Goal: Task Accomplishment & Management: Manage account settings

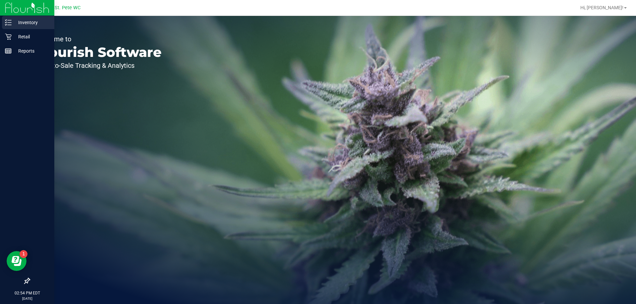
click at [20, 29] on link "Inventory" at bounding box center [27, 23] width 54 height 14
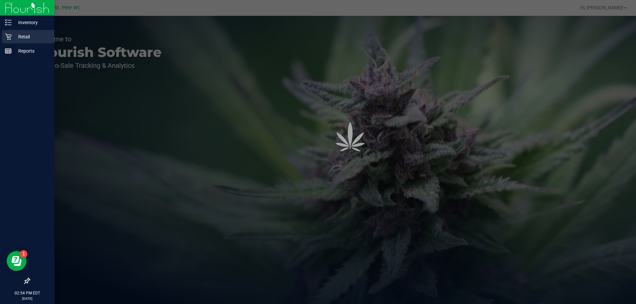
click at [20, 34] on p "Retail" at bounding box center [32, 37] width 40 height 8
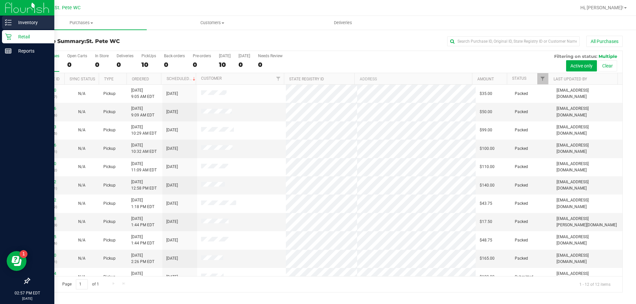
click at [9, 25] on line at bounding box center [10, 25] width 4 height 0
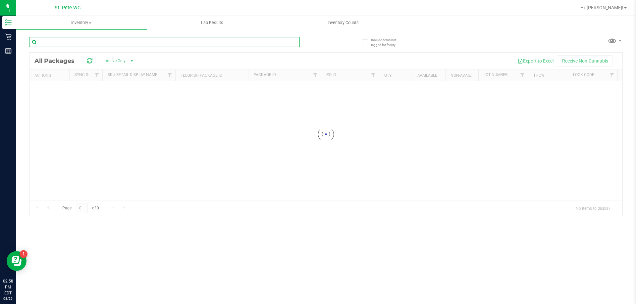
click at [150, 43] on input "text" at bounding box center [164, 42] width 271 height 10
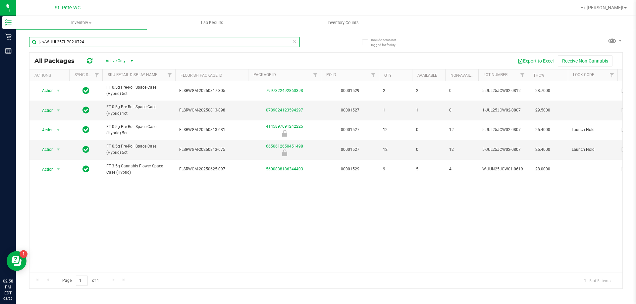
type input "jcwW-JUL257UP02-0724"
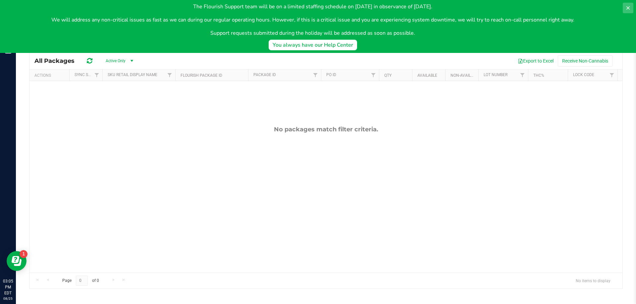
click at [627, 4] on button at bounding box center [628, 8] width 11 height 11
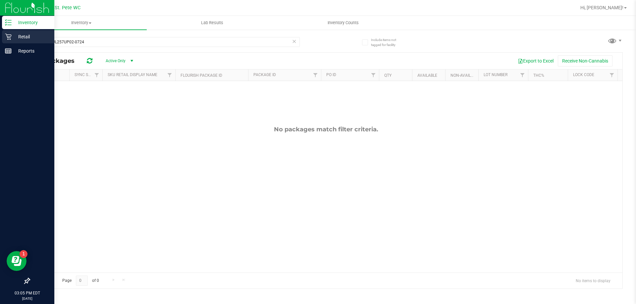
click at [32, 40] on p "Retail" at bounding box center [32, 37] width 40 height 8
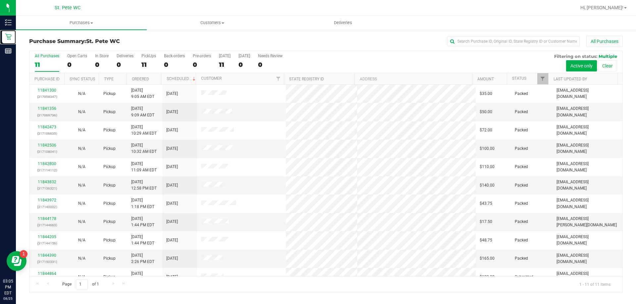
scroll to position [10, 0]
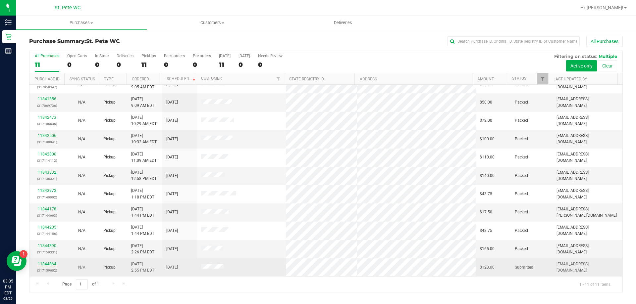
click at [51, 266] on link "11844864" at bounding box center [47, 264] width 19 height 5
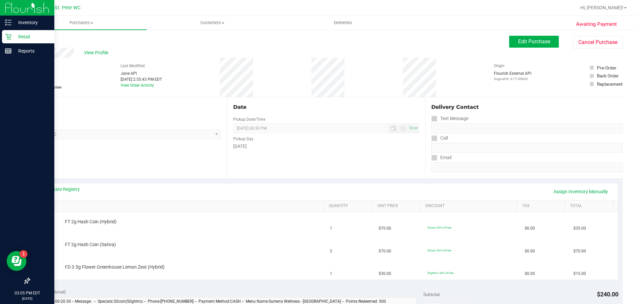
click at [10, 37] on icon at bounding box center [8, 36] width 7 height 7
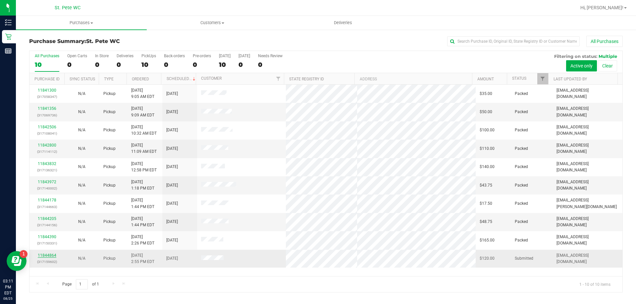
click at [53, 255] on link "11844864" at bounding box center [47, 255] width 19 height 5
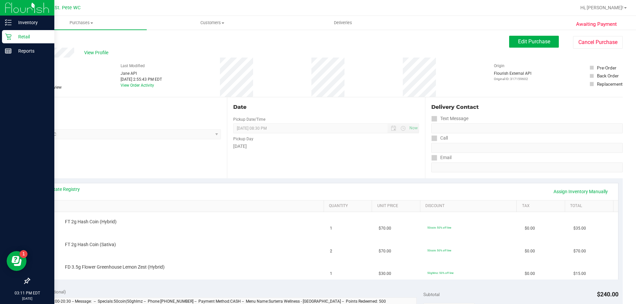
click at [12, 37] on p "Retail" at bounding box center [32, 37] width 40 height 8
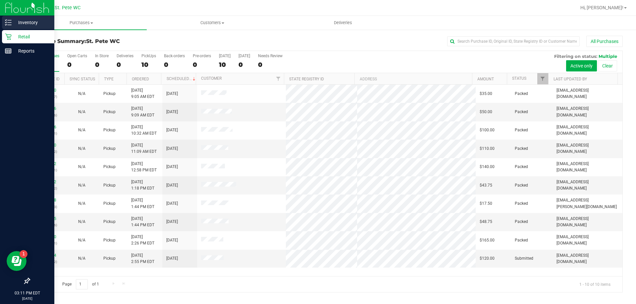
click at [8, 22] on icon at bounding box center [8, 22] width 7 height 7
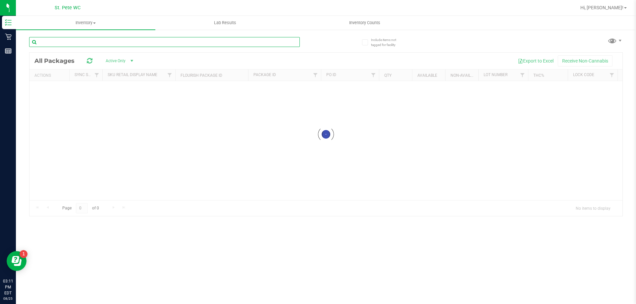
click at [98, 41] on input "text" at bounding box center [164, 42] width 271 height 10
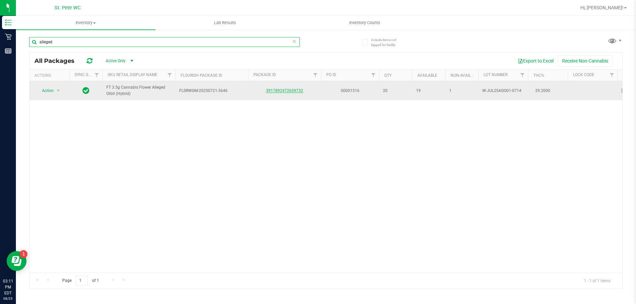
type input "alleged"
click at [275, 90] on link "3917892472659732" at bounding box center [284, 90] width 37 height 5
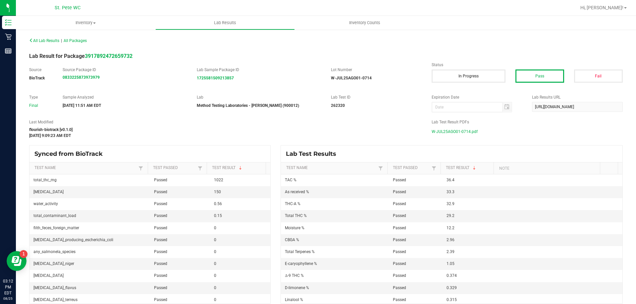
click at [452, 132] on span "W-JUL25AGO01-0714.pdf" at bounding box center [455, 132] width 46 height 10
click at [467, 131] on span "W-JUL25AGO01-0714.pdf" at bounding box center [455, 132] width 46 height 10
click at [95, 28] on uib-tab-heading "Inventory All packages All inventory Waste log" at bounding box center [85, 23] width 139 height 14
click at [84, 25] on span "Inventory" at bounding box center [85, 23] width 139 height 6
click at [34, 43] on div "All Lab Results | All Packages" at bounding box center [175, 41] width 302 height 6
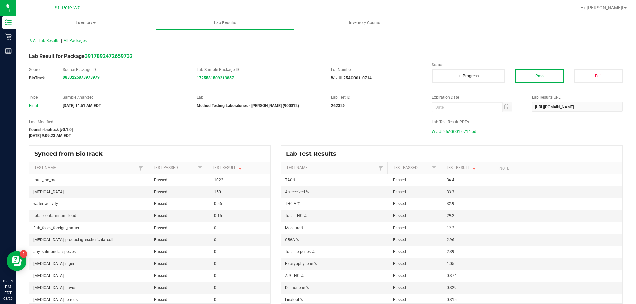
click at [39, 36] on div "All Lab Results | All Packages" at bounding box center [326, 40] width 604 height 17
click at [34, 40] on span "All Lab Results" at bounding box center [44, 40] width 30 height 5
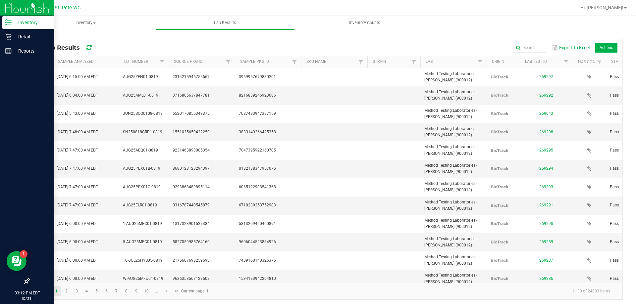
click at [8, 19] on icon at bounding box center [8, 22] width 7 height 7
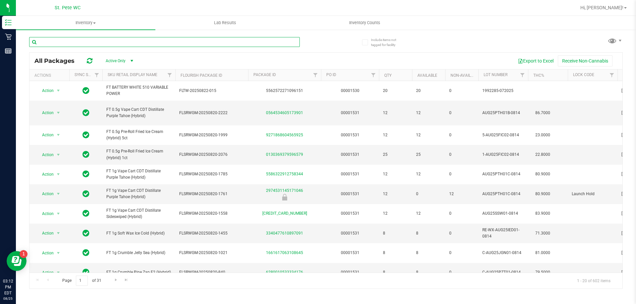
click at [118, 41] on input "text" at bounding box center [164, 42] width 271 height 10
type input "gelato 41"
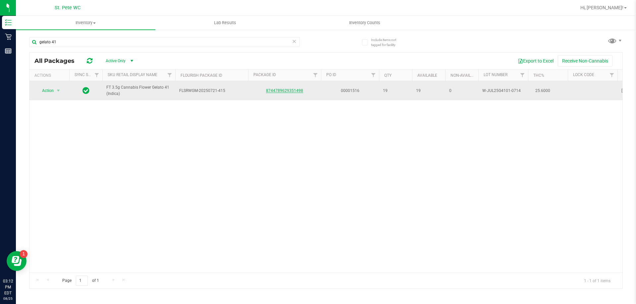
click at [271, 91] on link "8744789629351498" at bounding box center [284, 90] width 37 height 5
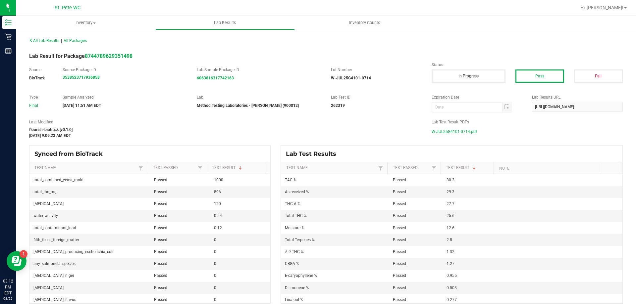
click at [433, 128] on span "W-JUL25G4101-0714.pdf" at bounding box center [454, 132] width 45 height 10
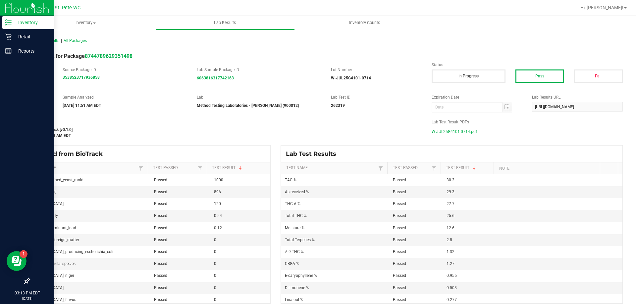
click at [10, 25] on line at bounding box center [10, 25] width 4 height 0
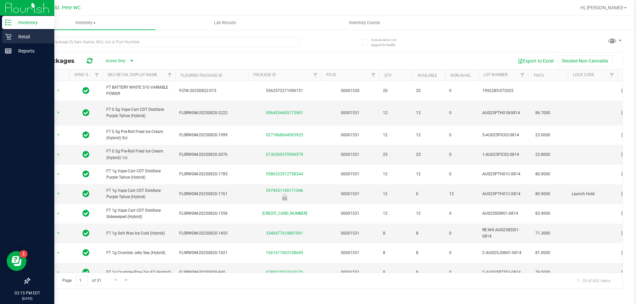
click at [10, 43] on link "Retail" at bounding box center [27, 37] width 54 height 14
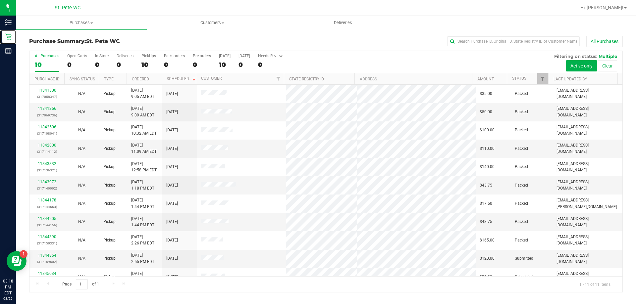
scroll to position [10, 0]
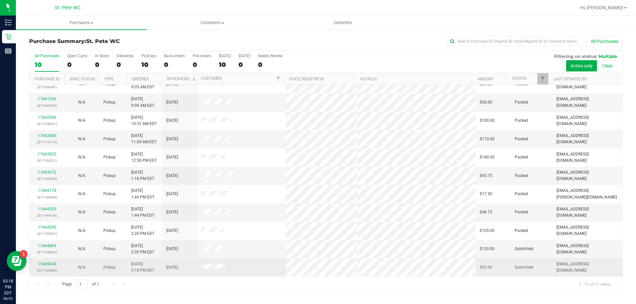
click at [48, 267] on div "11845034 (317165900)" at bounding box center [46, 267] width 27 height 13
click at [46, 262] on link "11845034" at bounding box center [47, 264] width 19 height 5
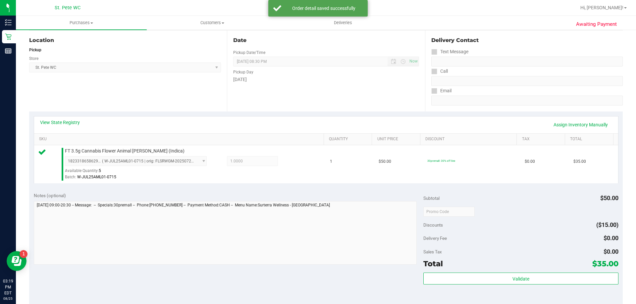
scroll to position [232, 0]
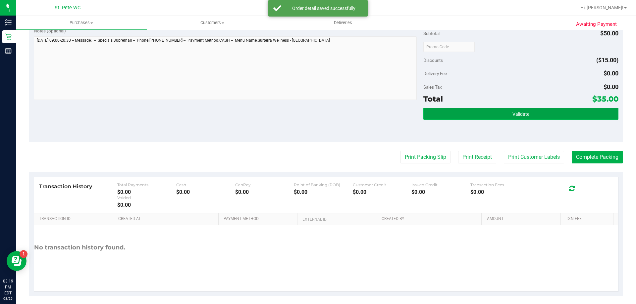
click at [531, 111] on button "Validate" at bounding box center [520, 114] width 195 height 12
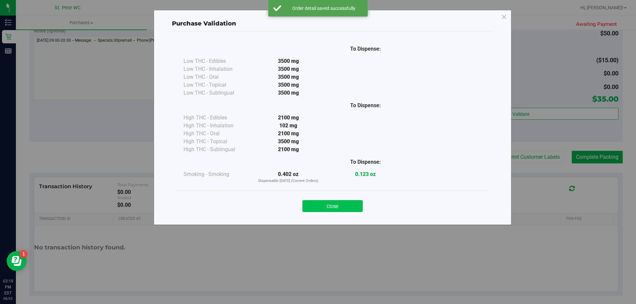
click at [345, 202] on button "Close" at bounding box center [332, 206] width 60 height 12
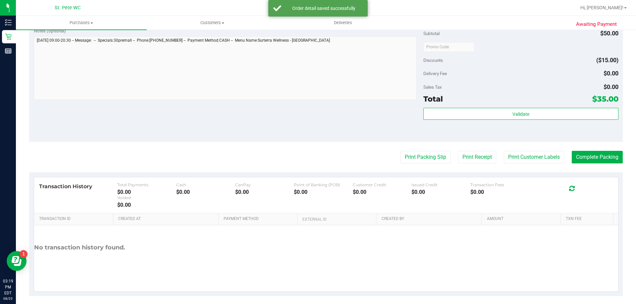
click at [533, 151] on purchase-details "Back Edit Purchase Cancel Purchase View Profile # 11845034 BioTrack ID: - Submi…" at bounding box center [326, 50] width 594 height 493
click at [533, 154] on button "Print Customer Labels" at bounding box center [534, 157] width 60 height 13
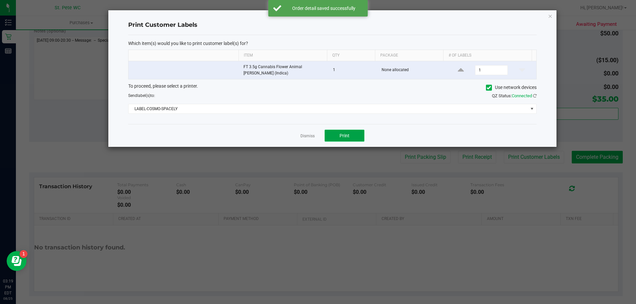
click at [350, 132] on button "Print" at bounding box center [345, 136] width 40 height 12
click at [312, 137] on link "Dismiss" at bounding box center [307, 136] width 14 height 6
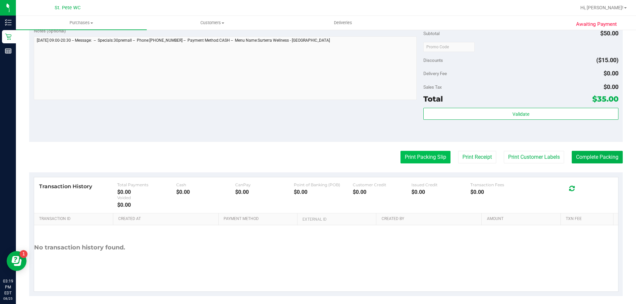
click at [400, 152] on button "Print Packing Slip" at bounding box center [425, 157] width 50 height 13
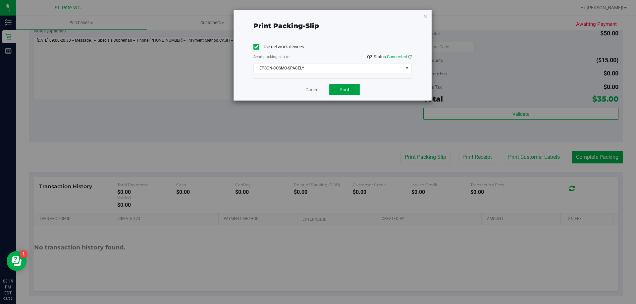
click at [346, 87] on span "Print" at bounding box center [345, 89] width 10 height 5
click at [299, 89] on div "Cancel Print" at bounding box center [332, 90] width 158 height 22
click at [317, 91] on link "Cancel" at bounding box center [312, 89] width 14 height 7
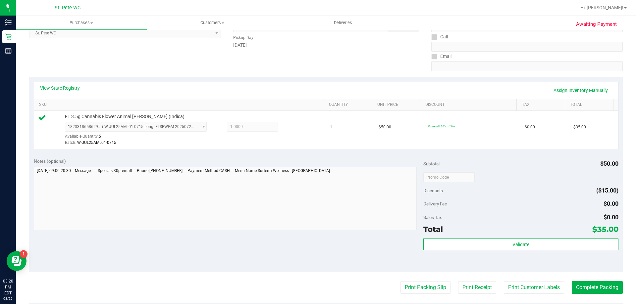
scroll to position [99, 0]
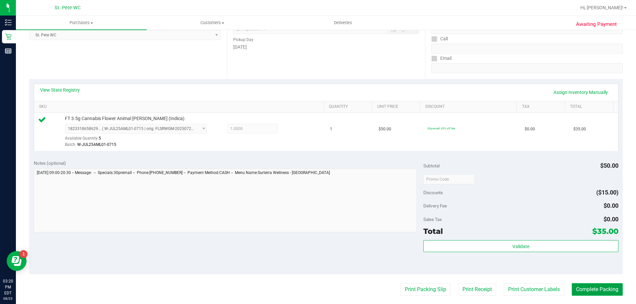
click at [600, 290] on button "Complete Packing" at bounding box center [597, 290] width 51 height 13
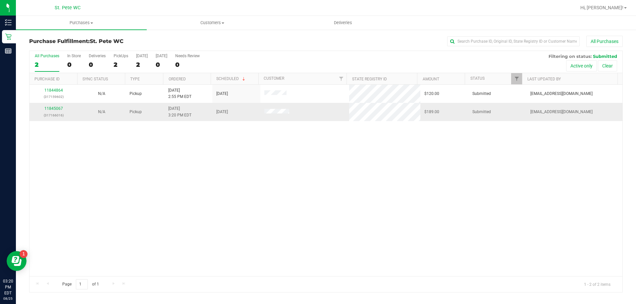
click at [57, 111] on div "11845067 (317166016)" at bounding box center [53, 112] width 40 height 13
click at [53, 107] on link "11845067" at bounding box center [53, 108] width 19 height 5
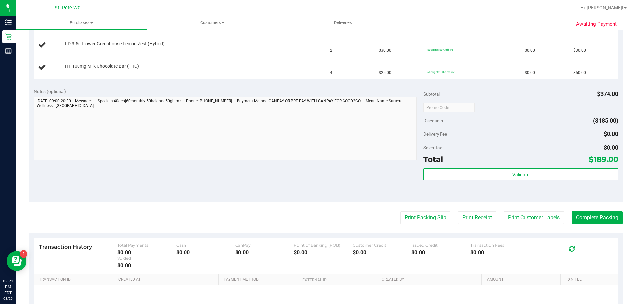
scroll to position [335, 0]
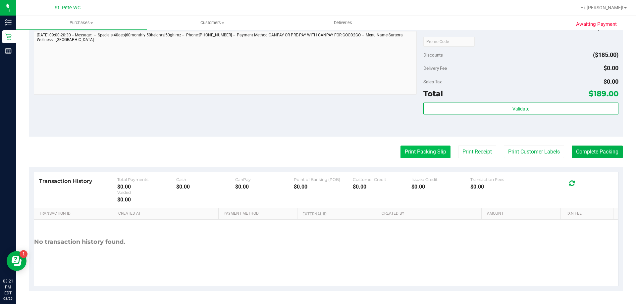
click at [427, 156] on button "Print Packing Slip" at bounding box center [425, 152] width 50 height 13
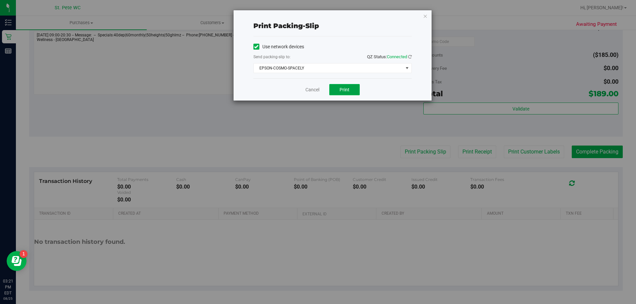
click at [345, 95] on button "Print" at bounding box center [344, 89] width 30 height 11
click at [305, 91] on link "Cancel" at bounding box center [312, 89] width 14 height 7
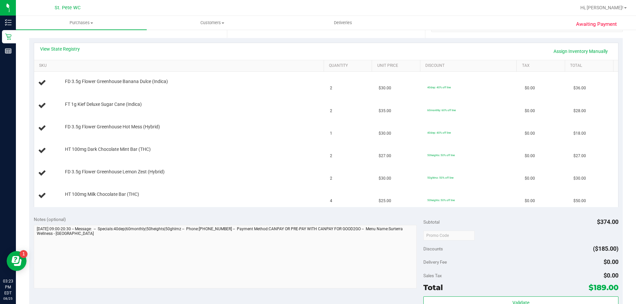
scroll to position [140, 0]
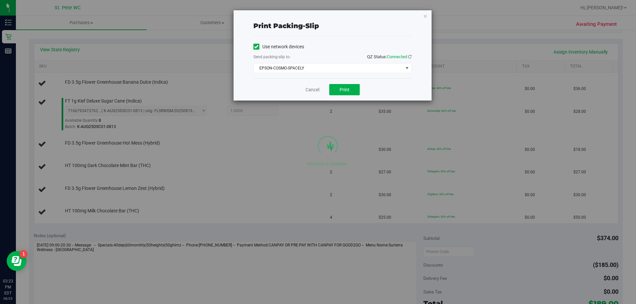
click at [309, 102] on div "Print packing-slip Use network devices Send packing-slip to: QZ Status: Connect…" at bounding box center [320, 152] width 641 height 304
click at [309, 88] on link "Cancel" at bounding box center [312, 89] width 14 height 7
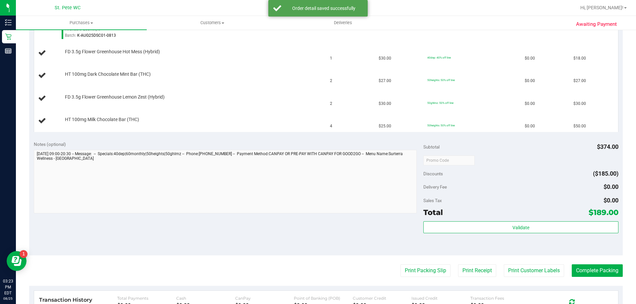
click at [295, 246] on div "Notes (optional) Subtotal $374.00 Discounts ($185.00) Delivery Fee $0.00 Sales …" at bounding box center [326, 195] width 594 height 119
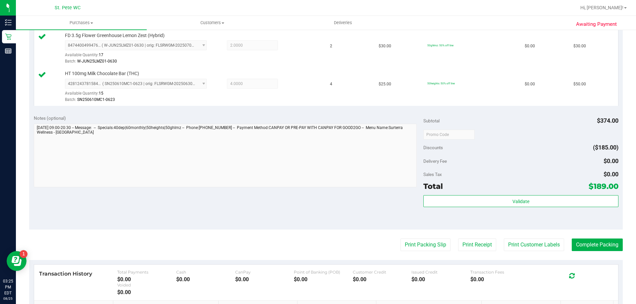
scroll to position [338, 0]
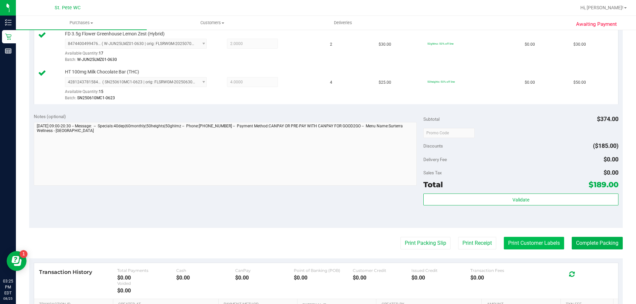
click at [534, 242] on button "Print Customer Labels" at bounding box center [534, 243] width 60 height 13
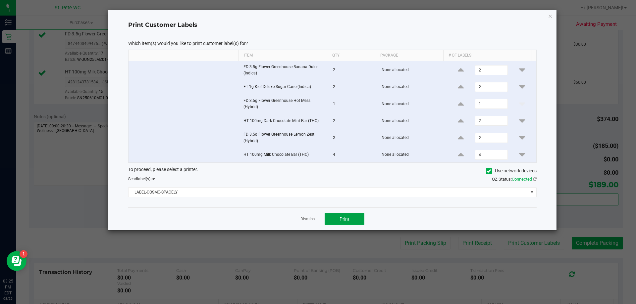
click at [355, 223] on button "Print" at bounding box center [345, 219] width 40 height 12
click at [305, 219] on link "Dismiss" at bounding box center [307, 220] width 14 height 6
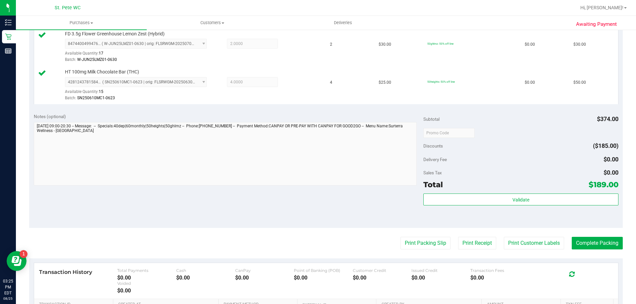
click at [272, 207] on div "Notes (optional) Subtotal $374.00 Discounts ($185.00) Delivery Fee $0.00 Sales …" at bounding box center [326, 168] width 594 height 119
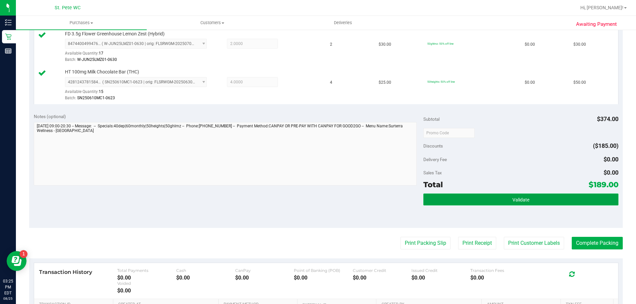
click at [439, 197] on button "Validate" at bounding box center [520, 200] width 195 height 12
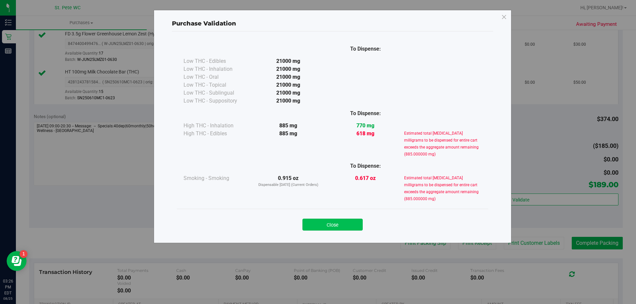
click at [349, 225] on button "Close" at bounding box center [332, 225] width 60 height 12
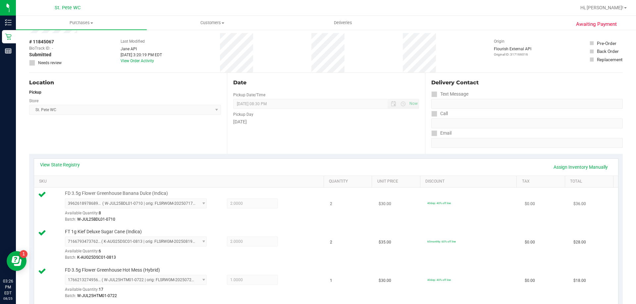
scroll to position [66, 0]
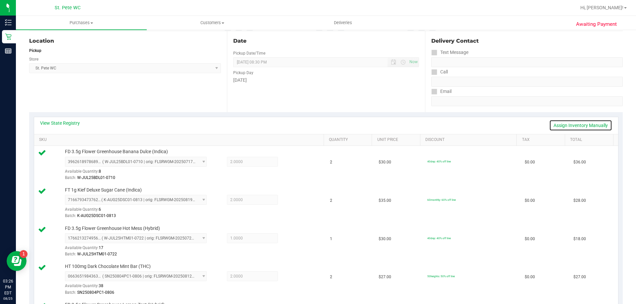
click at [577, 126] on link "Assign Inventory Manually" at bounding box center [580, 125] width 63 height 11
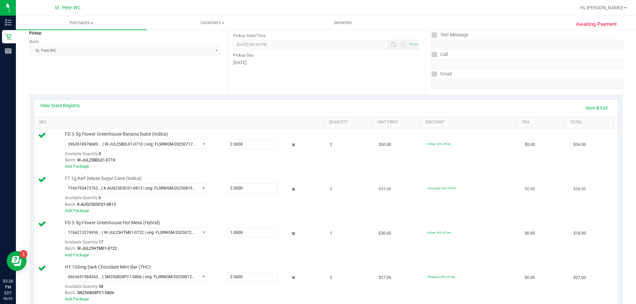
scroll to position [99, 0]
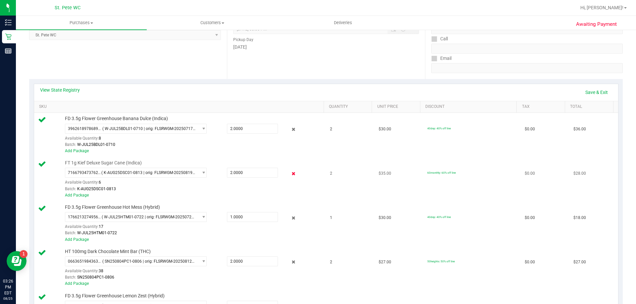
click at [290, 178] on icon at bounding box center [293, 174] width 7 height 8
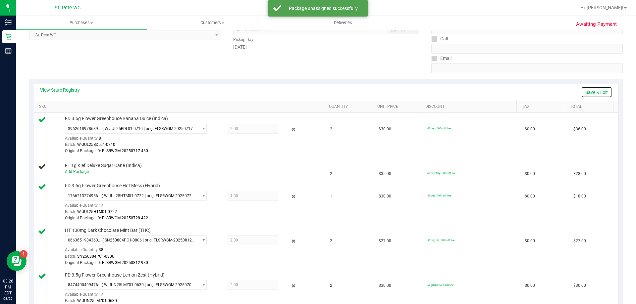
click at [587, 93] on link "Save & Exit" at bounding box center [596, 92] width 31 height 11
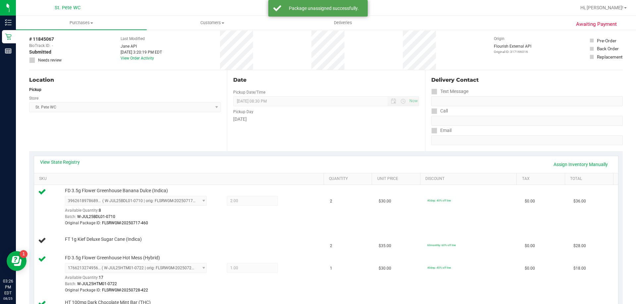
scroll to position [0, 0]
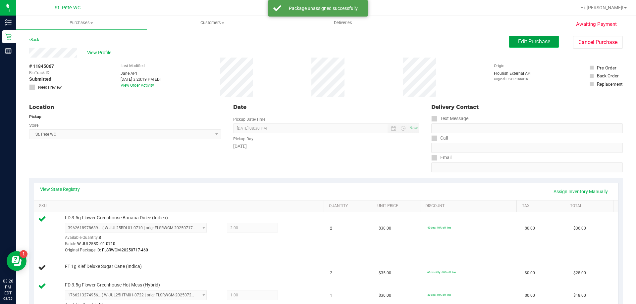
click at [522, 40] on span "Edit Purchase" at bounding box center [534, 41] width 32 height 6
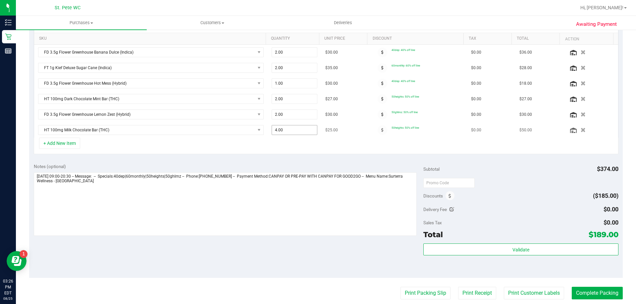
scroll to position [199, 0]
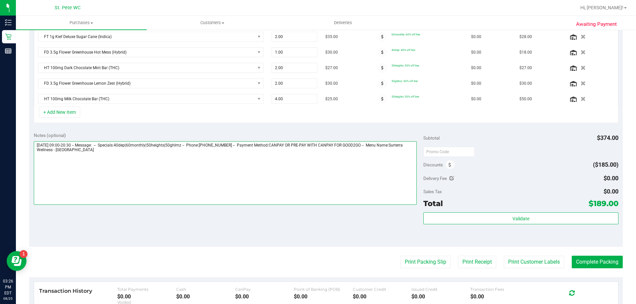
click at [391, 179] on textarea at bounding box center [225, 173] width 383 height 64
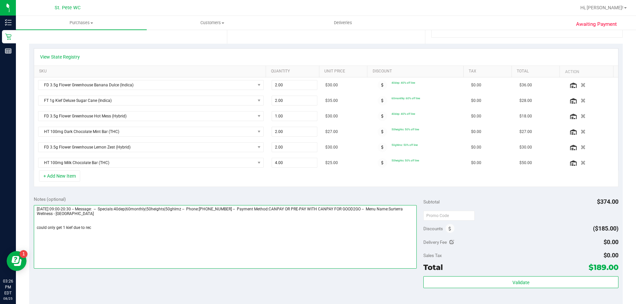
scroll to position [33, 0]
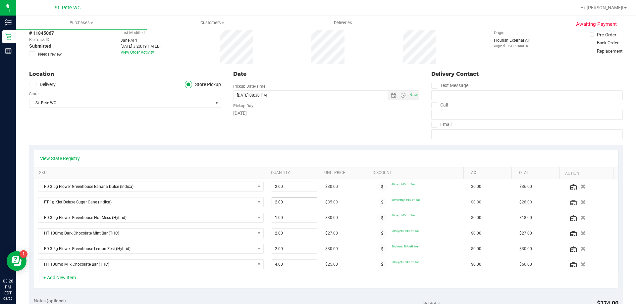
type textarea "Monday 08/25/2025 09:00-20:30 -- Message: -- Specials:40dep|60monthly|50heights…"
click at [291, 201] on span "2.00 2" at bounding box center [295, 202] width 46 height 10
click at [290, 201] on input "2" at bounding box center [294, 202] width 45 height 9
type input "1"
type input "1.00"
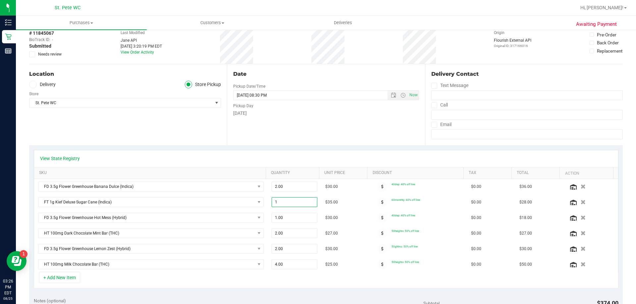
click at [355, 160] on div "View State Registry" at bounding box center [326, 158] width 572 height 7
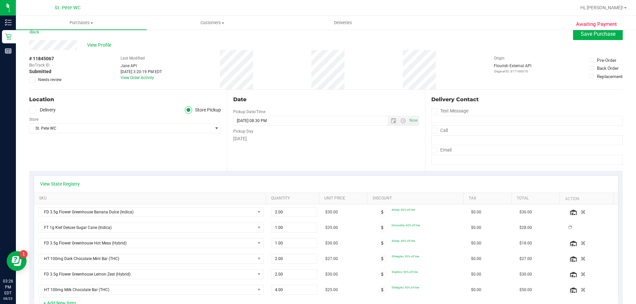
scroll to position [0, 0]
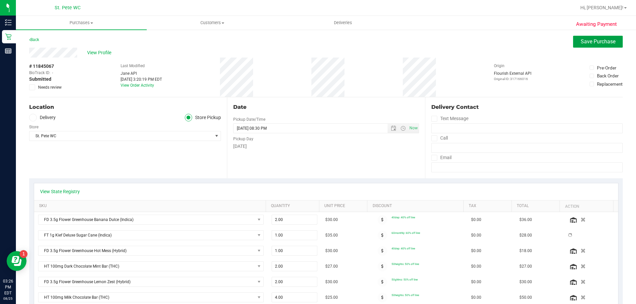
drag, startPoint x: 585, startPoint y: 46, endPoint x: 577, endPoint y: 50, distance: 8.9
click at [585, 46] on button "Save Purchase" at bounding box center [598, 42] width 50 height 12
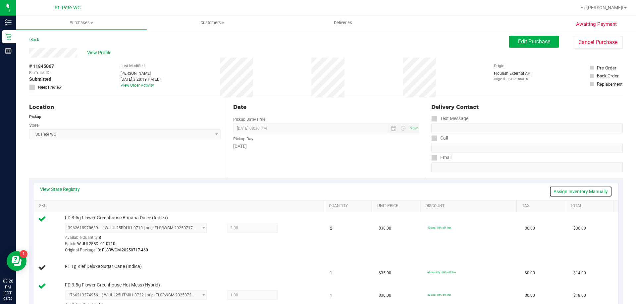
click at [564, 190] on link "Assign Inventory Manually" at bounding box center [580, 191] width 63 height 11
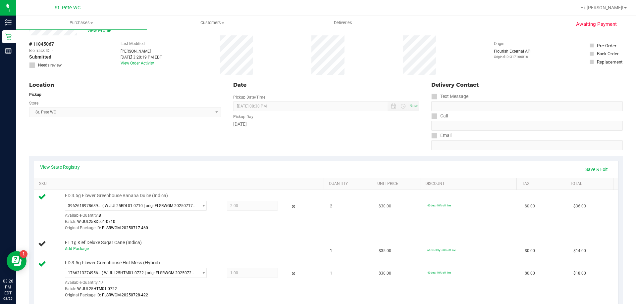
scroll to position [33, 0]
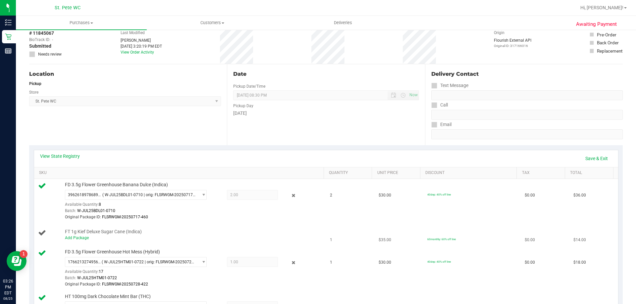
click at [81, 235] on span "FT 1g Kief Deluxe Sugar Cane (Indica)" at bounding box center [103, 232] width 77 height 6
click at [81, 236] on link "Add Package" at bounding box center [77, 238] width 24 height 5
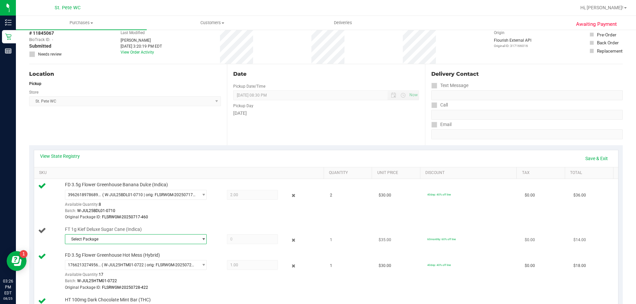
click at [139, 239] on span "Select Package" at bounding box center [131, 239] width 133 height 9
drag, startPoint x: 143, startPoint y: 267, endPoint x: 147, endPoint y: 265, distance: 4.6
click at [143, 267] on span "( K-AUG25DSC01-0813 | orig: FLSRWGM-20250819-1494 )" at bounding box center [159, 267] width 104 height 5
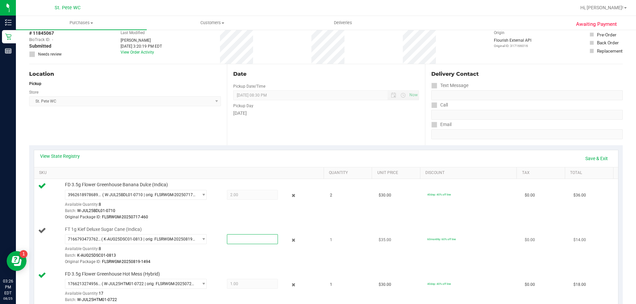
click at [231, 243] on span at bounding box center [252, 240] width 51 height 10
type input "1"
type input "1.0000"
click at [258, 247] on div "7166793473762683 ( K-AUG25DSC01-0813 | orig: FLSRWGM-20250819-1494 ) 7166793473…" at bounding box center [193, 250] width 256 height 31
click at [598, 160] on link "Save & Exit" at bounding box center [596, 158] width 31 height 11
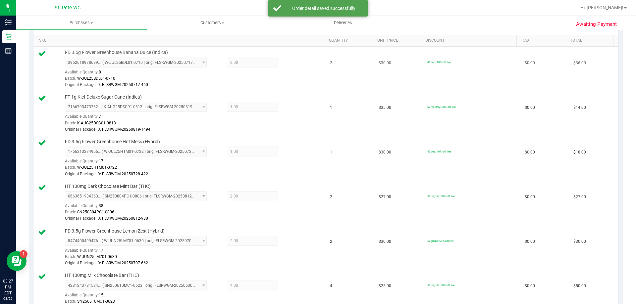
scroll to position [331, 0]
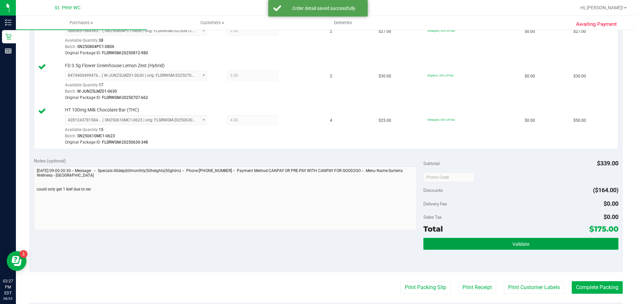
click at [528, 248] on button "Validate" at bounding box center [520, 244] width 195 height 12
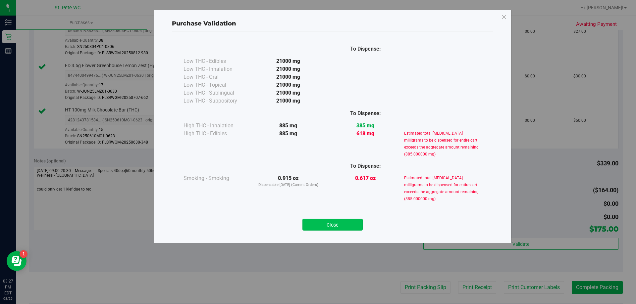
click at [327, 221] on button "Close" at bounding box center [332, 225] width 60 height 12
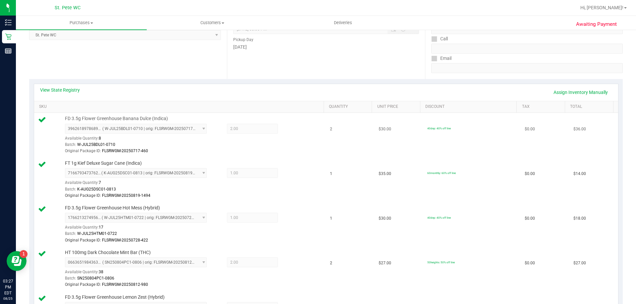
scroll to position [0, 0]
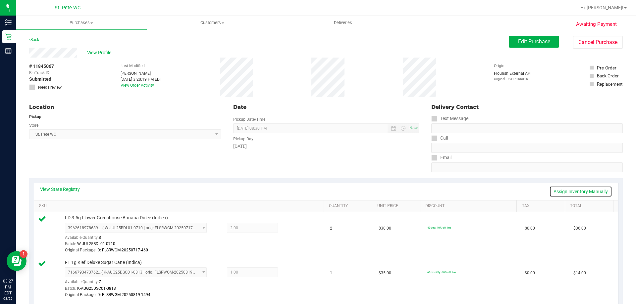
click at [580, 190] on link "Assign Inventory Manually" at bounding box center [580, 191] width 63 height 11
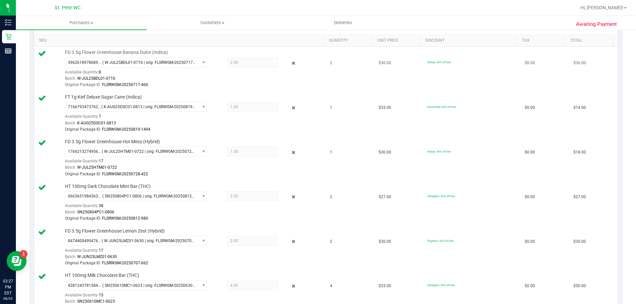
scroll to position [199, 0]
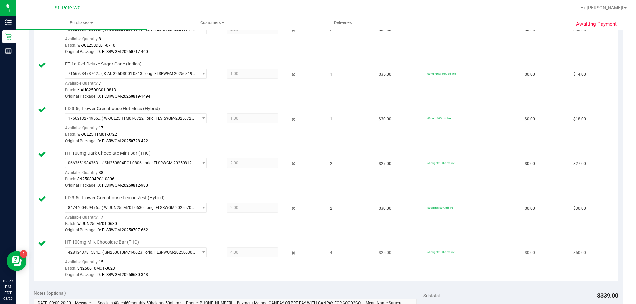
click at [237, 249] on span "4.00 4" at bounding box center [252, 253] width 51 height 10
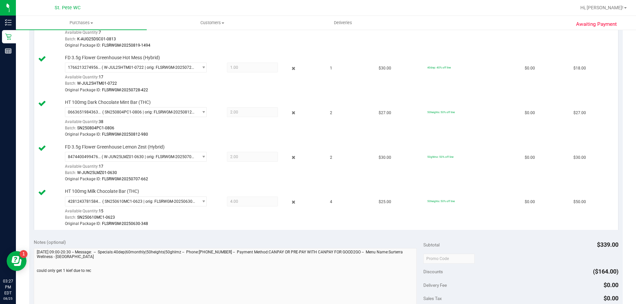
scroll to position [265, 0]
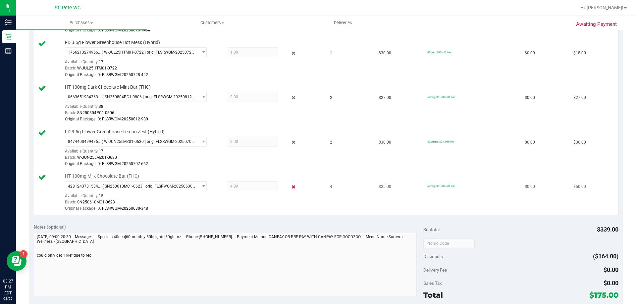
click at [290, 188] on icon at bounding box center [293, 188] width 7 height 8
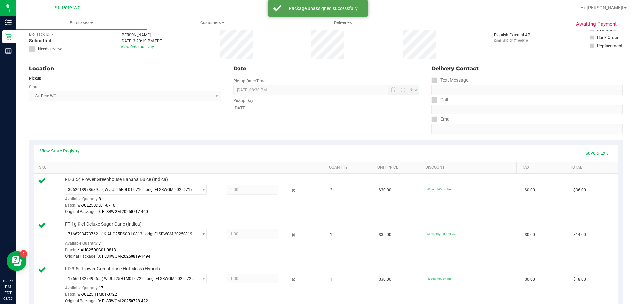
scroll to position [0, 0]
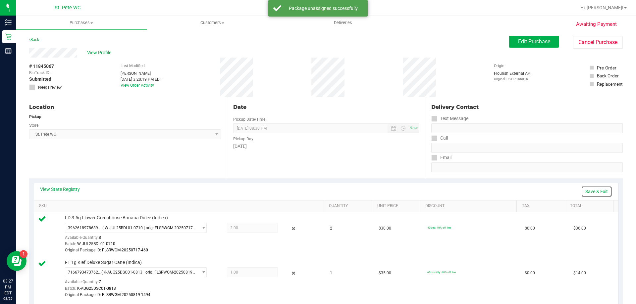
click at [589, 190] on link "Save & Exit" at bounding box center [596, 191] width 31 height 11
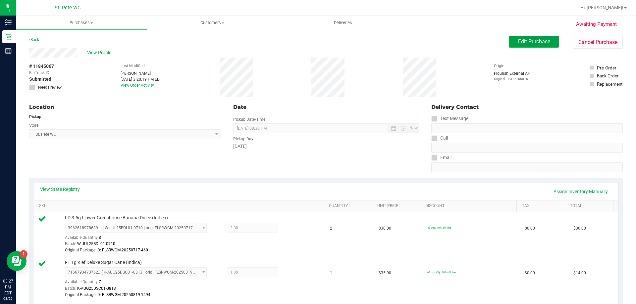
click at [536, 40] on span "Edit Purchase" at bounding box center [534, 41] width 32 height 6
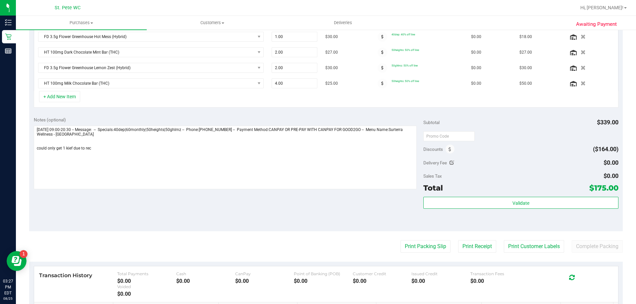
scroll to position [265, 0]
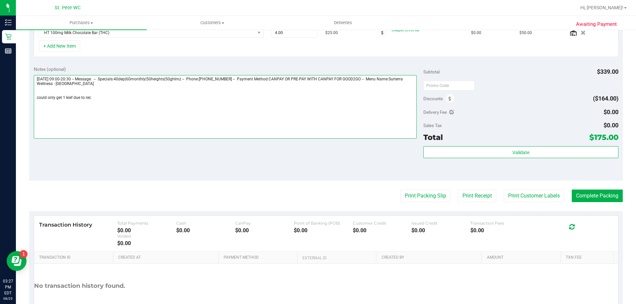
click at [234, 109] on textarea at bounding box center [225, 107] width 383 height 64
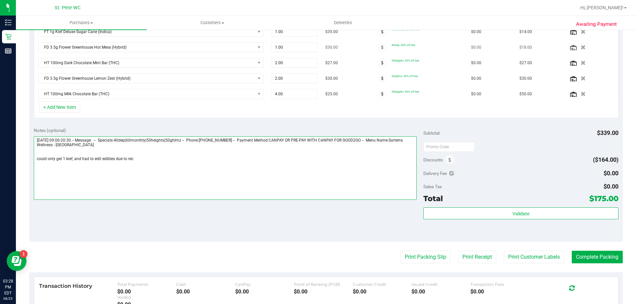
scroll to position [99, 0]
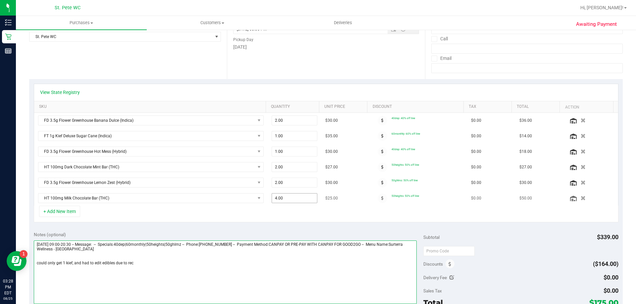
type textarea "Monday 08/25/2025 09:00-20:30 -- Message: -- Specials:40dep|60monthly|50heights…"
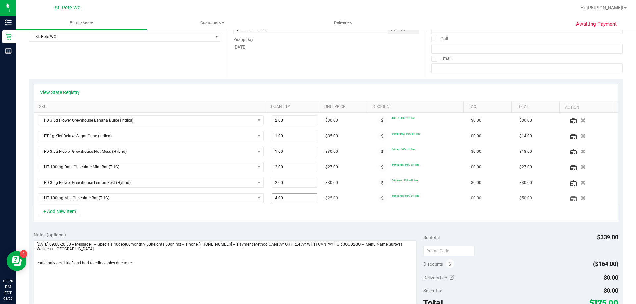
click at [293, 199] on span "4.00 4" at bounding box center [295, 198] width 46 height 10
click at [293, 199] on input "4" at bounding box center [294, 198] width 45 height 9
type input "2"
type input "2.00"
click at [328, 216] on div "+ Add New Item" at bounding box center [326, 214] width 585 height 17
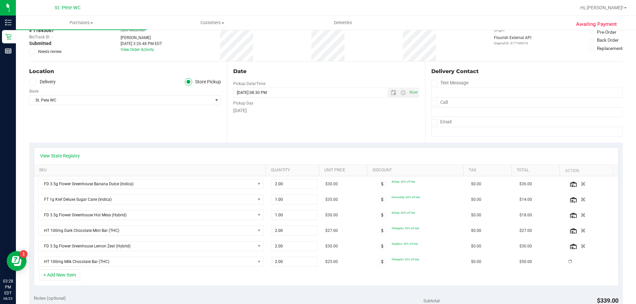
scroll to position [0, 0]
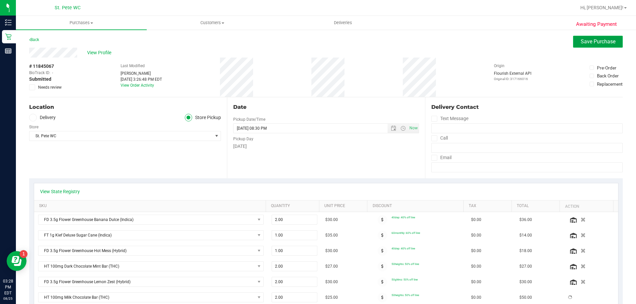
click at [595, 39] on span "Save Purchase" at bounding box center [598, 41] width 35 height 6
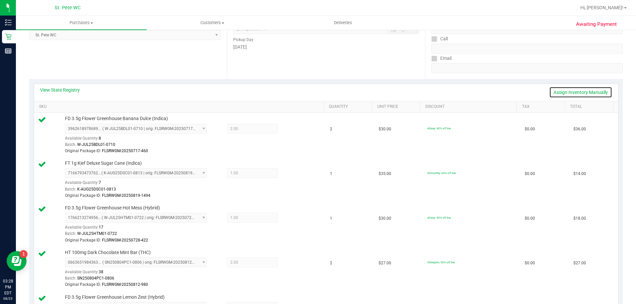
click at [576, 89] on link "Assign Inventory Manually" at bounding box center [580, 92] width 63 height 11
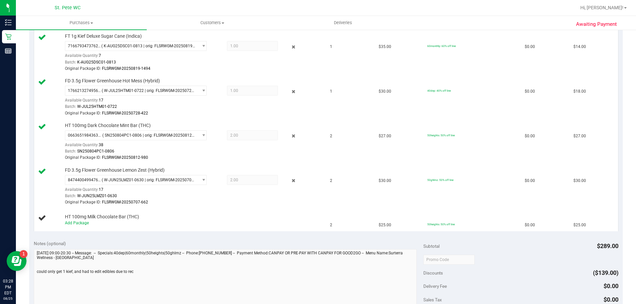
scroll to position [298, 0]
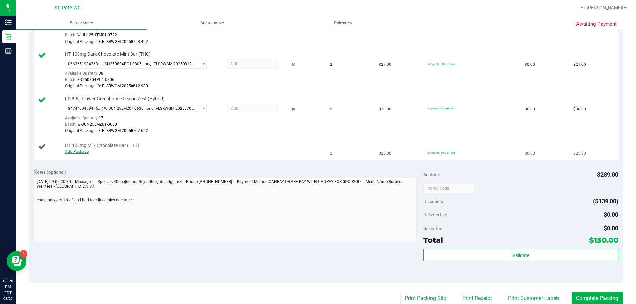
click at [77, 152] on link "Add Package" at bounding box center [77, 151] width 24 height 5
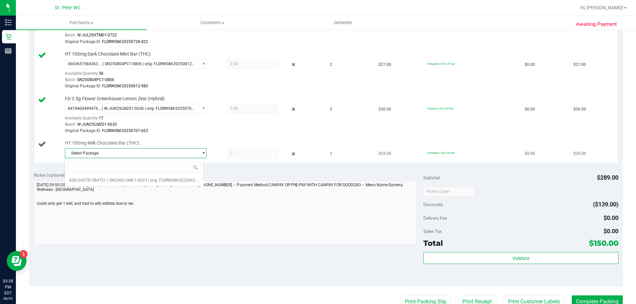
click at [118, 154] on span "Select Package" at bounding box center [131, 153] width 133 height 9
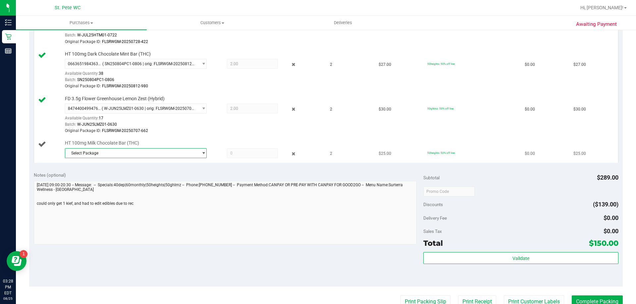
click at [124, 155] on span "Select Package" at bounding box center [131, 153] width 133 height 9
click at [122, 179] on span "( SN250610MC1-0623 | orig: FLSRWGM-20250630-348 )" at bounding box center [157, 180] width 100 height 5
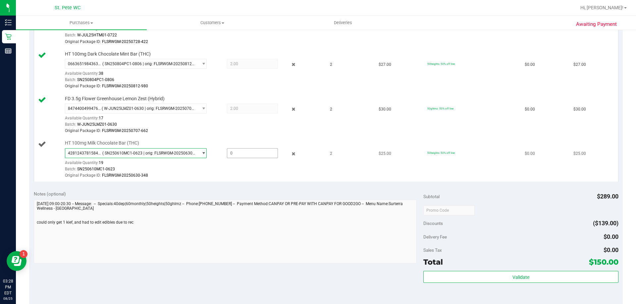
click at [241, 152] on span at bounding box center [252, 153] width 51 height 10
type input "2"
type input "2.0000"
click at [248, 176] on div "Original Package ID: FLSRWGM-20250630-348" at bounding box center [193, 176] width 256 height 6
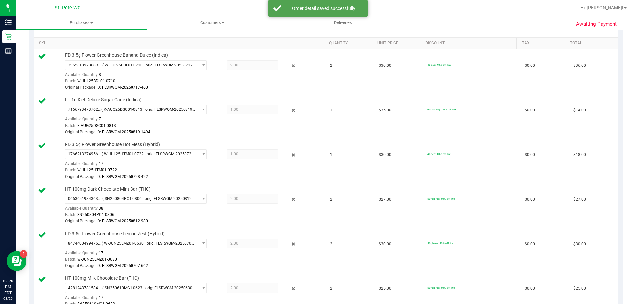
scroll to position [99, 0]
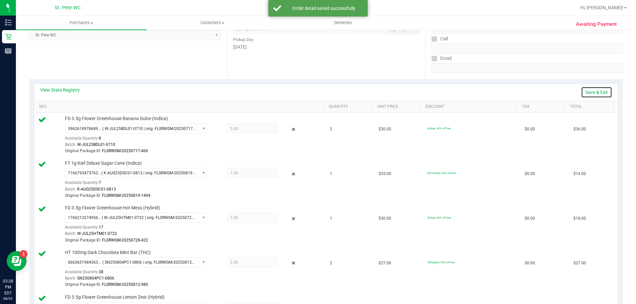
click at [592, 94] on link "Save & Exit" at bounding box center [596, 92] width 31 height 11
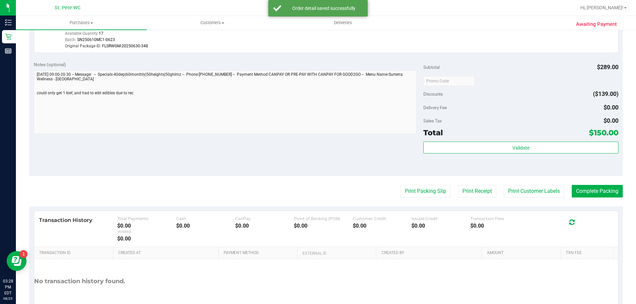
scroll to position [431, 0]
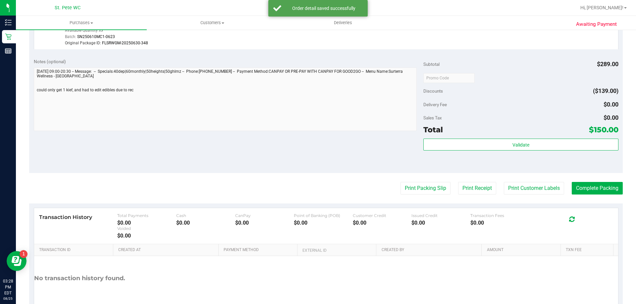
click at [493, 152] on div "Validate" at bounding box center [520, 154] width 195 height 30
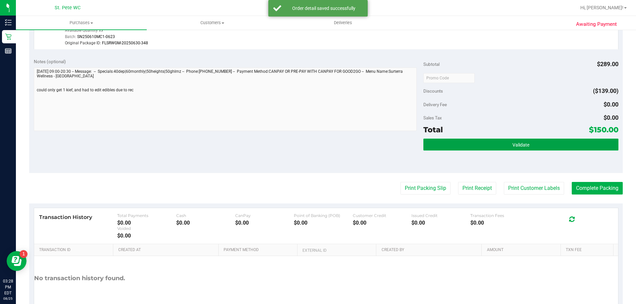
click at [489, 148] on button "Validate" at bounding box center [520, 145] width 195 height 12
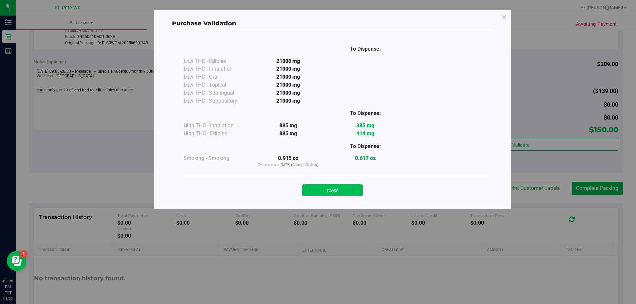
click at [339, 193] on button "Close" at bounding box center [332, 191] width 60 height 12
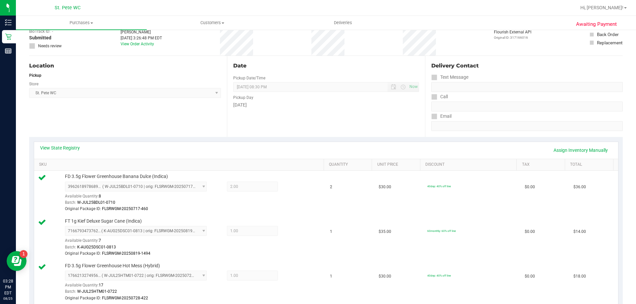
scroll to position [0, 0]
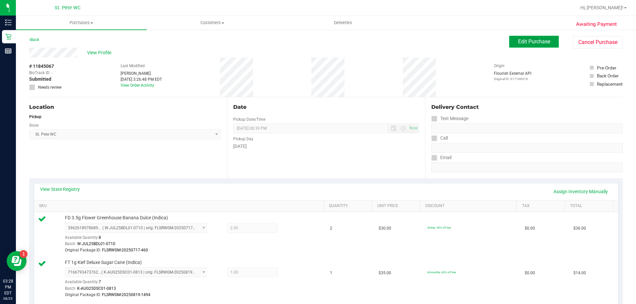
click at [534, 43] on span "Edit Purchase" at bounding box center [534, 41] width 32 height 6
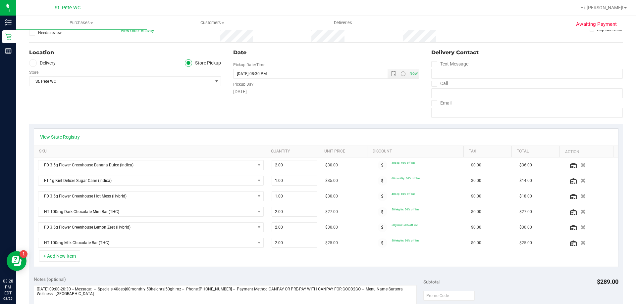
scroll to position [66, 0]
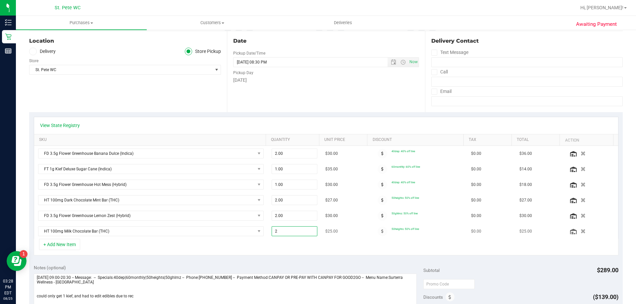
click at [300, 235] on span "2.00 2" at bounding box center [295, 232] width 46 height 10
click at [300, 235] on input "2" at bounding box center [294, 231] width 45 height 9
type input "3"
type input "3.00"
click at [343, 253] on div "+ Add New Item" at bounding box center [326, 247] width 585 height 17
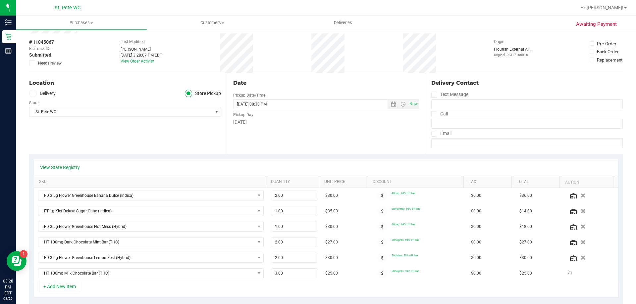
scroll to position [0, 0]
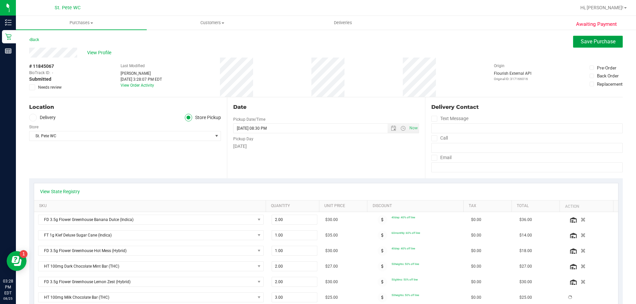
click at [586, 41] on span "Save Purchase" at bounding box center [598, 41] width 35 height 6
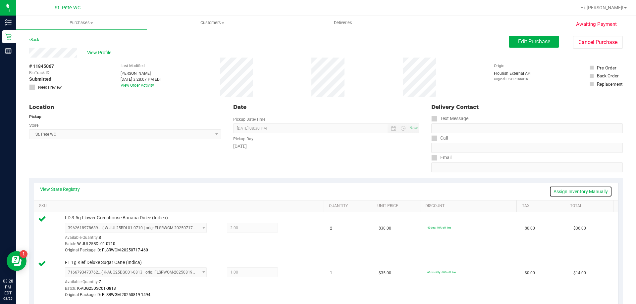
click at [556, 191] on link "Assign Inventory Manually" at bounding box center [580, 191] width 63 height 11
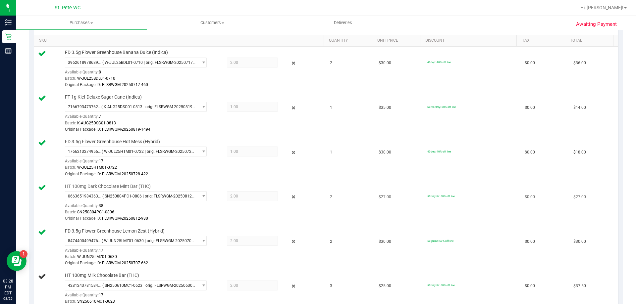
scroll to position [298, 0]
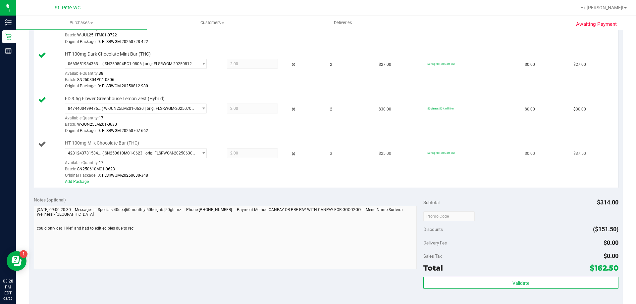
click at [232, 156] on span "2.00 2" at bounding box center [252, 153] width 51 height 10
click at [239, 153] on span "2.00 2" at bounding box center [252, 153] width 51 height 10
drag, startPoint x: 84, startPoint y: 178, endPoint x: 82, endPoint y: 181, distance: 3.7
click at [83, 180] on div "HT 100mg Milk Chocolate Bar (THC) 4281243781584751 ( SN250610MC1-0623 | orig: F…" at bounding box center [191, 162] width 259 height 45
click at [81, 181] on link "Add Package" at bounding box center [77, 182] width 24 height 5
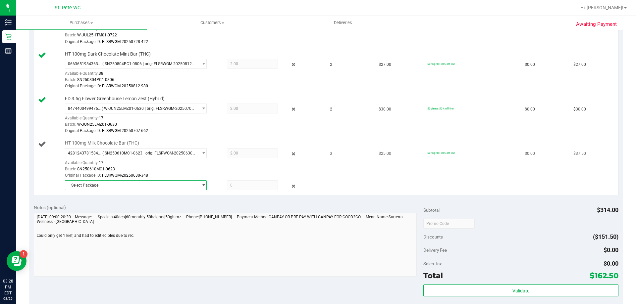
click at [127, 186] on span "Select Package" at bounding box center [131, 185] width 133 height 9
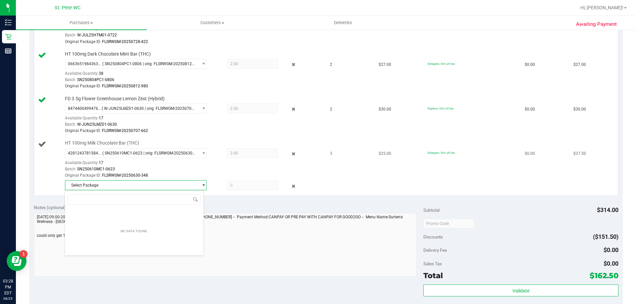
click at [138, 187] on span "Select Package" at bounding box center [131, 185] width 133 height 9
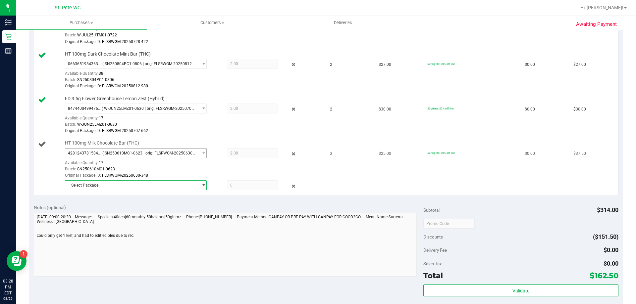
click at [166, 156] on span "4281243781584751 ( SN250610MC1-0623 | orig: FLSRWGM-20250630-348 )" at bounding box center [131, 153] width 133 height 9
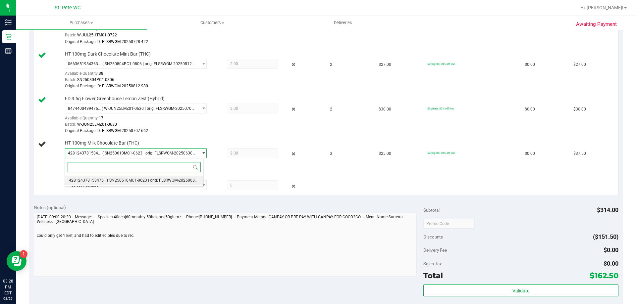
click at [162, 182] on span "( SN250610MC1-0623 | orig: FLSRWGM-20250630-348 )" at bounding box center [157, 180] width 100 height 5
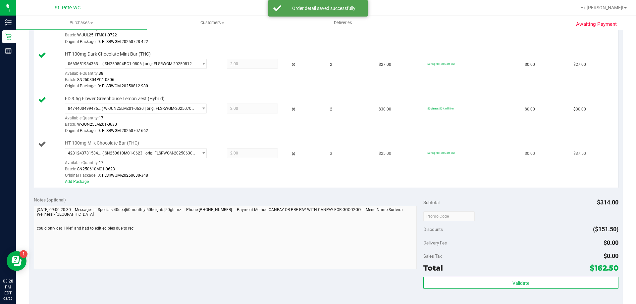
click at [290, 187] on td "HT 100mg Milk Chocolate Bar (THC) 4281243781584751 ( SN250610MC1-0623 | orig: F…" at bounding box center [180, 162] width 292 height 50
click at [259, 158] on span "2.00 2" at bounding box center [252, 153] width 51 height 10
drag, startPoint x: 253, startPoint y: 155, endPoint x: 231, endPoint y: 154, distance: 22.2
click at [252, 155] on span "2.00 2" at bounding box center [252, 153] width 51 height 10
click at [290, 153] on icon at bounding box center [293, 154] width 7 height 8
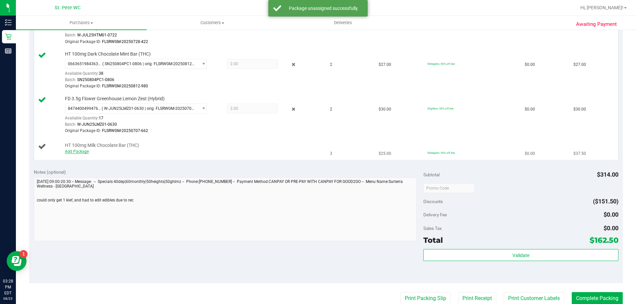
click at [79, 151] on link "Add Package" at bounding box center [77, 151] width 24 height 5
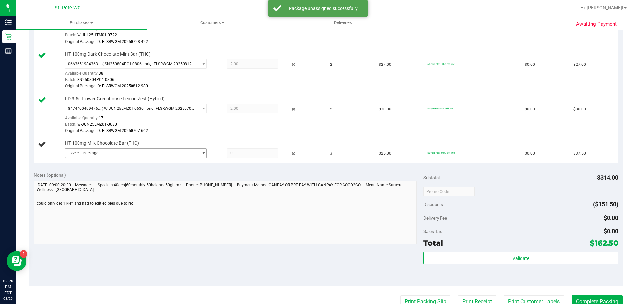
click at [122, 150] on span "Select Package" at bounding box center [131, 153] width 133 height 9
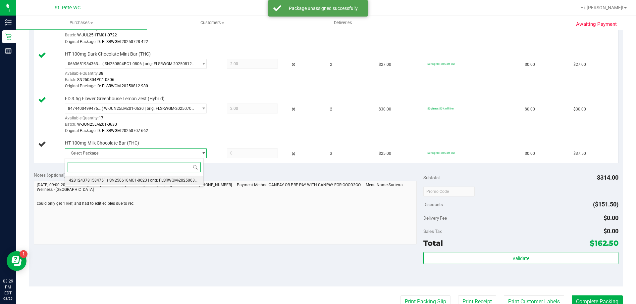
click at [125, 177] on li "4281243781584751 ( SN250610MC1-0623 | orig: FLSRWGM-20250630-348 )" at bounding box center [134, 180] width 138 height 9
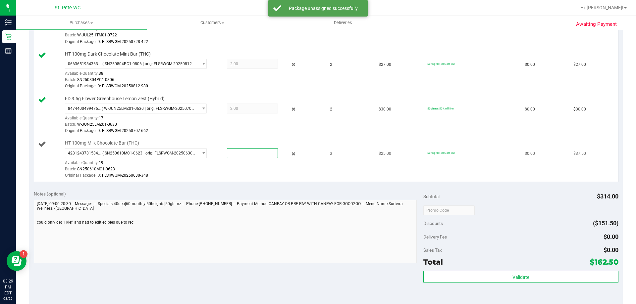
click at [262, 149] on span at bounding box center [252, 153] width 51 height 10
type input "3"
type input "3.0000"
click at [350, 177] on td "3" at bounding box center [350, 159] width 49 height 44
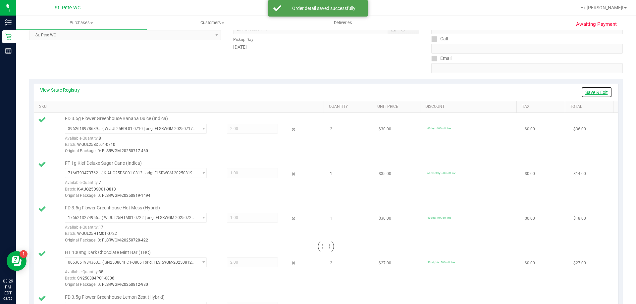
click at [599, 93] on link "Save & Exit" at bounding box center [596, 92] width 31 height 11
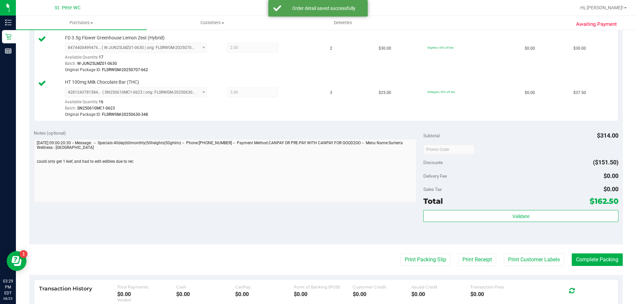
scroll to position [364, 0]
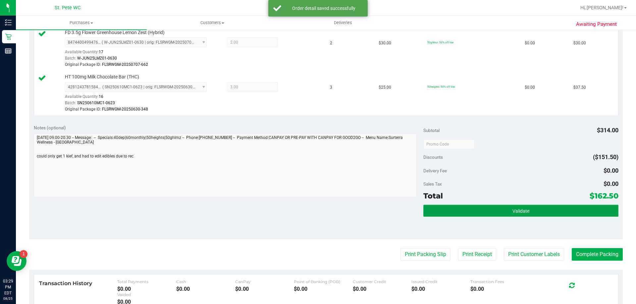
click at [546, 211] on button "Validate" at bounding box center [520, 211] width 195 height 12
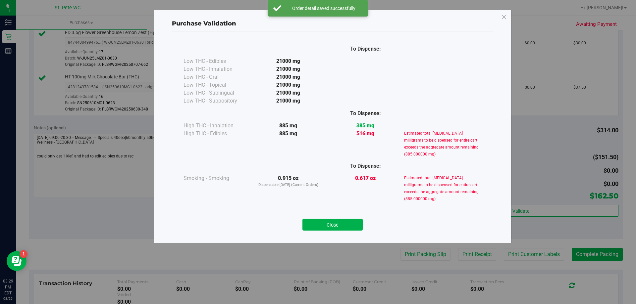
click at [348, 218] on div "Close" at bounding box center [332, 222] width 301 height 17
click at [352, 224] on button "Close" at bounding box center [332, 225] width 60 height 12
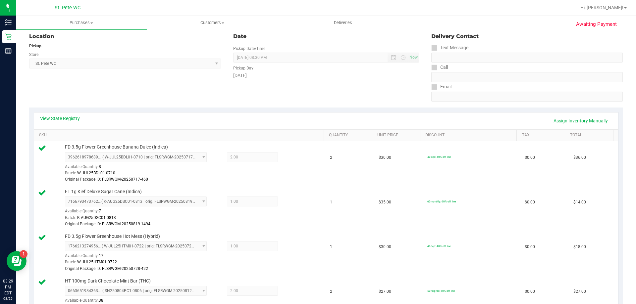
scroll to position [0, 0]
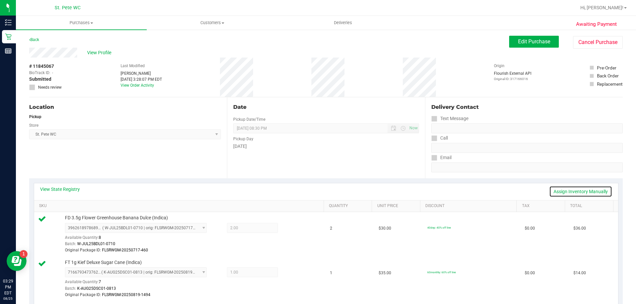
click at [587, 195] on link "Assign Inventory Manually" at bounding box center [580, 191] width 63 height 11
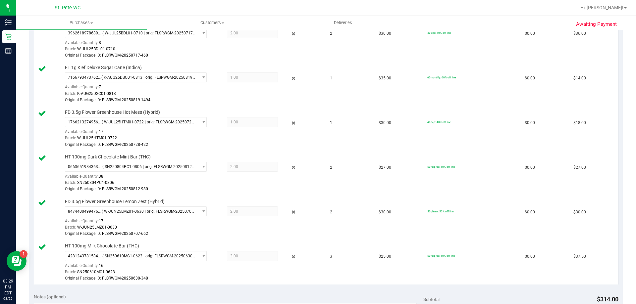
scroll to position [265, 0]
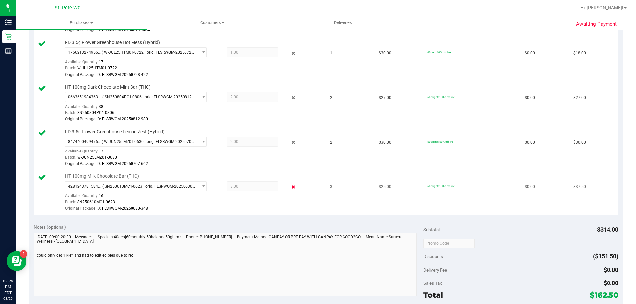
click at [290, 189] on icon at bounding box center [293, 188] width 7 height 8
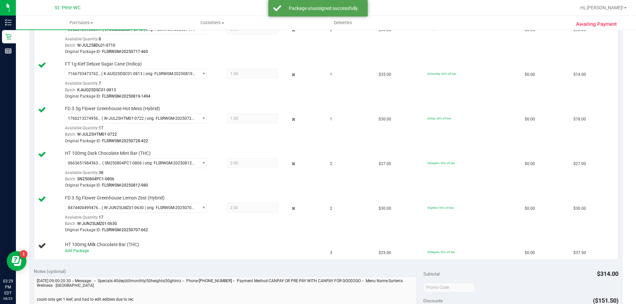
scroll to position [0, 0]
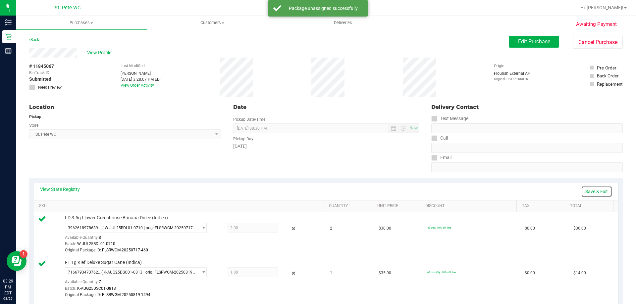
click at [591, 195] on link "Save & Exit" at bounding box center [596, 191] width 31 height 11
click at [525, 38] on button "Edit Purchase" at bounding box center [534, 42] width 50 height 12
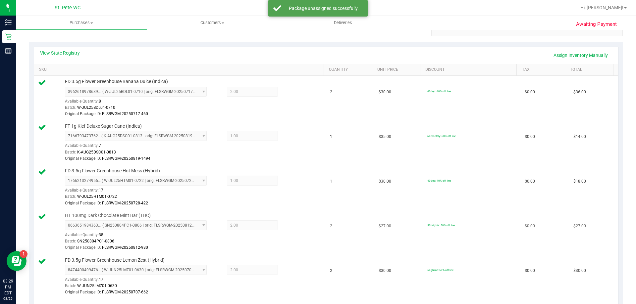
scroll to position [166, 0]
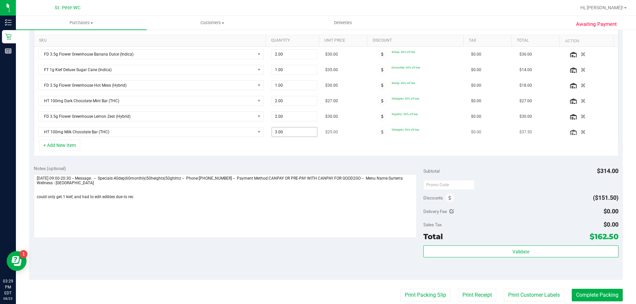
click at [281, 129] on span "3.00 3" at bounding box center [295, 132] width 46 height 10
click at [281, 129] on input "3" at bounding box center [294, 132] width 45 height 9
type input "2"
type input "2.00"
click at [316, 170] on div "Notes (optional)" at bounding box center [229, 168] width 390 height 7
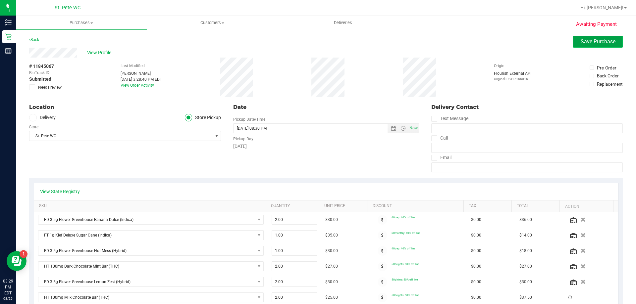
click at [595, 42] on span "Save Purchase" at bounding box center [598, 41] width 35 height 6
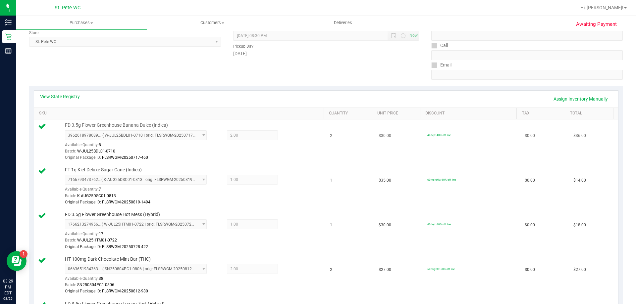
scroll to position [33, 0]
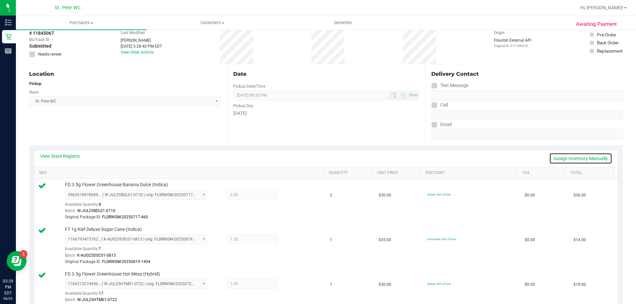
click at [570, 164] on link "Assign Inventory Manually" at bounding box center [580, 158] width 63 height 11
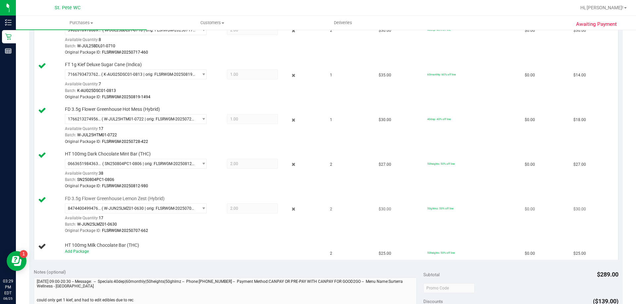
scroll to position [199, 0]
click at [79, 248] on div "Add Package" at bounding box center [193, 251] width 256 height 6
click at [85, 250] on link "Add Package" at bounding box center [77, 251] width 24 height 5
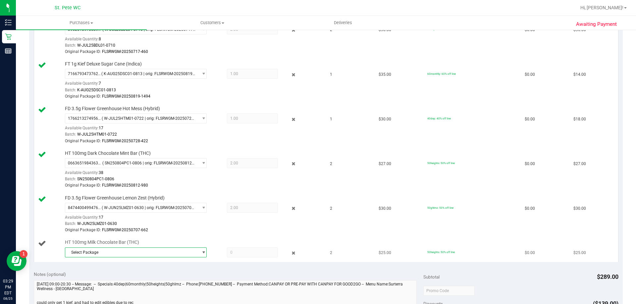
click at [133, 255] on span "Select Package" at bounding box center [131, 252] width 133 height 9
click at [139, 281] on span "( SN250610MC1-0623 | orig: FLSRWGM-20250630-348 )" at bounding box center [157, 280] width 100 height 5
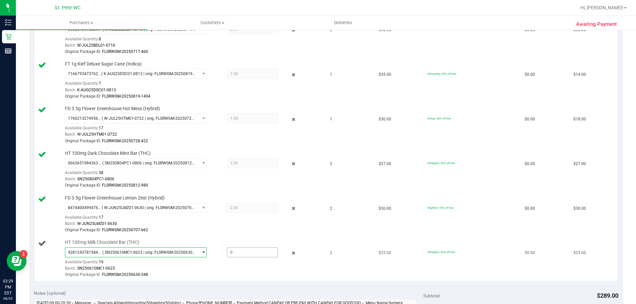
click at [227, 253] on span at bounding box center [252, 253] width 51 height 10
type input "2"
type input "2.0000"
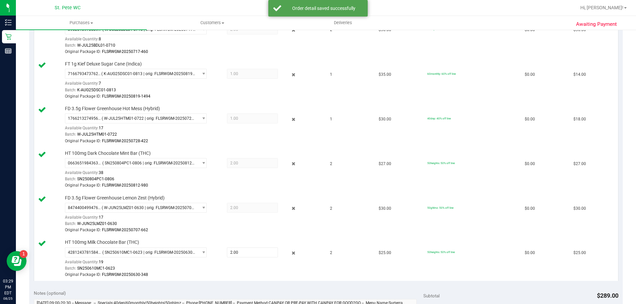
scroll to position [0, 0]
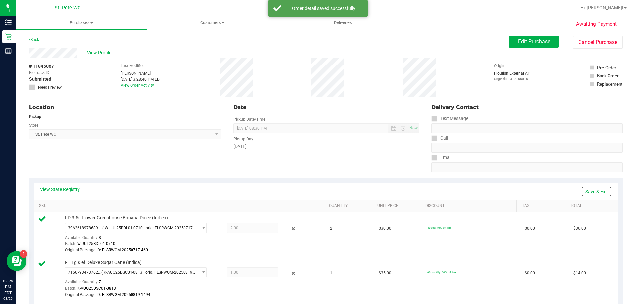
click at [599, 190] on link "Save & Exit" at bounding box center [596, 191] width 31 height 11
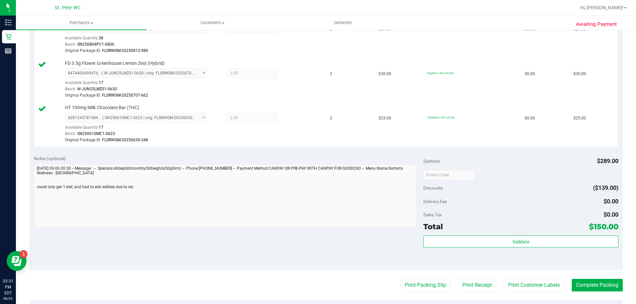
scroll to position [334, 0]
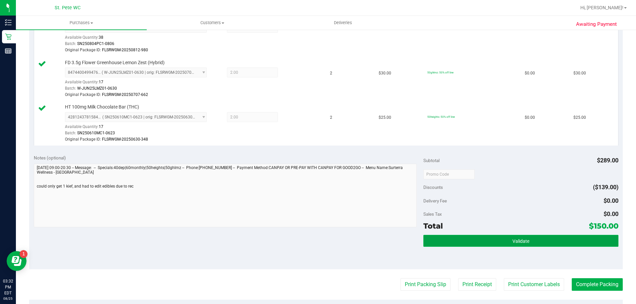
click at [515, 243] on span "Validate" at bounding box center [520, 241] width 17 height 5
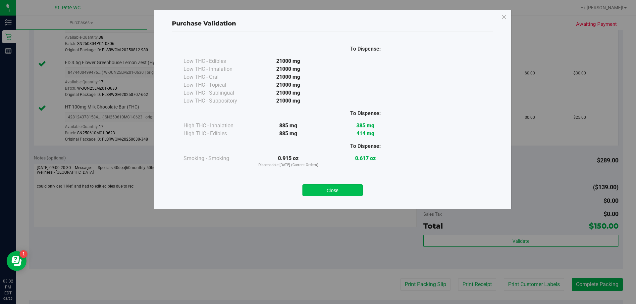
click at [331, 186] on button "Close" at bounding box center [332, 191] width 60 height 12
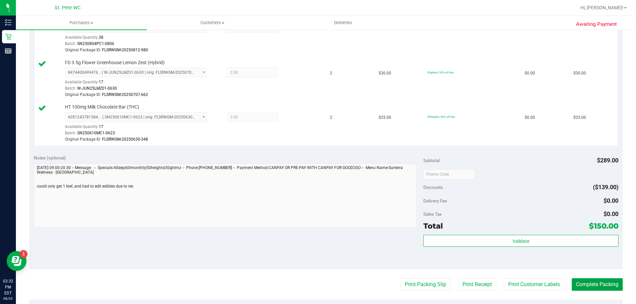
click at [585, 289] on button "Complete Packing" at bounding box center [597, 285] width 51 height 13
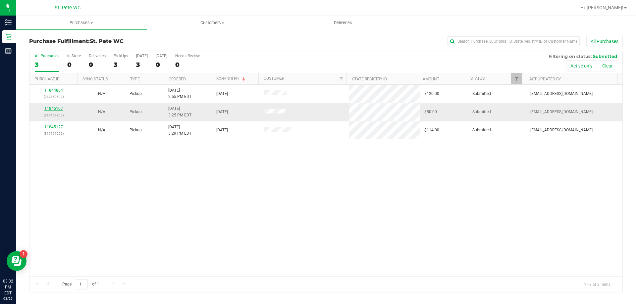
click at [58, 108] on link "11845107" at bounding box center [53, 108] width 19 height 5
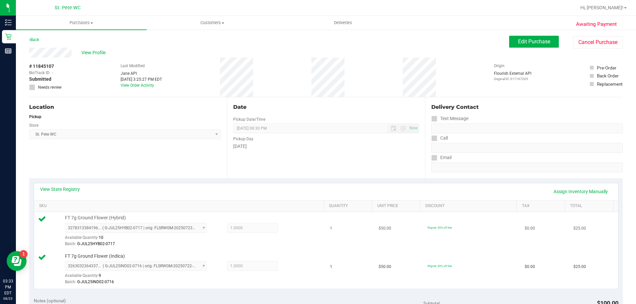
scroll to position [166, 0]
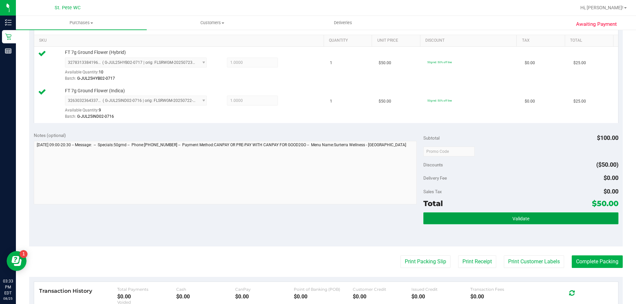
click at [577, 217] on button "Validate" at bounding box center [520, 219] width 195 height 12
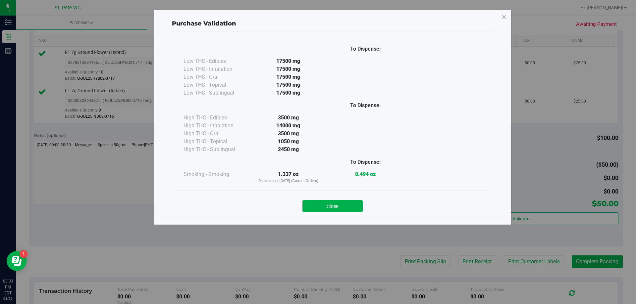
click at [336, 215] on div "Close" at bounding box center [332, 204] width 311 height 27
click at [336, 206] on button "Close" at bounding box center [332, 206] width 60 height 12
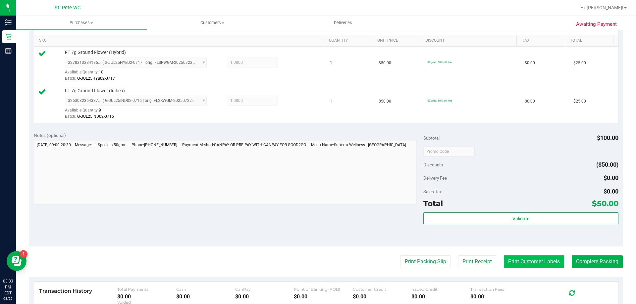
click at [544, 263] on button "Print Customer Labels" at bounding box center [534, 262] width 60 height 13
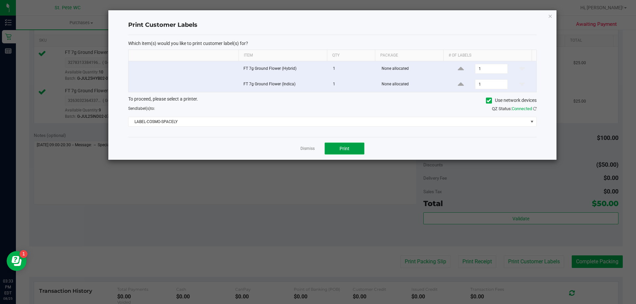
click at [338, 147] on button "Print" at bounding box center [345, 149] width 40 height 12
click at [308, 145] on div "Dismiss Print" at bounding box center [332, 148] width 408 height 23
click at [308, 147] on link "Dismiss" at bounding box center [307, 149] width 14 height 6
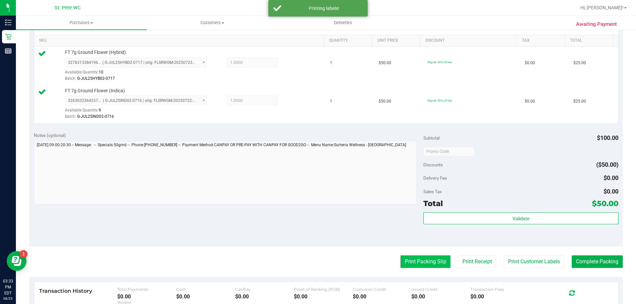
click at [436, 263] on button "Print Packing Slip" at bounding box center [425, 262] width 50 height 13
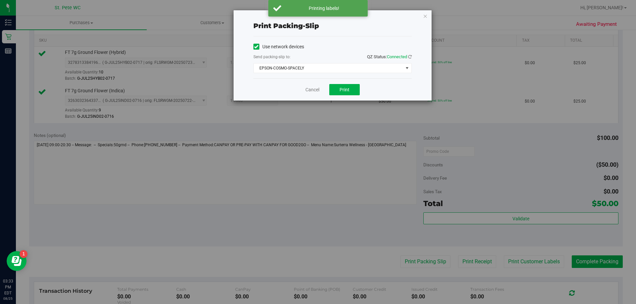
click at [337, 79] on div "Cancel Print" at bounding box center [332, 90] width 158 height 22
click at [338, 86] on button "Print" at bounding box center [344, 89] width 30 height 11
click at [310, 90] on link "Cancel" at bounding box center [312, 89] width 14 height 7
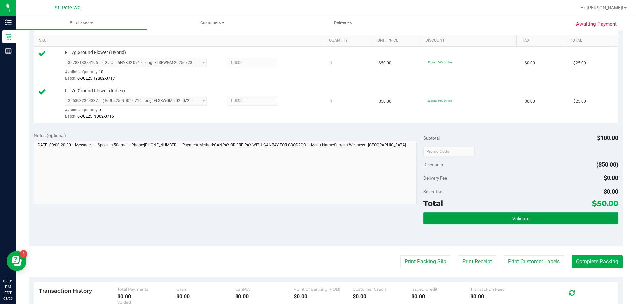
click at [519, 219] on span "Validate" at bounding box center [520, 218] width 17 height 5
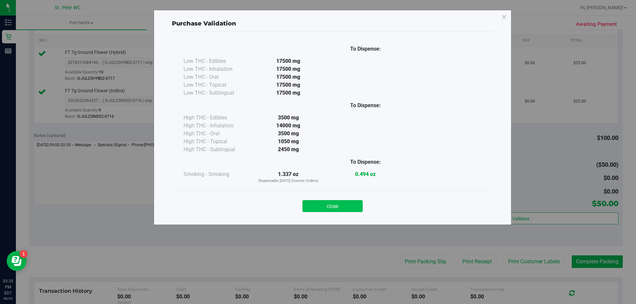
click at [360, 206] on button "Close" at bounding box center [332, 206] width 60 height 12
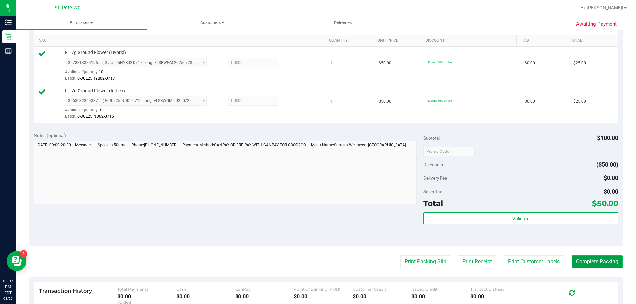
click at [593, 261] on button "Complete Packing" at bounding box center [597, 262] width 51 height 13
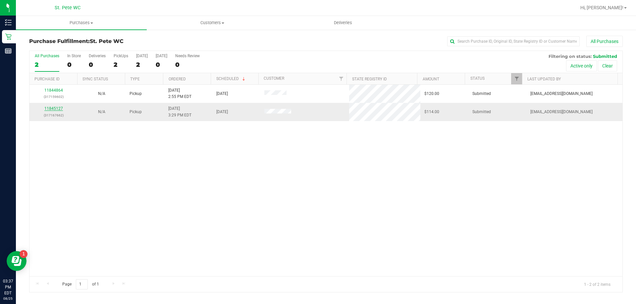
click at [56, 108] on link "11845127" at bounding box center [53, 108] width 19 height 5
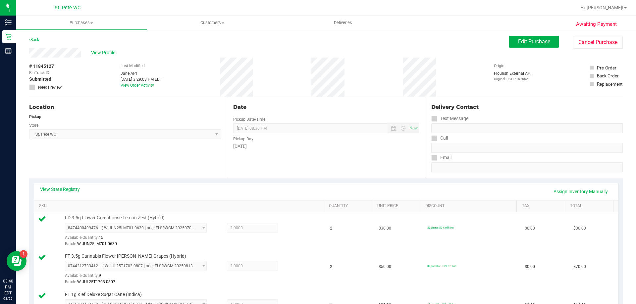
click at [343, 213] on td "2" at bounding box center [350, 231] width 49 height 38
click at [344, 192] on div "View State Registry Assign Inventory Manually" at bounding box center [326, 191] width 572 height 11
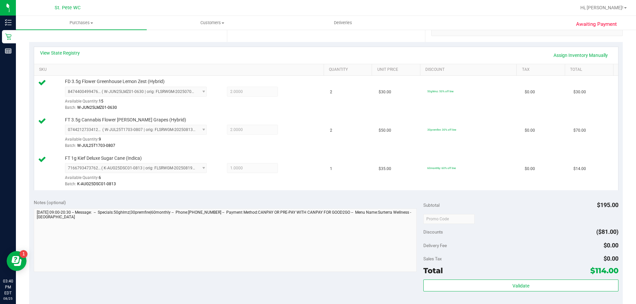
scroll to position [138, 0]
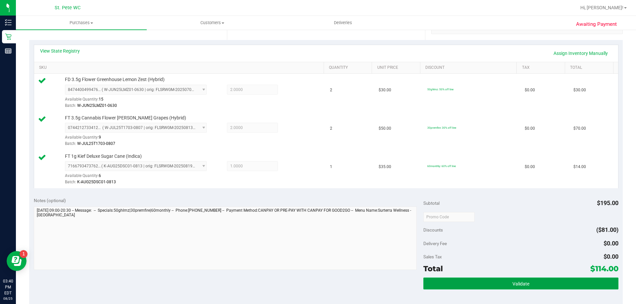
click at [513, 282] on span "Validate" at bounding box center [520, 284] width 17 height 5
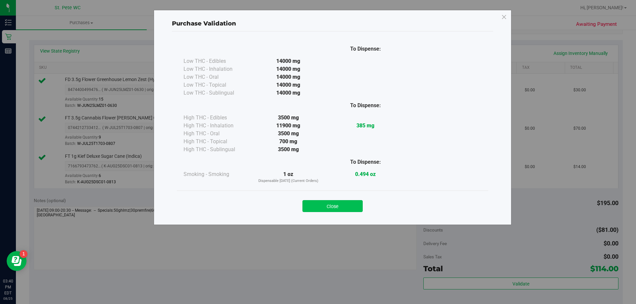
click at [336, 211] on button "Close" at bounding box center [332, 206] width 60 height 12
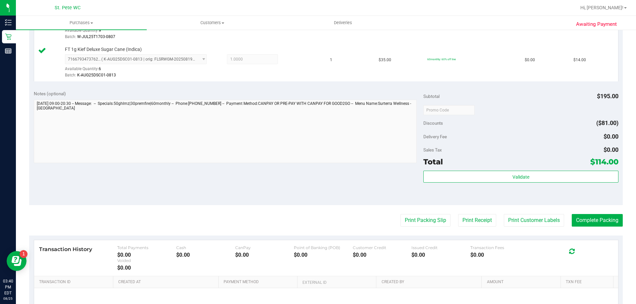
scroll to position [251, 0]
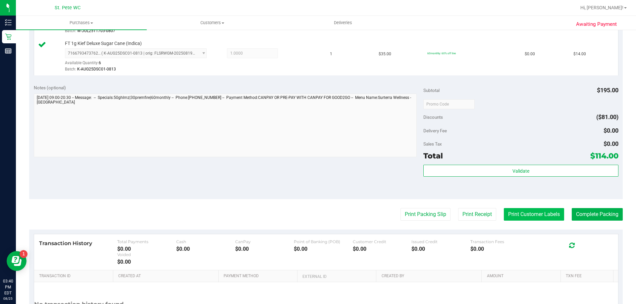
click at [526, 221] on button "Print Customer Labels" at bounding box center [534, 214] width 60 height 13
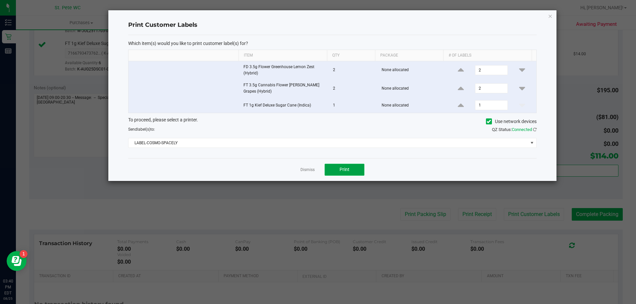
click at [344, 175] on button "Print" at bounding box center [345, 170] width 40 height 12
click at [301, 170] on link "Dismiss" at bounding box center [307, 170] width 14 height 6
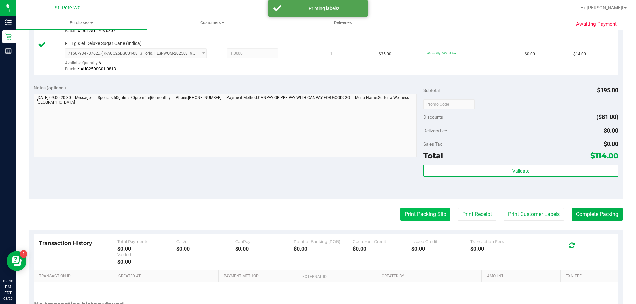
click at [416, 214] on button "Print Packing Slip" at bounding box center [425, 214] width 50 height 13
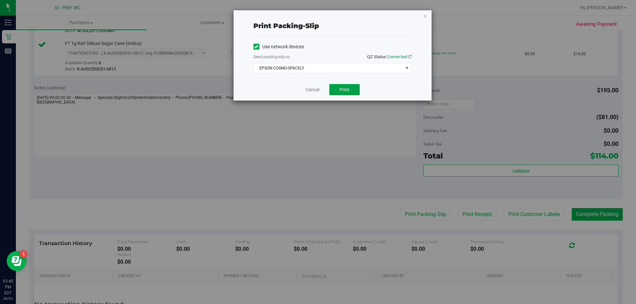
click at [344, 89] on span "Print" at bounding box center [345, 89] width 10 height 5
click at [306, 90] on link "Cancel" at bounding box center [312, 89] width 14 height 7
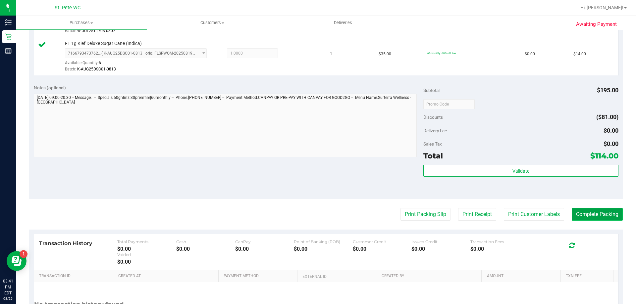
click at [592, 221] on button "Complete Packing" at bounding box center [597, 214] width 51 height 13
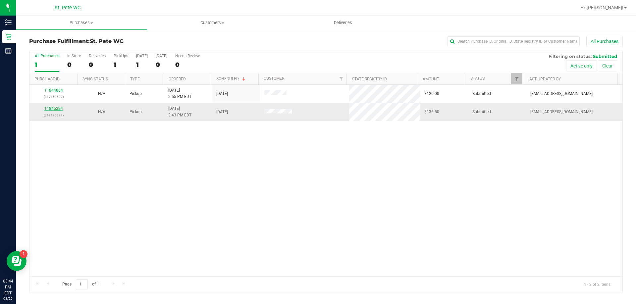
click at [57, 109] on link "11845224" at bounding box center [53, 108] width 19 height 5
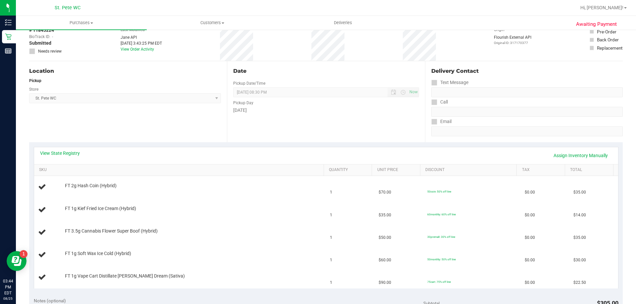
scroll to position [12, 0]
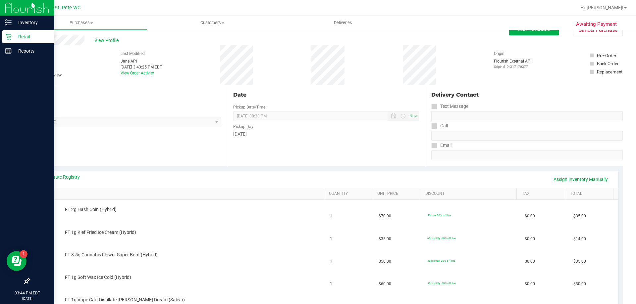
click at [13, 38] on p "Retail" at bounding box center [32, 37] width 40 height 8
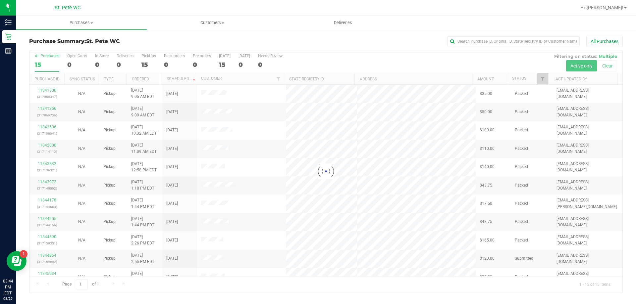
click at [331, 235] on div at bounding box center [325, 171] width 593 height 241
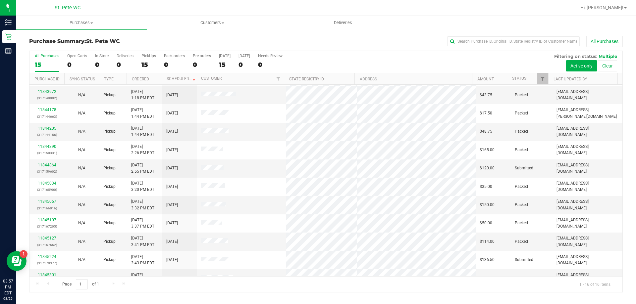
scroll to position [102, 0]
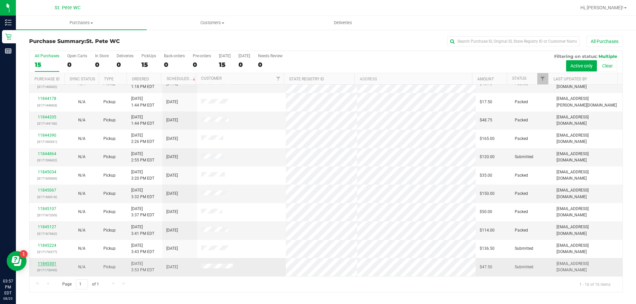
click at [45, 266] on link "11845301" at bounding box center [47, 264] width 19 height 5
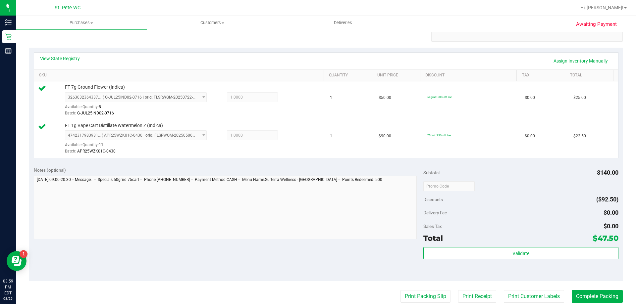
scroll to position [232, 0]
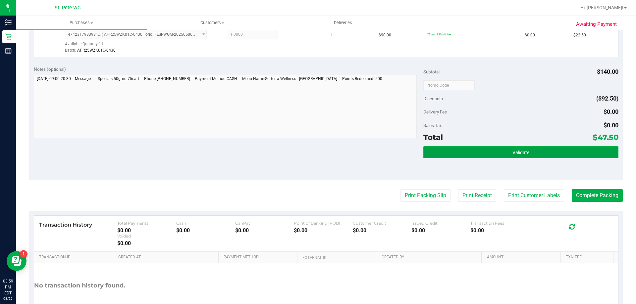
click at [482, 155] on button "Validate" at bounding box center [520, 152] width 195 height 12
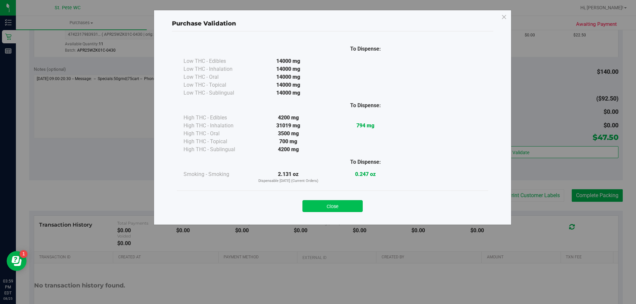
click at [321, 209] on button "Close" at bounding box center [332, 206] width 60 height 12
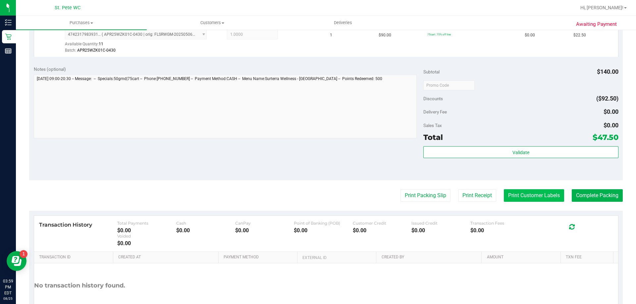
click at [525, 194] on button "Print Customer Labels" at bounding box center [534, 195] width 60 height 13
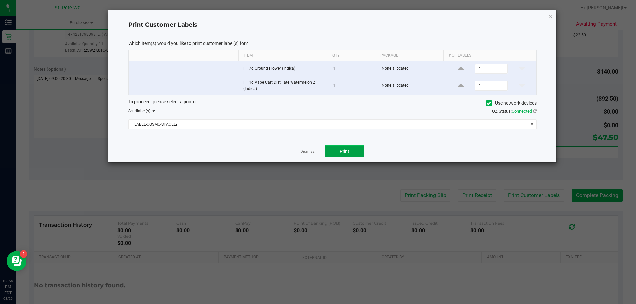
click at [334, 151] on button "Print" at bounding box center [345, 151] width 40 height 12
click at [297, 151] on div "Dismiss Print" at bounding box center [332, 151] width 408 height 23
click at [297, 150] on div "Dismiss Print" at bounding box center [332, 151] width 408 height 23
click at [302, 152] on link "Dismiss" at bounding box center [307, 152] width 14 height 6
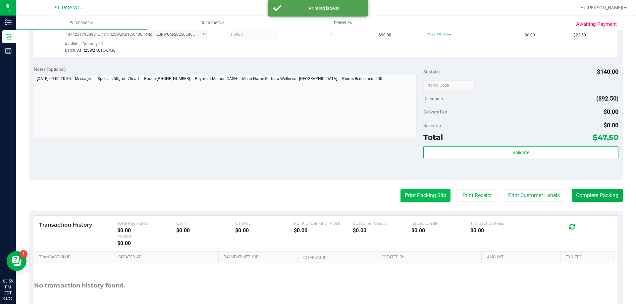
click at [413, 200] on button "Print Packing Slip" at bounding box center [425, 195] width 50 height 13
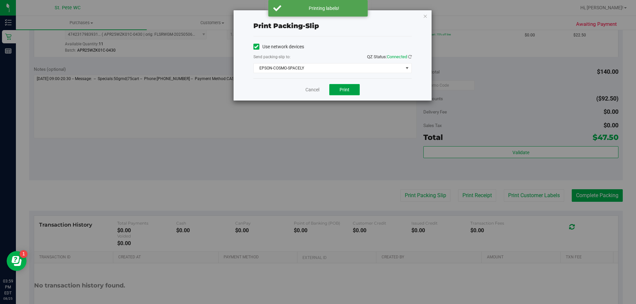
click at [351, 89] on button "Print" at bounding box center [344, 89] width 30 height 11
click at [310, 89] on link "Cancel" at bounding box center [312, 89] width 14 height 7
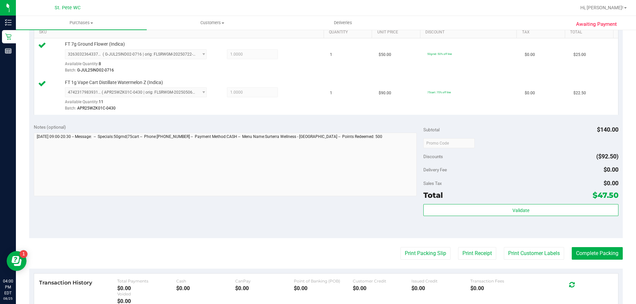
scroll to position [236, 0]
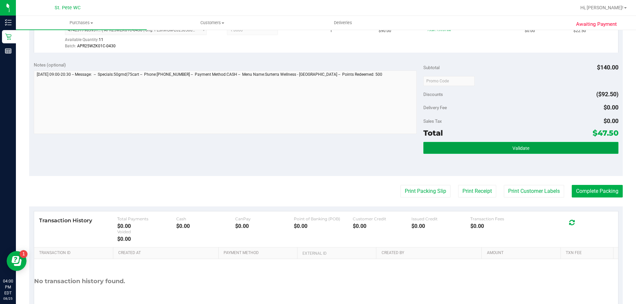
click at [438, 150] on button "Validate" at bounding box center [520, 148] width 195 height 12
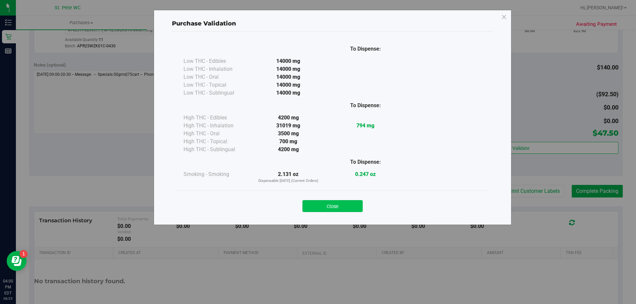
click at [319, 205] on button "Close" at bounding box center [332, 206] width 60 height 12
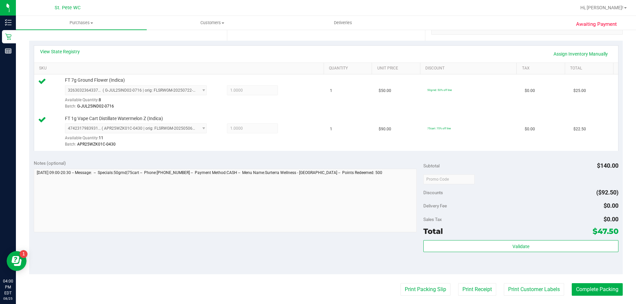
scroll to position [104, 0]
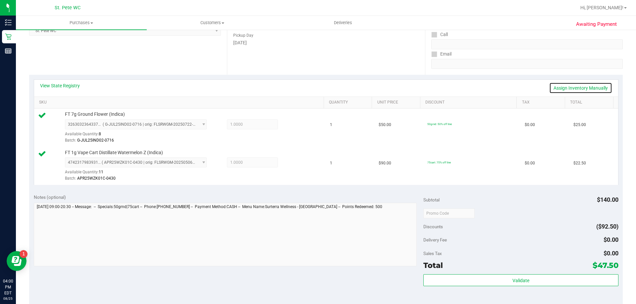
click at [566, 89] on link "Assign Inventory Manually" at bounding box center [580, 87] width 63 height 11
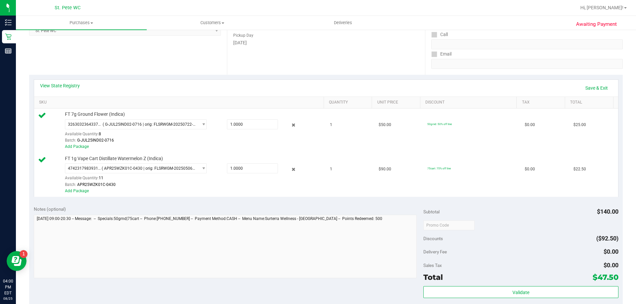
click at [566, 89] on div "View State Registry Save & Exit" at bounding box center [326, 87] width 572 height 11
click at [592, 89] on link "Save & Exit" at bounding box center [596, 87] width 31 height 11
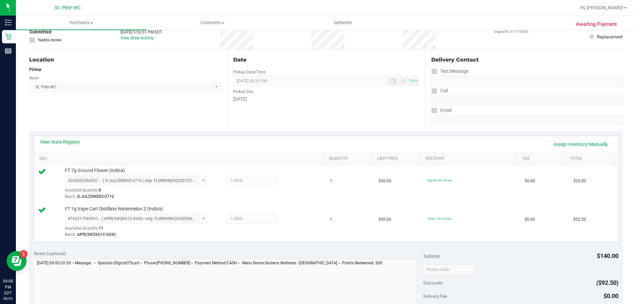
scroll to position [0, 0]
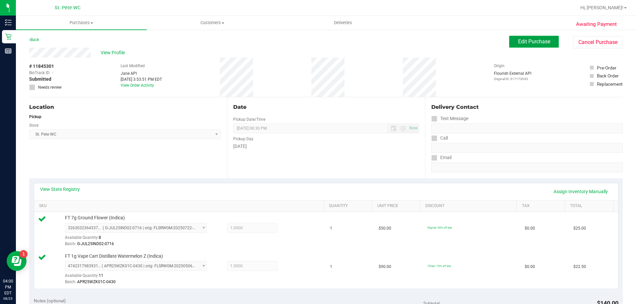
click at [516, 46] on button "Edit Purchase" at bounding box center [534, 42] width 50 height 12
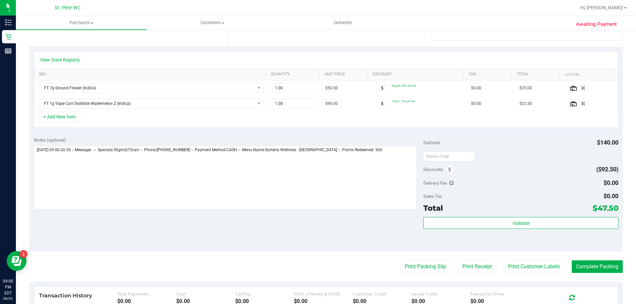
scroll to position [132, 0]
click at [449, 170] on icon at bounding box center [450, 169] width 3 height 5
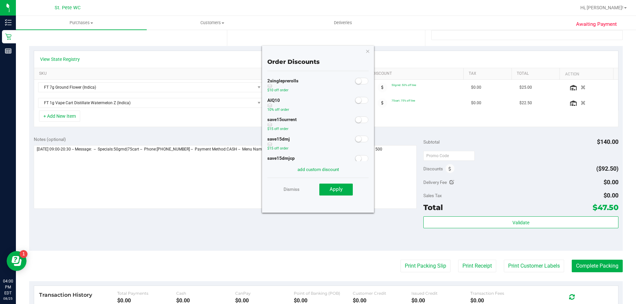
click at [355, 102] on small at bounding box center [358, 100] width 6 height 6
click at [355, 101] on span at bounding box center [361, 100] width 13 height 7
click at [355, 100] on small at bounding box center [358, 100] width 6 height 6
click at [344, 193] on button "Apply" at bounding box center [335, 190] width 33 height 12
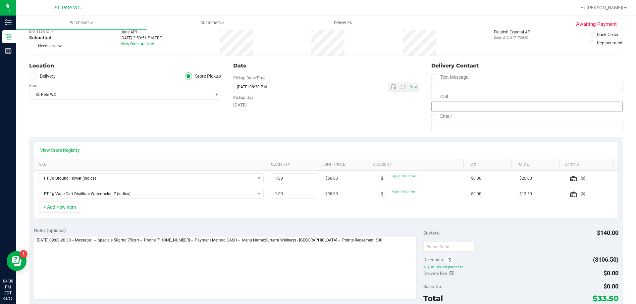
scroll to position [0, 0]
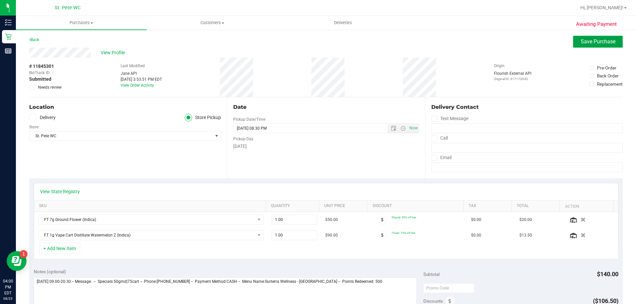
click at [583, 44] on span "Save Purchase" at bounding box center [598, 41] width 35 height 6
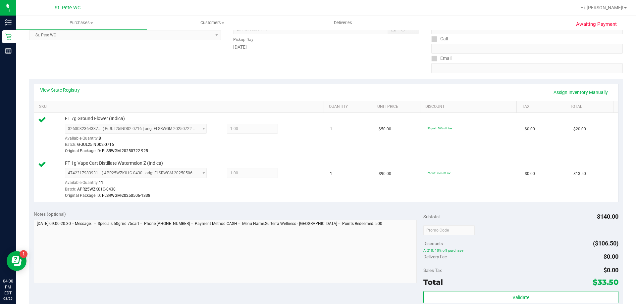
scroll to position [199, 0]
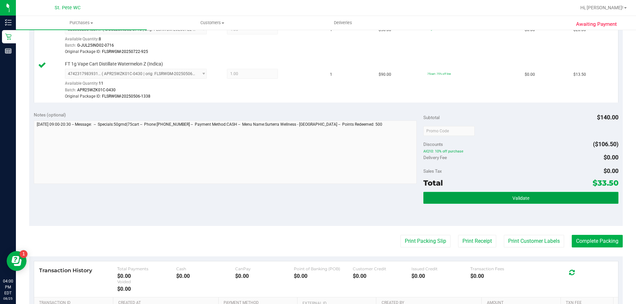
click at [489, 198] on button "Validate" at bounding box center [520, 198] width 195 height 12
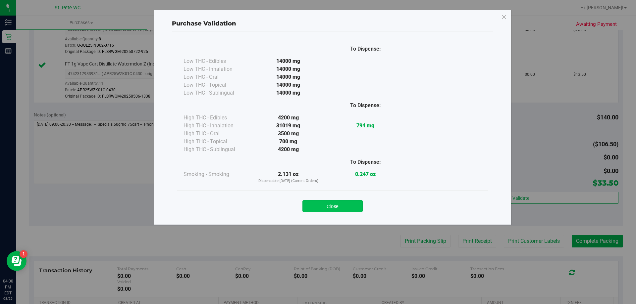
click at [350, 207] on button "Close" at bounding box center [332, 206] width 60 height 12
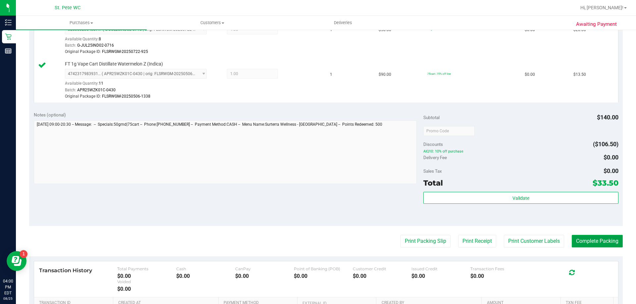
click at [604, 242] on button "Complete Packing" at bounding box center [597, 241] width 51 height 13
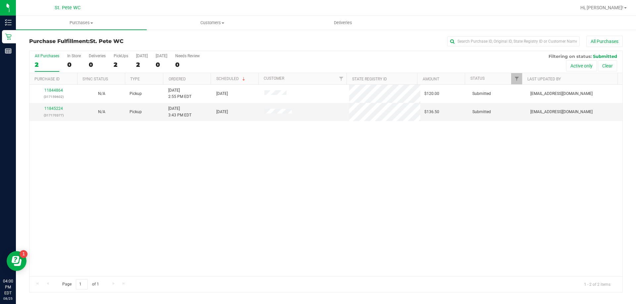
click at [120, 200] on div "11844864 (317159602) N/A Pickup 8/25/2025 2:55 PM EDT 8/25/2025 $120.00 Submitt…" at bounding box center [325, 181] width 593 height 192
click at [49, 108] on link "11845224" at bounding box center [53, 108] width 19 height 5
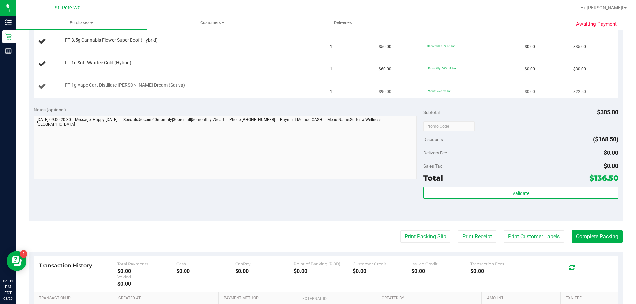
scroll to position [312, 0]
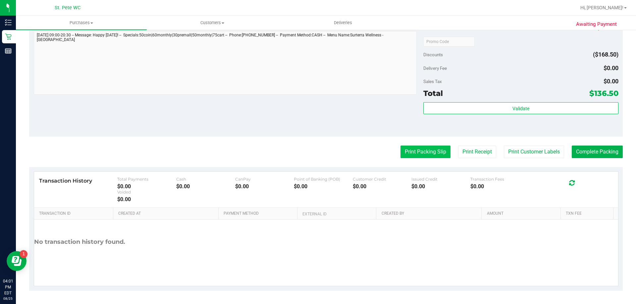
click at [403, 151] on button "Print Packing Slip" at bounding box center [425, 152] width 50 height 13
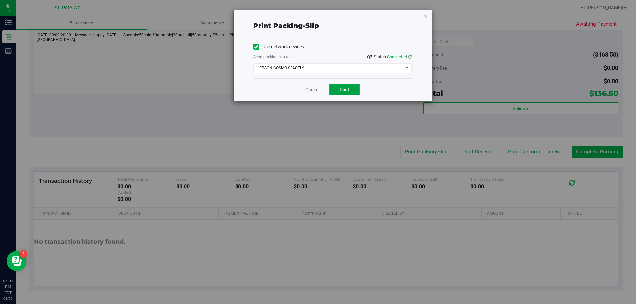
click at [347, 85] on button "Print" at bounding box center [344, 89] width 30 height 11
click at [317, 87] on link "Cancel" at bounding box center [312, 89] width 14 height 7
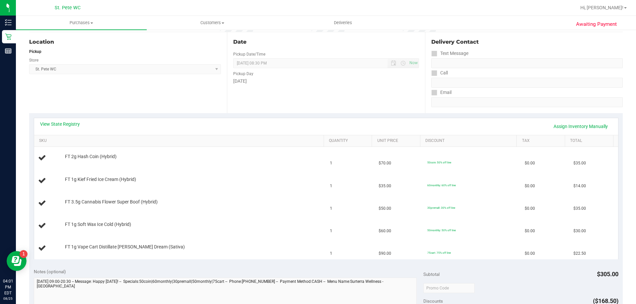
scroll to position [14, 0]
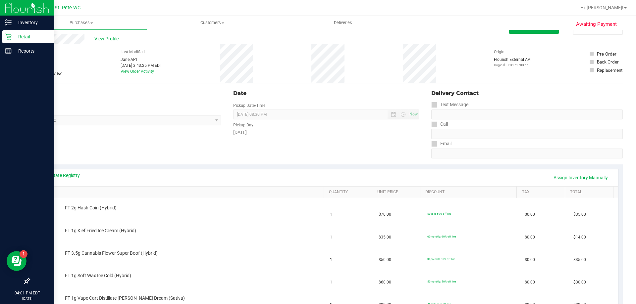
click at [11, 35] on icon at bounding box center [8, 36] width 7 height 7
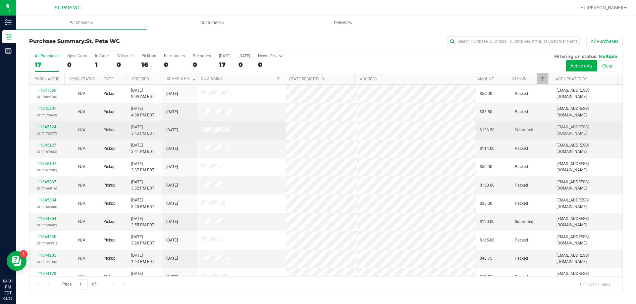
click at [42, 127] on link "11845224" at bounding box center [47, 127] width 19 height 5
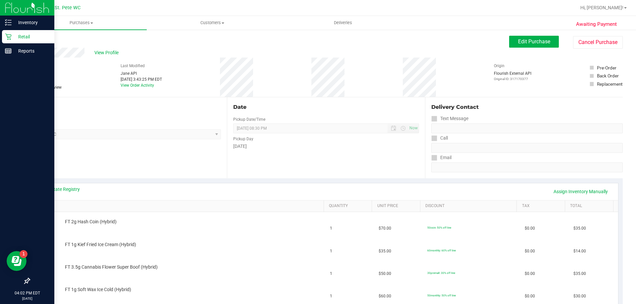
click at [11, 33] on icon at bounding box center [8, 36] width 7 height 7
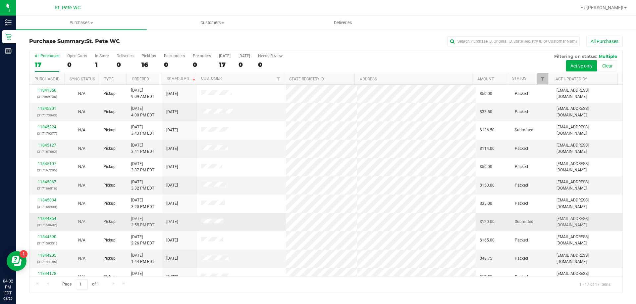
click at [43, 216] on div "11844864 (317159602)" at bounding box center [46, 222] width 27 height 13
click at [44, 221] on link "11844864" at bounding box center [47, 219] width 19 height 5
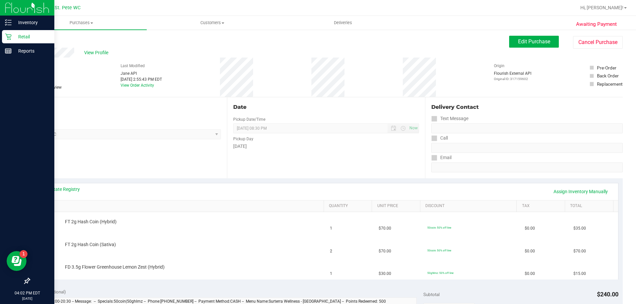
click at [4, 34] on div "Retail" at bounding box center [28, 36] width 52 height 13
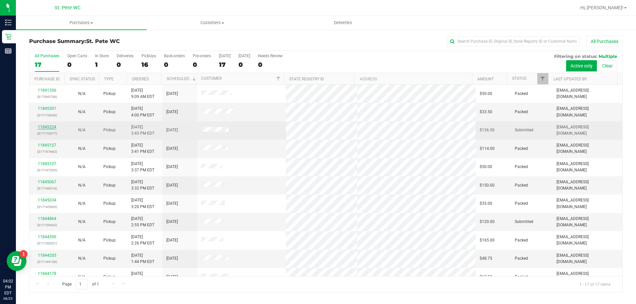
click at [50, 125] on link "11845224" at bounding box center [47, 127] width 19 height 5
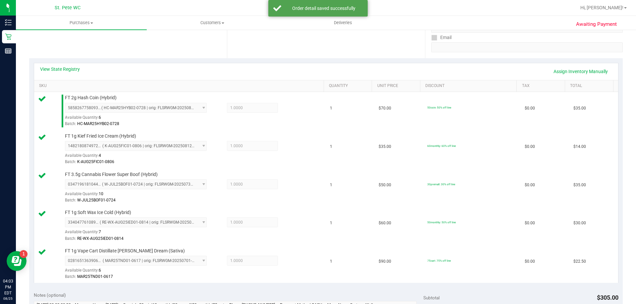
scroll to position [265, 0]
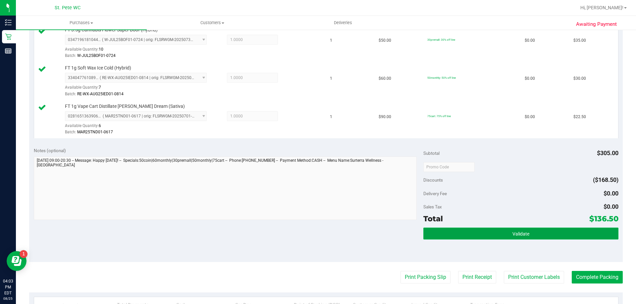
click at [527, 233] on button "Validate" at bounding box center [520, 234] width 195 height 12
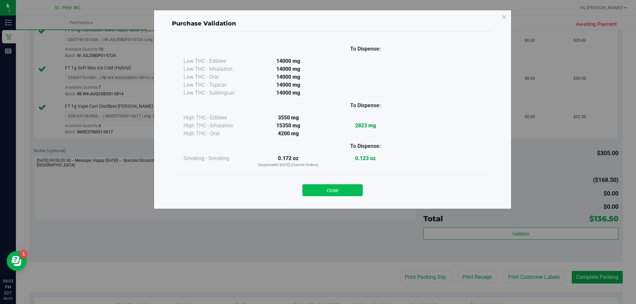
click at [351, 191] on button "Close" at bounding box center [332, 191] width 60 height 12
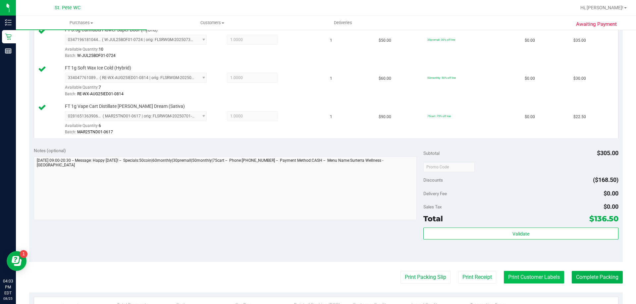
click at [530, 275] on button "Print Customer Labels" at bounding box center [534, 277] width 60 height 13
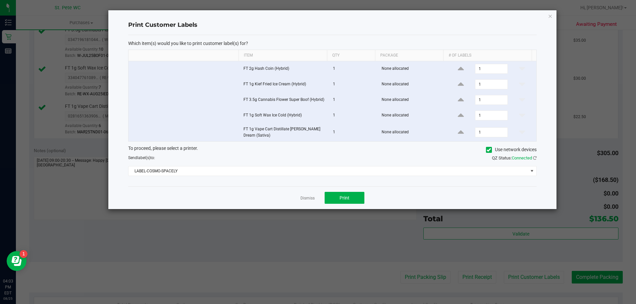
click at [359, 191] on div "Dismiss Print" at bounding box center [332, 197] width 408 height 23
click at [358, 198] on button "Print" at bounding box center [345, 198] width 40 height 12
click at [301, 199] on link "Dismiss" at bounding box center [307, 199] width 14 height 6
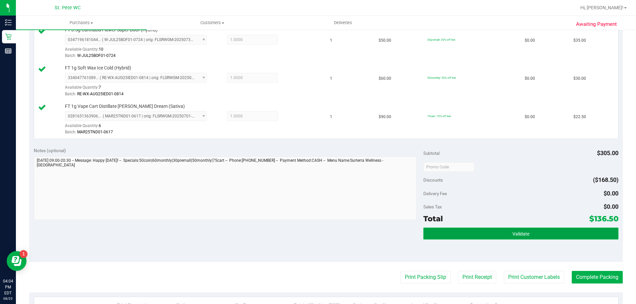
click at [563, 229] on button "Validate" at bounding box center [520, 234] width 195 height 12
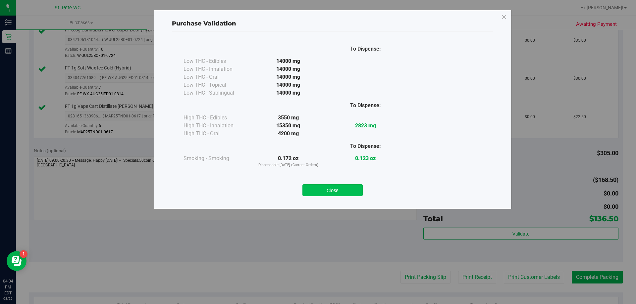
click at [348, 189] on button "Close" at bounding box center [332, 191] width 60 height 12
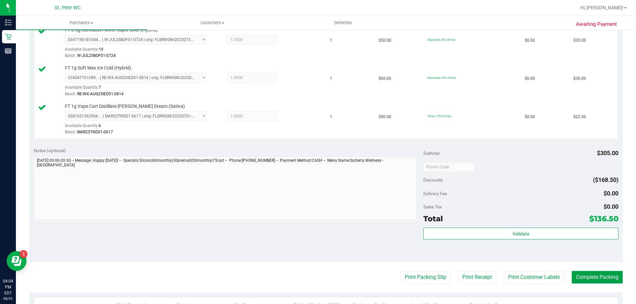
click at [597, 275] on button "Complete Packing" at bounding box center [597, 277] width 51 height 13
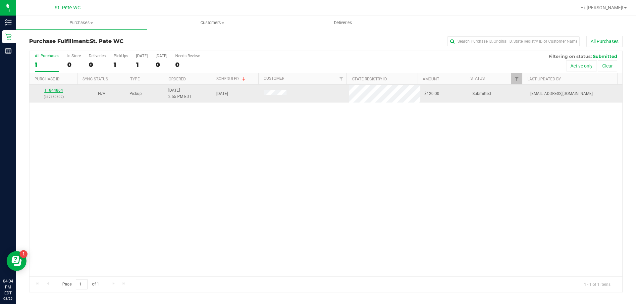
click at [56, 89] on link "11844864" at bounding box center [53, 90] width 19 height 5
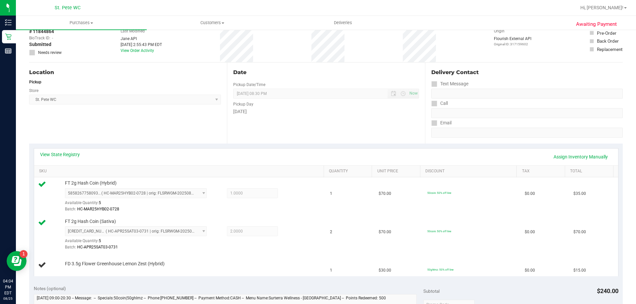
scroll to position [166, 0]
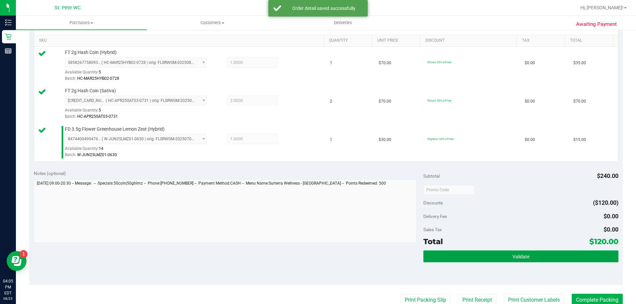
click at [541, 251] on button "Validate" at bounding box center [520, 257] width 195 height 12
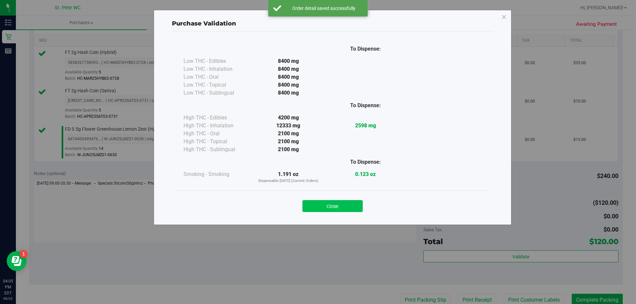
click at [346, 209] on button "Close" at bounding box center [332, 206] width 60 height 12
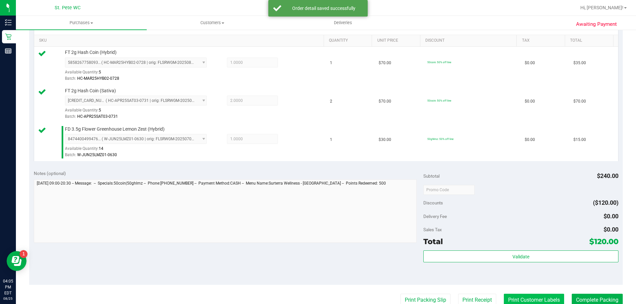
click at [542, 300] on button "Print Customer Labels" at bounding box center [534, 300] width 60 height 13
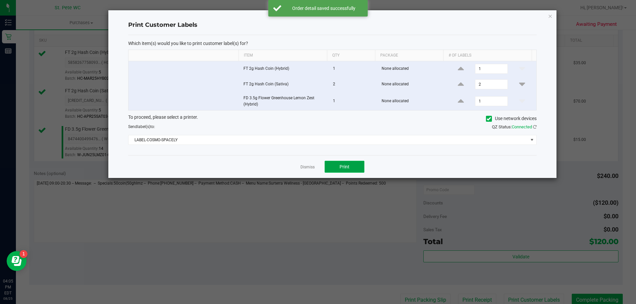
click at [350, 168] on button "Print" at bounding box center [345, 167] width 40 height 12
click at [303, 166] on link "Dismiss" at bounding box center [307, 168] width 14 height 6
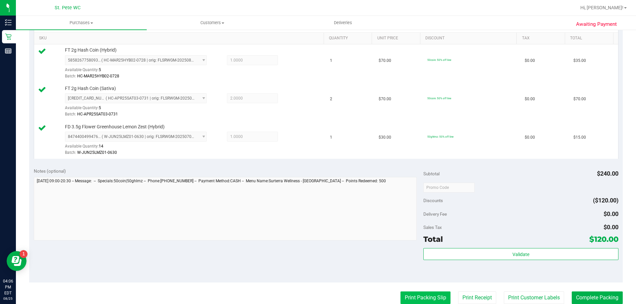
click at [422, 293] on button "Print Packing Slip" at bounding box center [425, 298] width 50 height 13
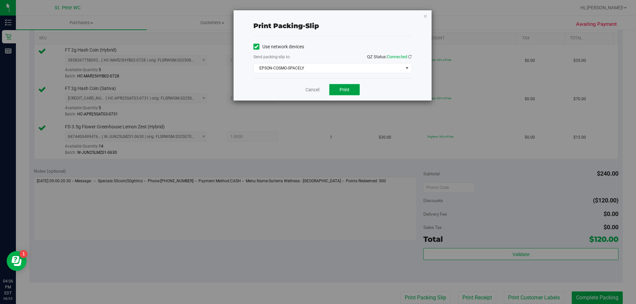
click at [344, 89] on span "Print" at bounding box center [345, 89] width 10 height 5
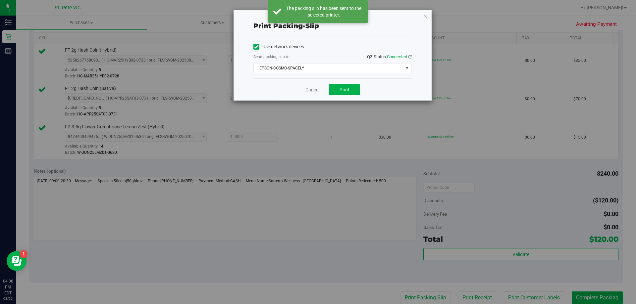
click at [307, 88] on link "Cancel" at bounding box center [312, 89] width 14 height 7
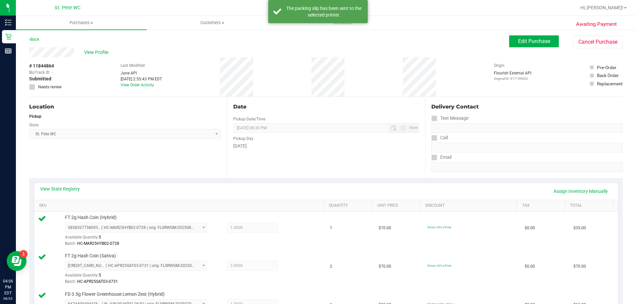
scroll to position [0, 0]
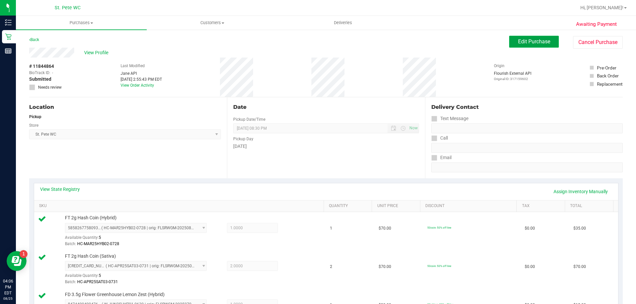
click at [533, 37] on button "Edit Purchase" at bounding box center [534, 42] width 50 height 12
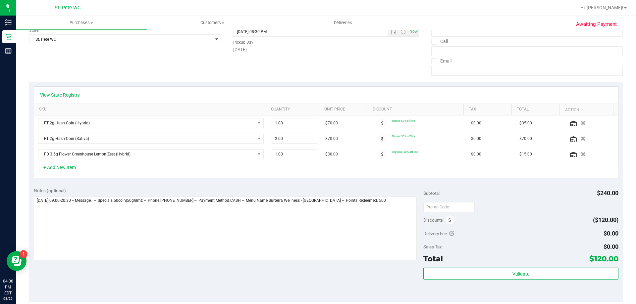
scroll to position [199, 0]
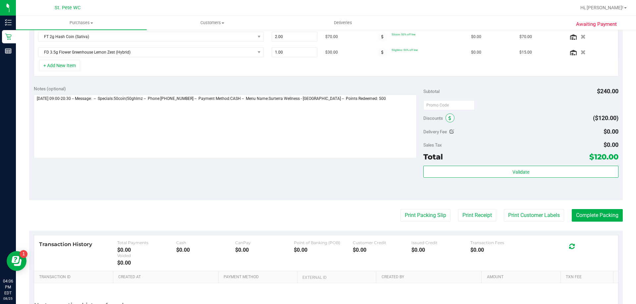
click at [446, 115] on span at bounding box center [450, 118] width 9 height 9
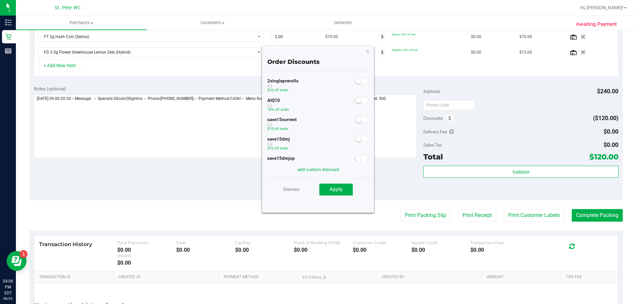
click at [355, 98] on small at bounding box center [358, 100] width 6 height 6
click at [338, 188] on span "Apply" at bounding box center [336, 189] width 13 height 6
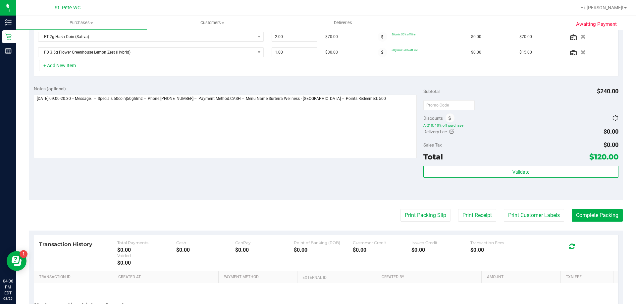
scroll to position [188, 0]
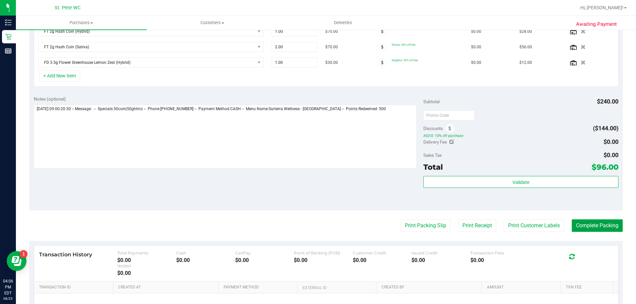
click at [606, 231] on button "Complete Packing" at bounding box center [597, 226] width 51 height 13
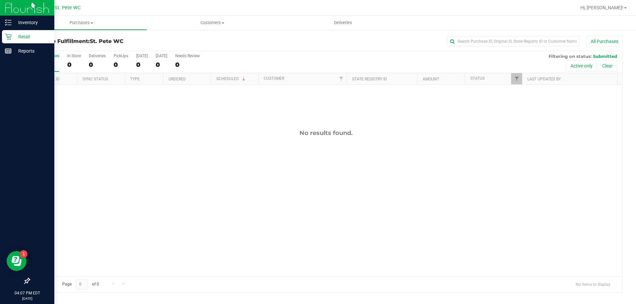
click at [15, 41] on div "Retail" at bounding box center [28, 36] width 52 height 13
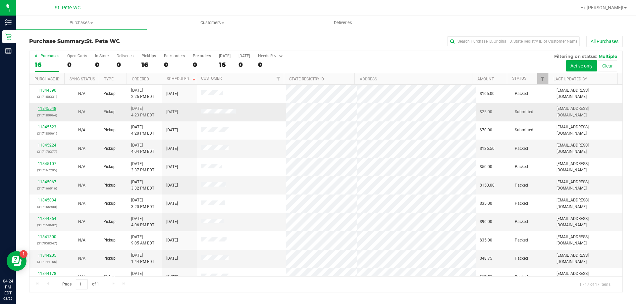
click at [50, 108] on link "11845548" at bounding box center [47, 108] width 19 height 5
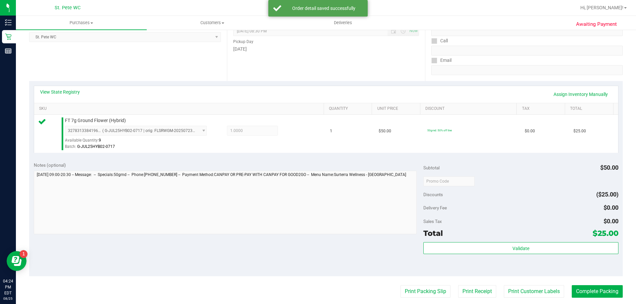
scroll to position [99, 0]
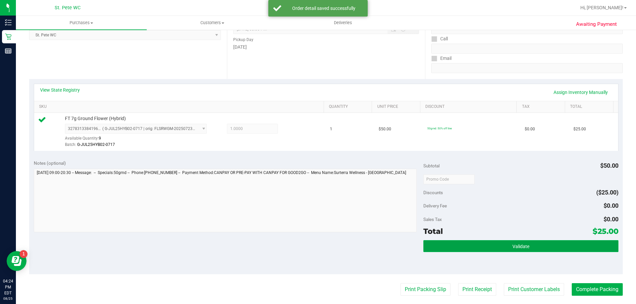
click at [561, 243] on button "Validate" at bounding box center [520, 246] width 195 height 12
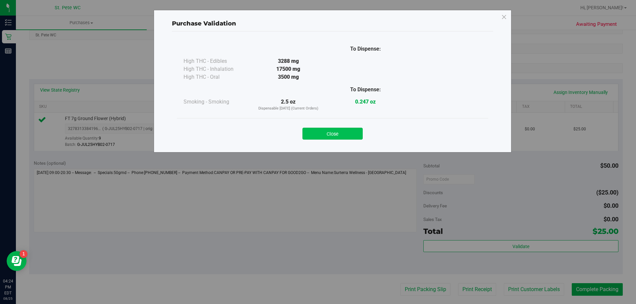
click at [355, 130] on button "Close" at bounding box center [332, 134] width 60 height 12
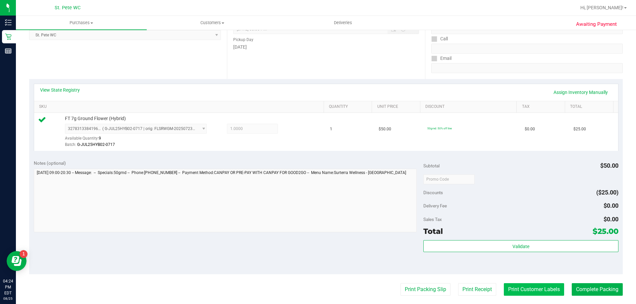
click at [505, 285] on button "Print Customer Labels" at bounding box center [534, 290] width 60 height 13
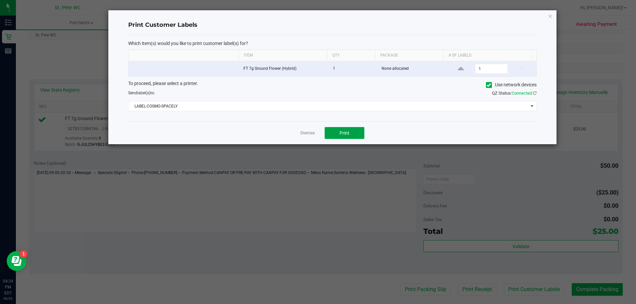
click at [358, 135] on button "Print" at bounding box center [345, 133] width 40 height 12
click at [305, 129] on div "Dismiss Print" at bounding box center [332, 133] width 408 height 23
click at [299, 133] on div "Dismiss Print" at bounding box center [332, 133] width 408 height 23
click at [305, 129] on div "Dismiss Print" at bounding box center [332, 133] width 408 height 23
click at [305, 132] on link "Dismiss" at bounding box center [307, 134] width 14 height 6
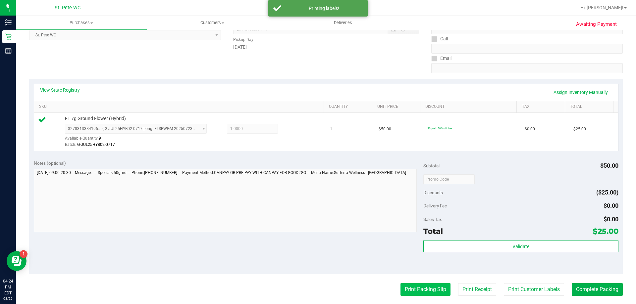
click at [407, 290] on button "Print Packing Slip" at bounding box center [425, 290] width 50 height 13
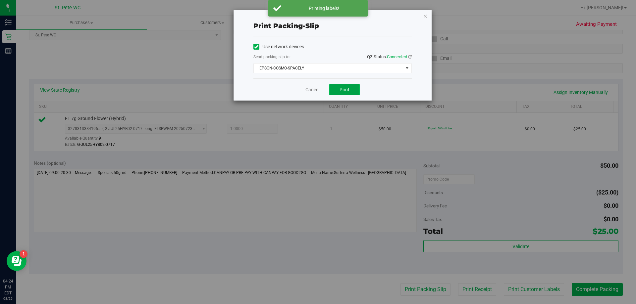
click at [344, 88] on span "Print" at bounding box center [345, 89] width 10 height 5
click at [318, 90] on link "Cancel" at bounding box center [312, 89] width 14 height 7
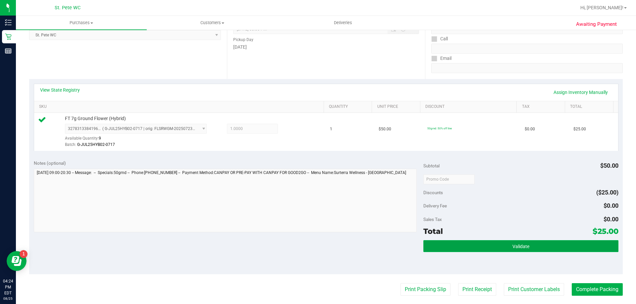
click at [511, 243] on button "Validate" at bounding box center [520, 246] width 195 height 12
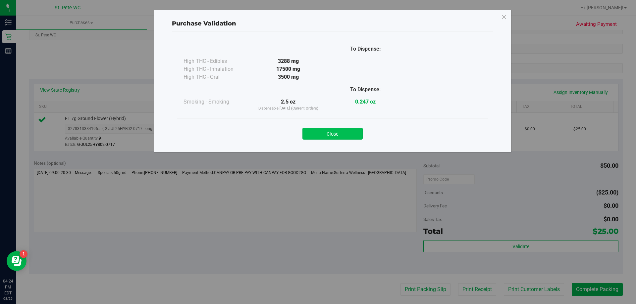
click at [334, 128] on button "Close" at bounding box center [332, 134] width 60 height 12
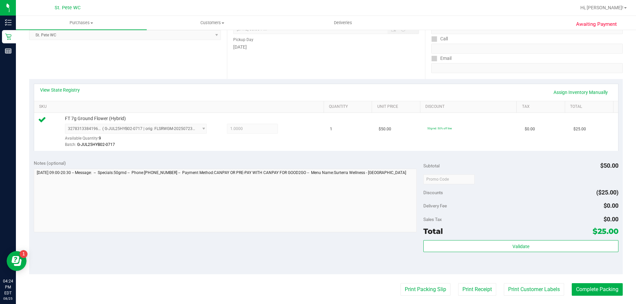
click at [410, 282] on purchase-details "Back Edit Purchase Cancel Purchase View Profile # 11845548 BioTrack ID: - Submi…" at bounding box center [326, 182] width 594 height 493
click at [409, 289] on button "Print Packing Slip" at bounding box center [425, 290] width 50 height 13
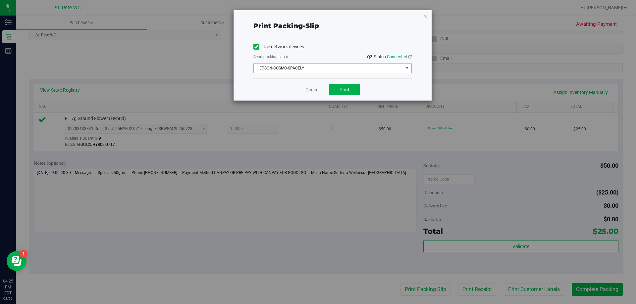
click at [314, 90] on link "Cancel" at bounding box center [312, 89] width 14 height 7
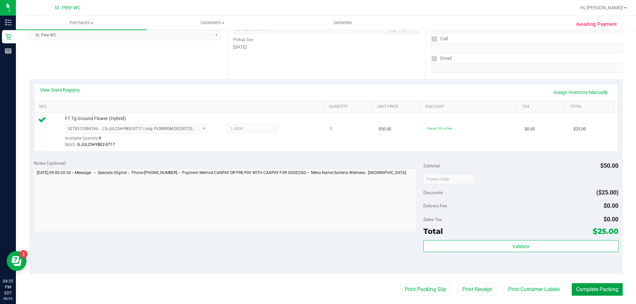
click at [588, 290] on button "Complete Packing" at bounding box center [597, 290] width 51 height 13
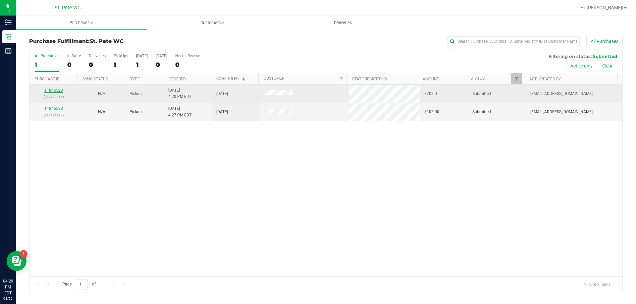
click at [56, 89] on link "11845523" at bounding box center [53, 90] width 19 height 5
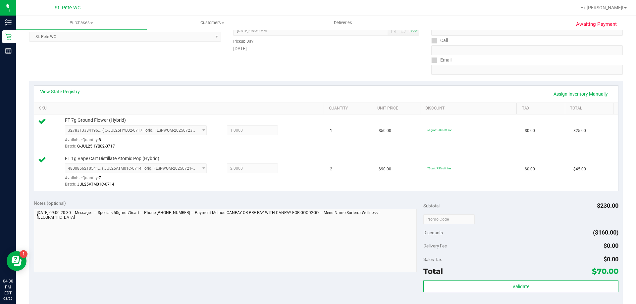
scroll to position [166, 0]
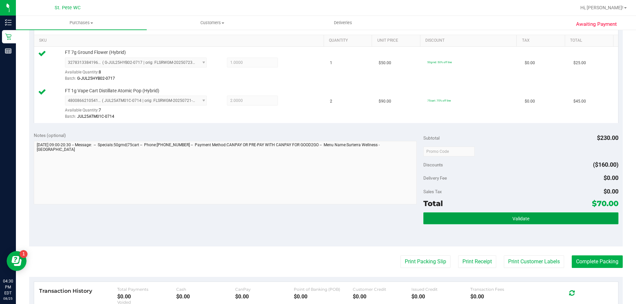
click at [527, 213] on button "Validate" at bounding box center [520, 219] width 195 height 12
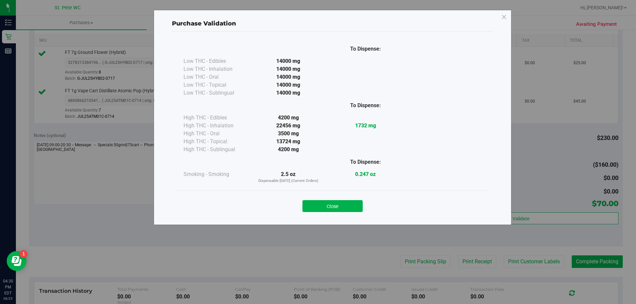
click at [354, 195] on div "Close" at bounding box center [332, 204] width 311 height 27
click at [355, 207] on button "Close" at bounding box center [332, 206] width 60 height 12
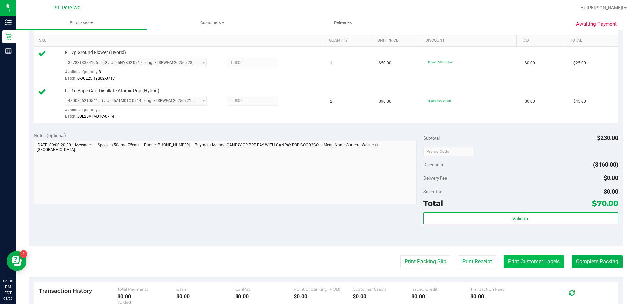
click at [534, 261] on button "Print Customer Labels" at bounding box center [534, 262] width 60 height 13
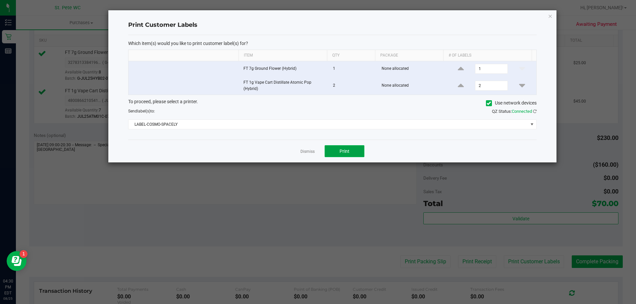
click at [358, 153] on button "Print" at bounding box center [345, 151] width 40 height 12
click at [309, 152] on link "Dismiss" at bounding box center [307, 152] width 14 height 6
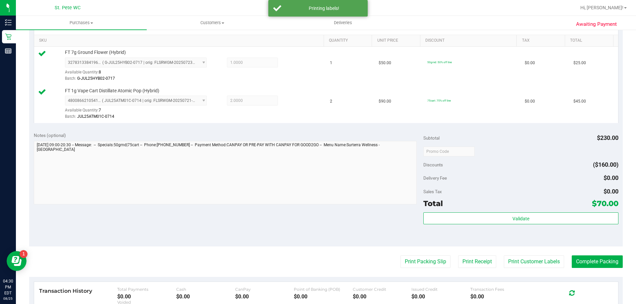
click at [429, 270] on purchase-details "Back Edit Purchase Cancel Purchase View Profile # 11845523 BioTrack ID: - Submi…" at bounding box center [326, 135] width 594 height 531
click at [429, 263] on button "Print Packing Slip" at bounding box center [425, 262] width 50 height 13
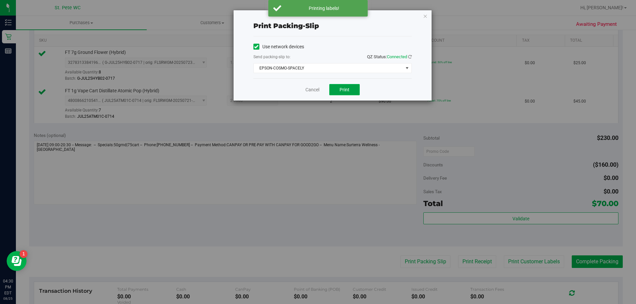
click at [352, 87] on button "Print" at bounding box center [344, 89] width 30 height 11
click at [312, 89] on link "Cancel" at bounding box center [312, 89] width 14 height 7
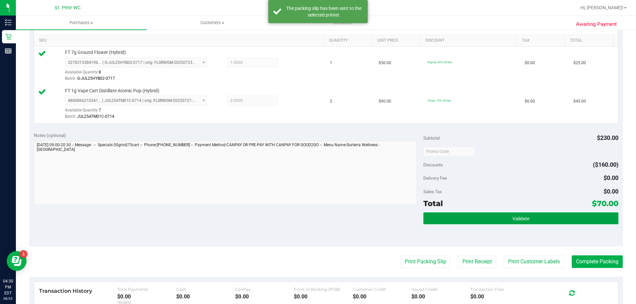
click at [486, 216] on button "Validate" at bounding box center [520, 219] width 195 height 12
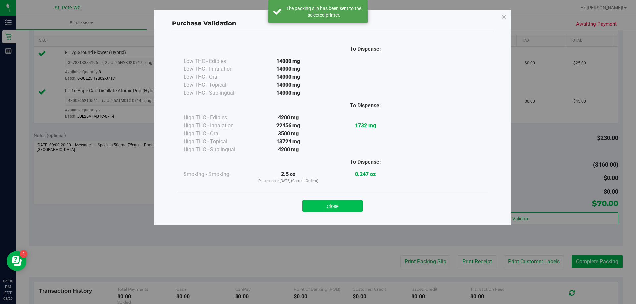
drag, startPoint x: 359, startPoint y: 205, endPoint x: 457, endPoint y: 218, distance: 98.6
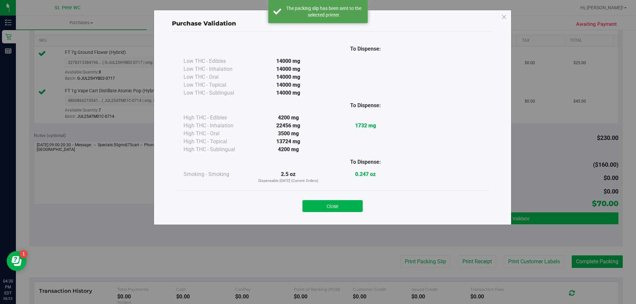
click at [359, 205] on button "Close" at bounding box center [332, 206] width 60 height 12
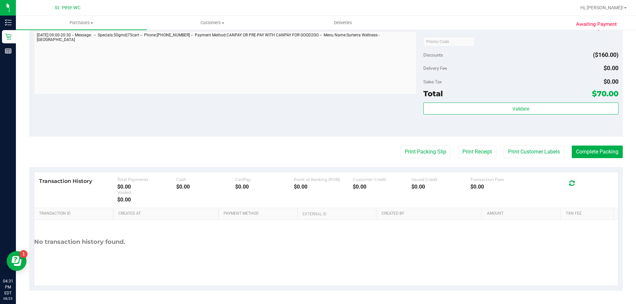
scroll to position [242, 0]
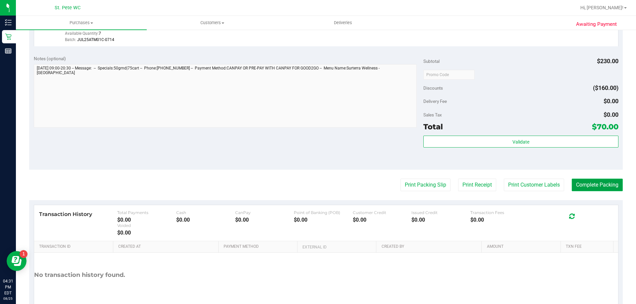
click at [578, 182] on button "Complete Packing" at bounding box center [597, 185] width 51 height 13
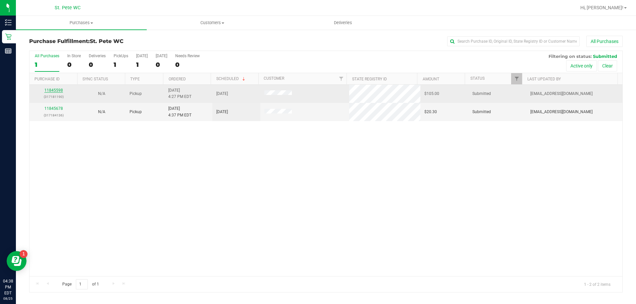
click at [49, 89] on link "11845598" at bounding box center [53, 90] width 19 height 5
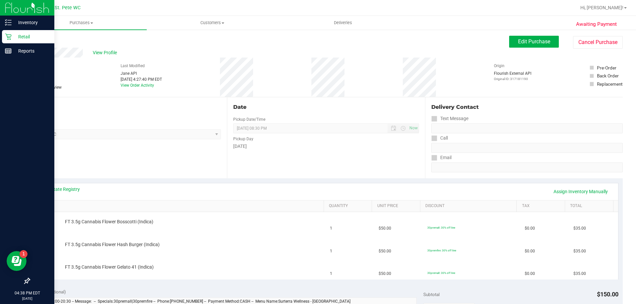
click at [9, 38] on icon at bounding box center [8, 37] width 6 height 6
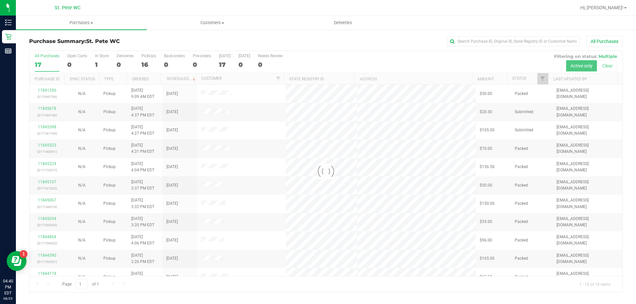
click at [48, 108] on div at bounding box center [325, 171] width 593 height 241
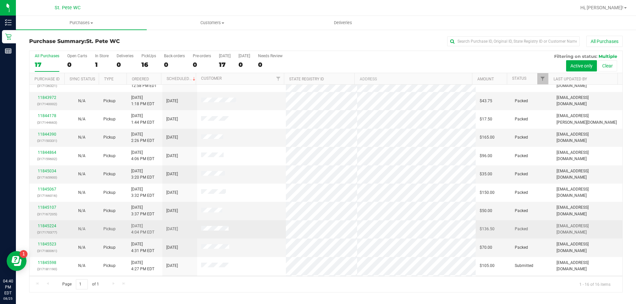
scroll to position [102, 0]
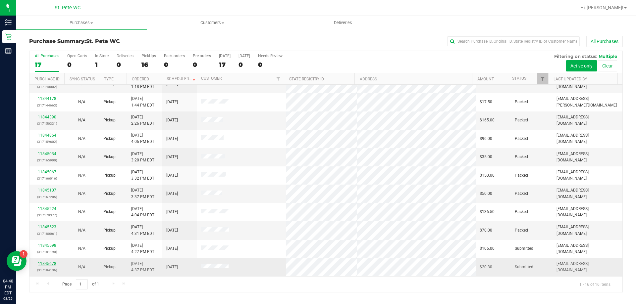
click at [50, 265] on link "11845678" at bounding box center [47, 264] width 19 height 5
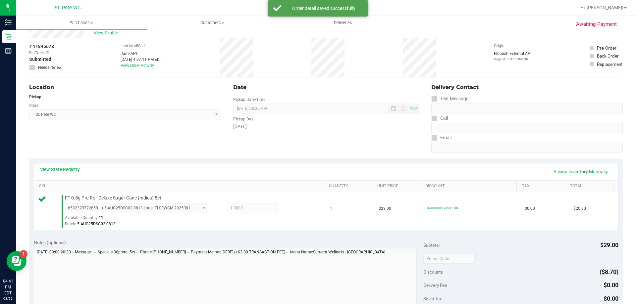
scroll to position [66, 0]
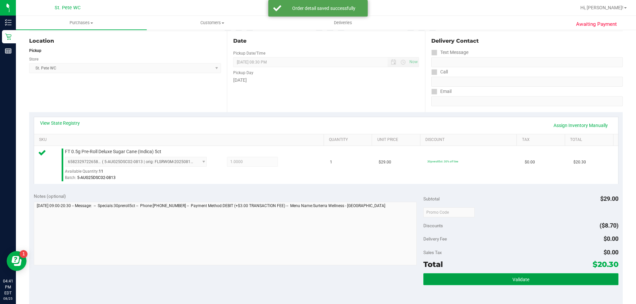
click at [452, 276] on button "Validate" at bounding box center [520, 280] width 195 height 12
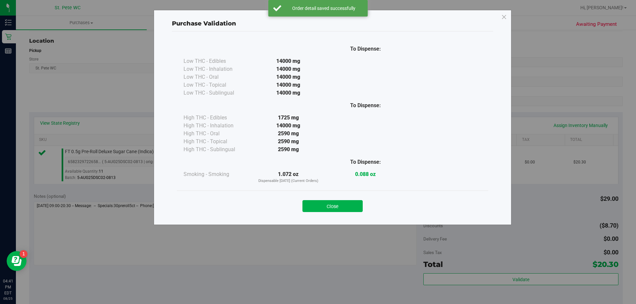
click at [363, 214] on div "Close" at bounding box center [332, 204] width 311 height 27
click at [350, 207] on button "Close" at bounding box center [332, 206] width 60 height 12
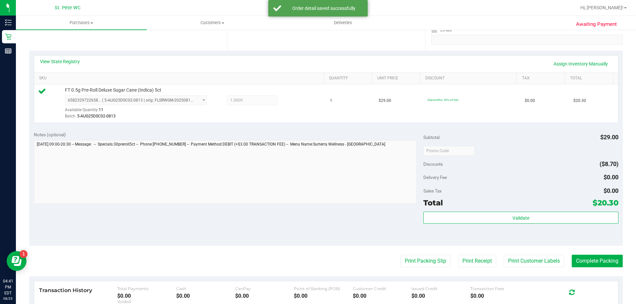
scroll to position [237, 0]
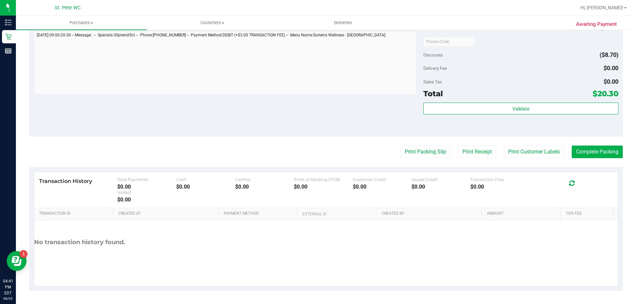
click at [507, 160] on purchase-details "Back Edit Purchase Cancel Purchase View Profile # 11845678 BioTrack ID: - Submi…" at bounding box center [326, 45] width 594 height 493
click at [507, 159] on purchase-details "Back Edit Purchase Cancel Purchase View Profile # 11845678 BioTrack ID: - Submi…" at bounding box center [326, 45] width 594 height 493
click at [505, 159] on purchase-details "Back Edit Purchase Cancel Purchase View Profile # 11845678 BioTrack ID: - Submi…" at bounding box center [326, 45] width 594 height 493
click at [505, 157] on button "Print Customer Labels" at bounding box center [534, 152] width 60 height 13
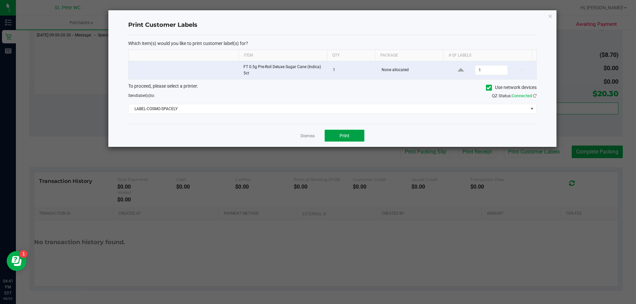
click at [361, 132] on button "Print" at bounding box center [345, 136] width 40 height 12
click at [302, 138] on link "Dismiss" at bounding box center [307, 136] width 14 height 6
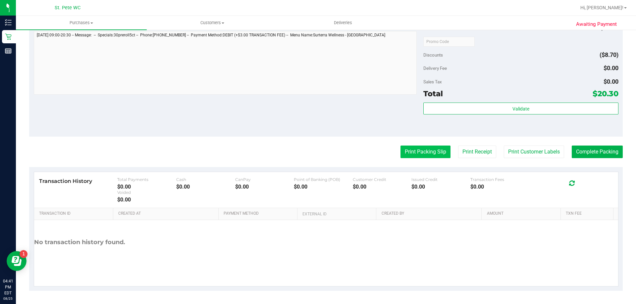
click at [413, 147] on button "Print Packing Slip" at bounding box center [425, 152] width 50 height 13
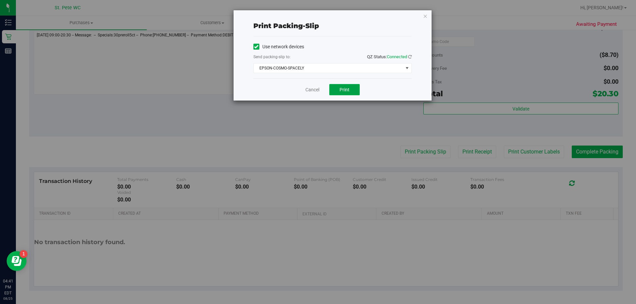
click at [340, 93] on button "Print" at bounding box center [344, 89] width 30 height 11
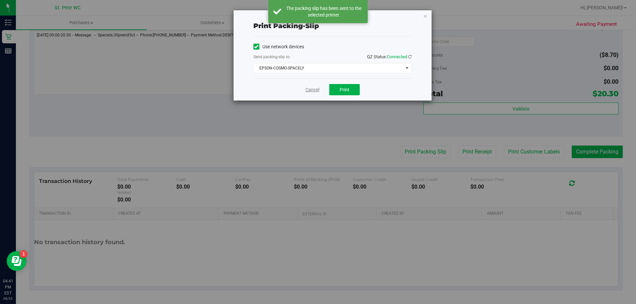
click at [308, 90] on link "Cancel" at bounding box center [312, 89] width 14 height 7
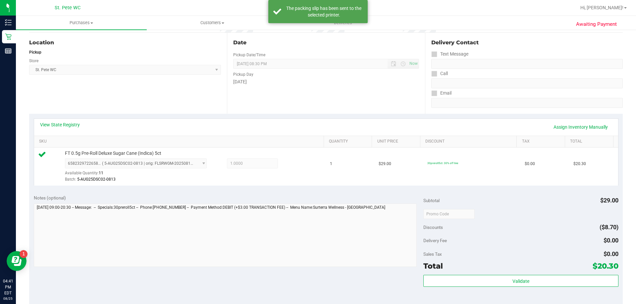
scroll to position [62, 0]
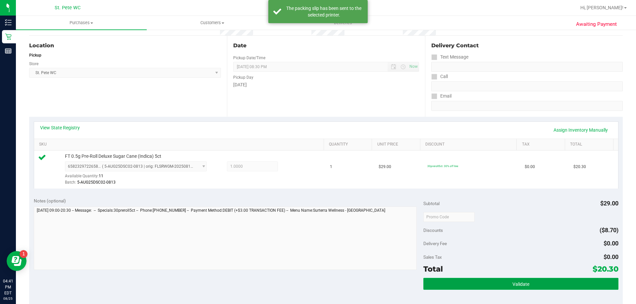
click at [470, 289] on button "Validate" at bounding box center [520, 284] width 195 height 12
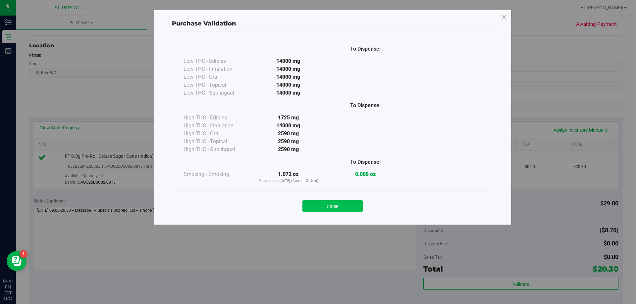
click at [353, 210] on button "Close" at bounding box center [332, 206] width 60 height 12
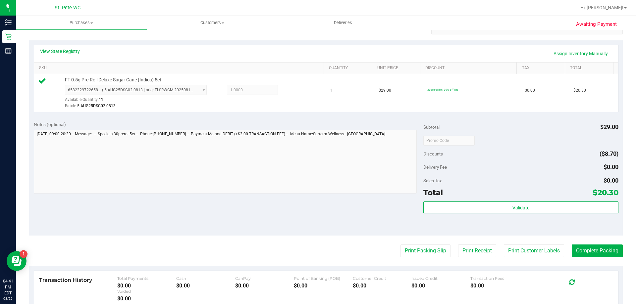
scroll to position [199, 0]
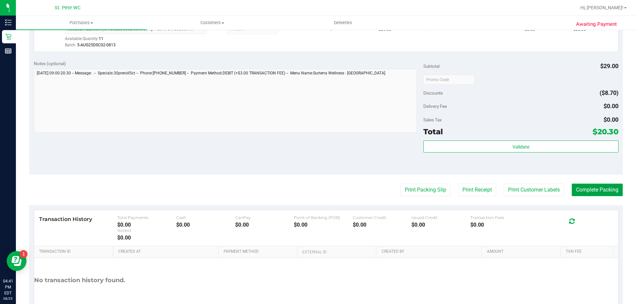
click at [586, 189] on button "Complete Packing" at bounding box center [597, 190] width 51 height 13
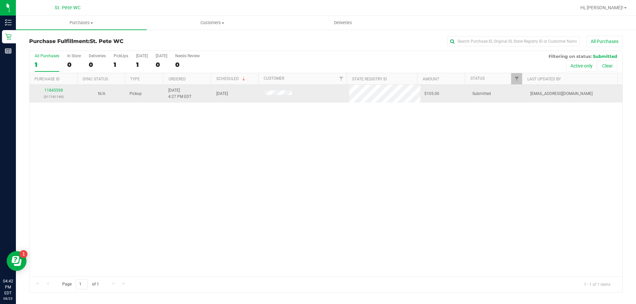
click at [54, 98] on p "(317181190)" at bounding box center [53, 97] width 40 height 6
click at [59, 91] on link "11845598" at bounding box center [53, 90] width 19 height 5
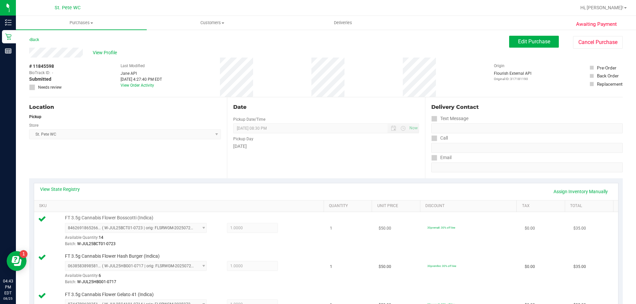
click at [359, 229] on td "1" at bounding box center [350, 231] width 49 height 38
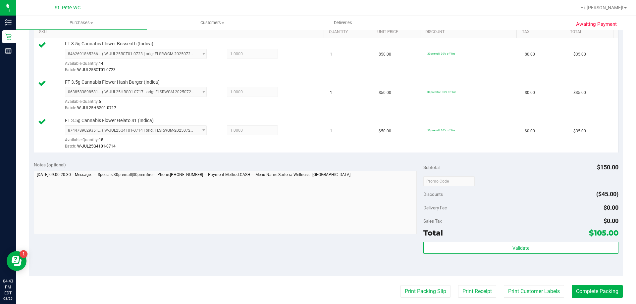
scroll to position [221, 0]
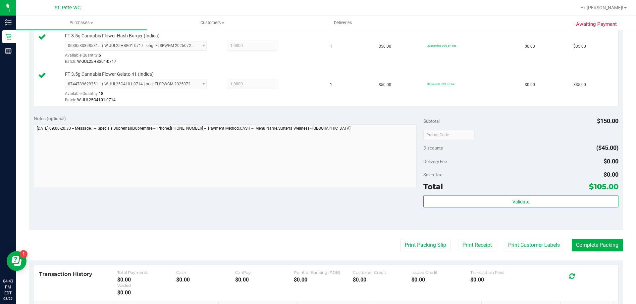
click at [483, 190] on div "Total $105.00" at bounding box center [520, 187] width 195 height 12
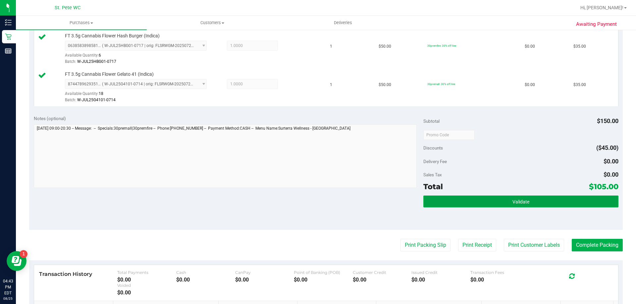
click at [498, 203] on button "Validate" at bounding box center [520, 202] width 195 height 12
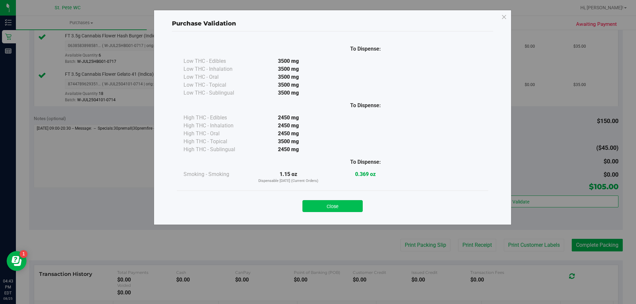
click at [348, 211] on button "Close" at bounding box center [332, 206] width 60 height 12
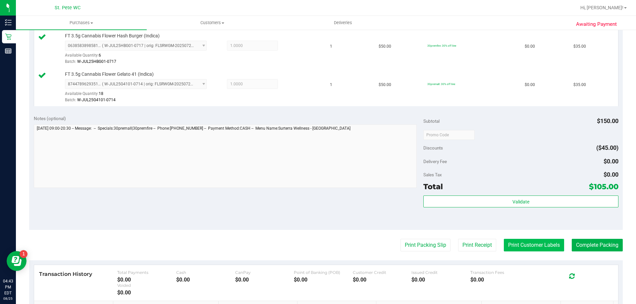
click at [522, 247] on button "Print Customer Labels" at bounding box center [534, 245] width 60 height 13
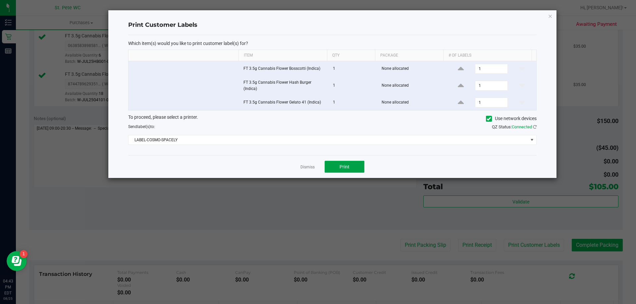
click at [343, 173] on button "Print" at bounding box center [345, 167] width 40 height 12
click at [304, 168] on link "Dismiss" at bounding box center [307, 168] width 14 height 6
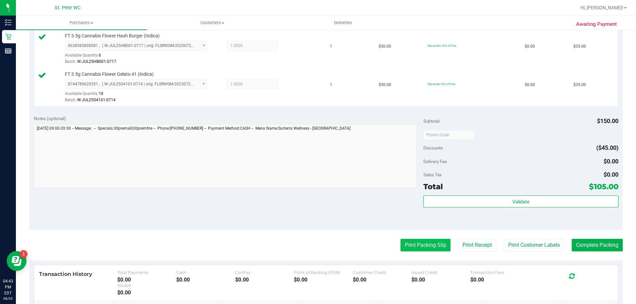
click at [420, 251] on button "Print Packing Slip" at bounding box center [425, 245] width 50 height 13
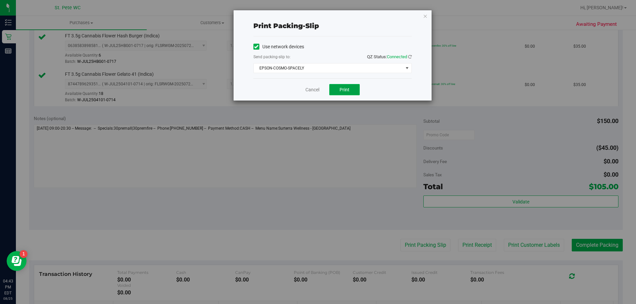
click at [350, 87] on button "Print" at bounding box center [344, 89] width 30 height 11
click at [315, 88] on link "Cancel" at bounding box center [312, 89] width 14 height 7
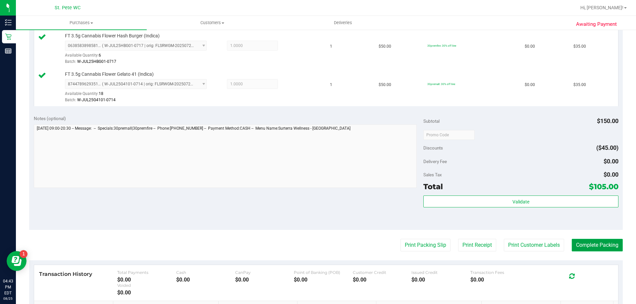
click at [605, 250] on button "Complete Packing" at bounding box center [597, 245] width 51 height 13
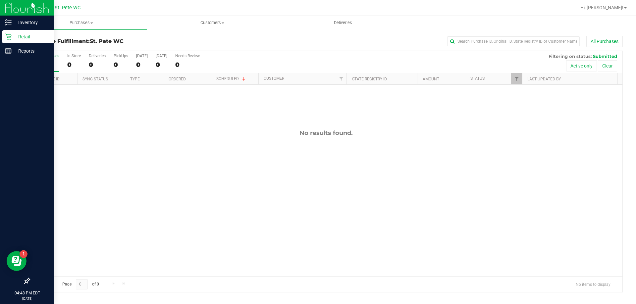
click at [6, 35] on icon at bounding box center [8, 36] width 7 height 7
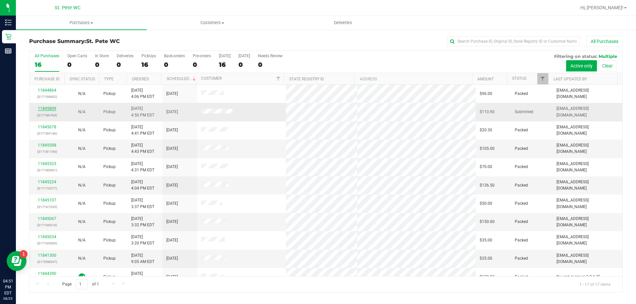
click at [51, 111] on link "11845809" at bounding box center [47, 108] width 19 height 5
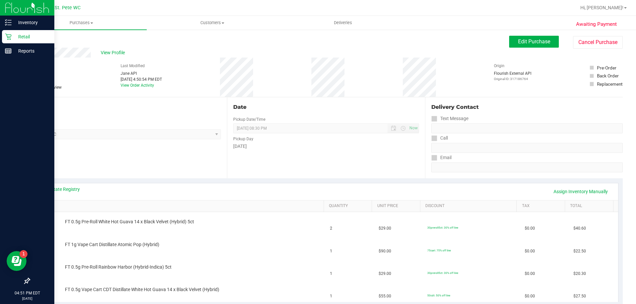
click at [13, 36] on p "Retail" at bounding box center [32, 37] width 40 height 8
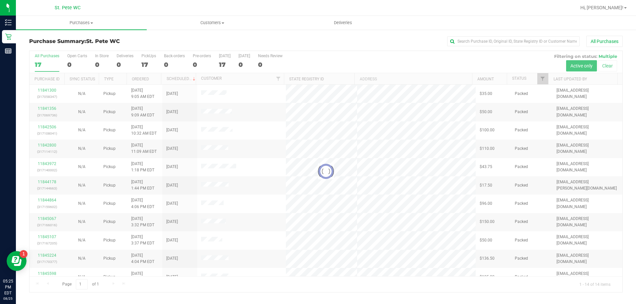
click at [331, 215] on div at bounding box center [325, 171] width 593 height 241
click at [324, 197] on div at bounding box center [325, 171] width 593 height 241
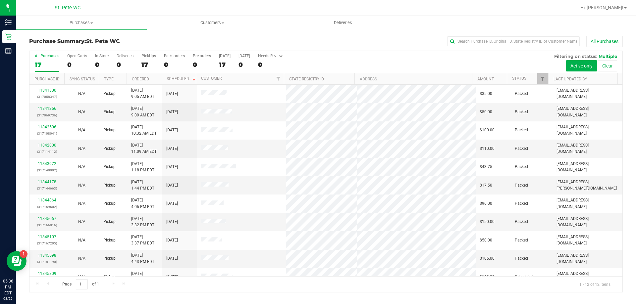
scroll to position [28, 0]
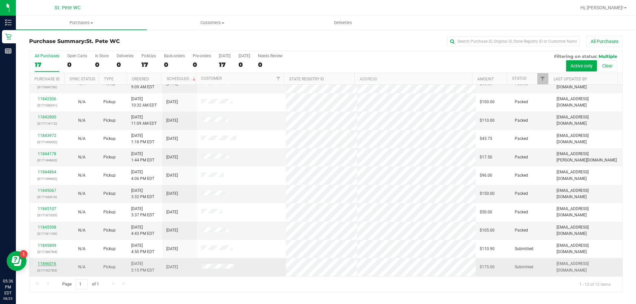
click at [47, 265] on link "11846016" at bounding box center [47, 264] width 19 height 5
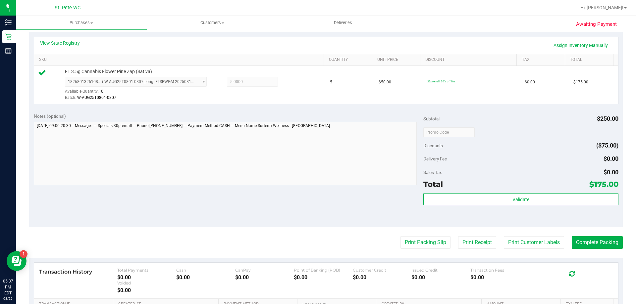
scroll to position [149, 0]
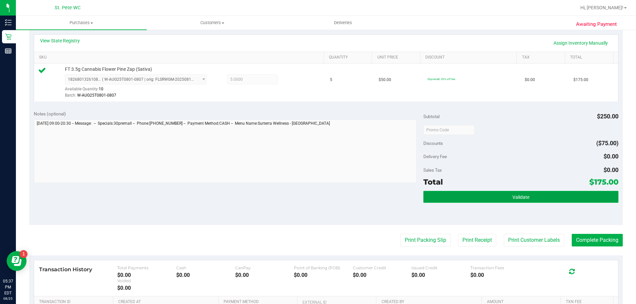
click at [546, 197] on button "Validate" at bounding box center [520, 197] width 195 height 12
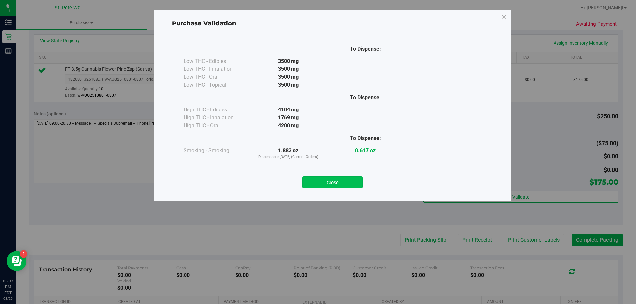
click at [359, 184] on button "Close" at bounding box center [332, 183] width 60 height 12
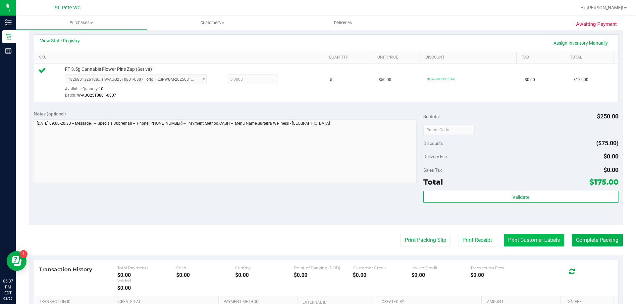
click at [523, 240] on button "Print Customer Labels" at bounding box center [534, 240] width 60 height 13
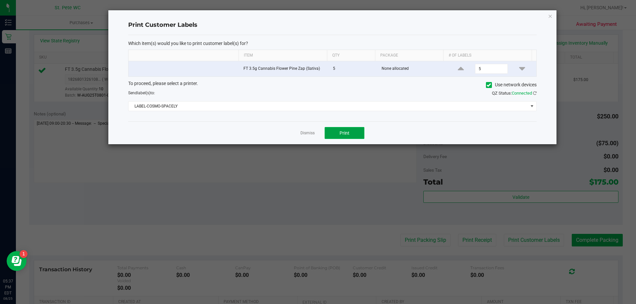
click at [349, 132] on span "Print" at bounding box center [345, 133] width 10 height 5
click at [307, 133] on link "Dismiss" at bounding box center [307, 134] width 14 height 6
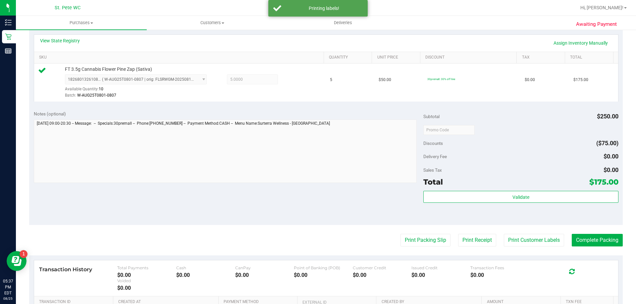
click at [369, 250] on purchase-details "Back Edit Purchase Cancel Purchase View Profile # 11846016 BioTrack ID: - Submi…" at bounding box center [326, 133] width 594 height 493
click at [412, 239] on button "Print Packing Slip" at bounding box center [425, 240] width 50 height 13
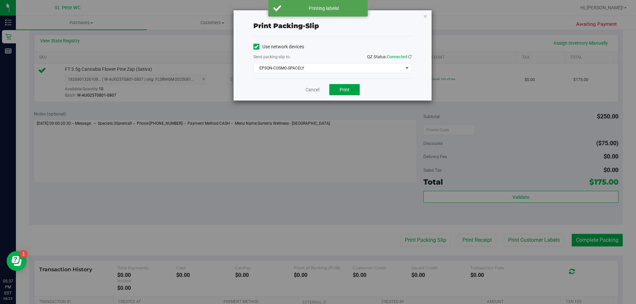
click at [353, 94] on button "Print" at bounding box center [344, 89] width 30 height 11
click at [307, 90] on link "Cancel" at bounding box center [312, 89] width 14 height 7
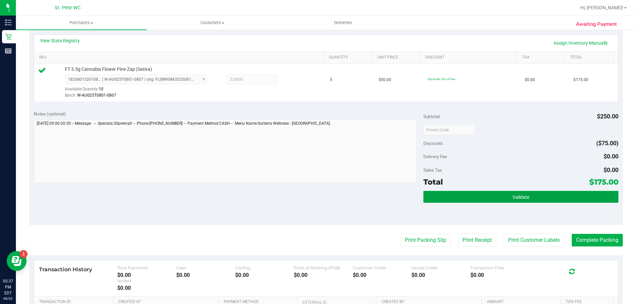
click at [483, 197] on button "Validate" at bounding box center [520, 197] width 195 height 12
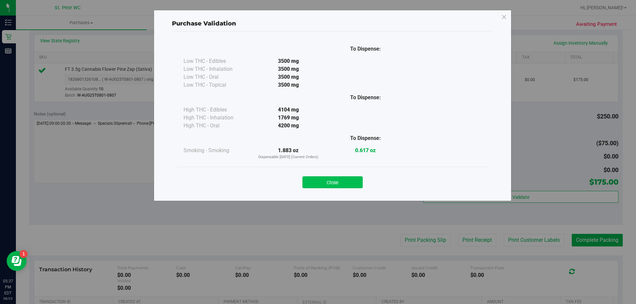
click at [345, 179] on button "Close" at bounding box center [332, 183] width 60 height 12
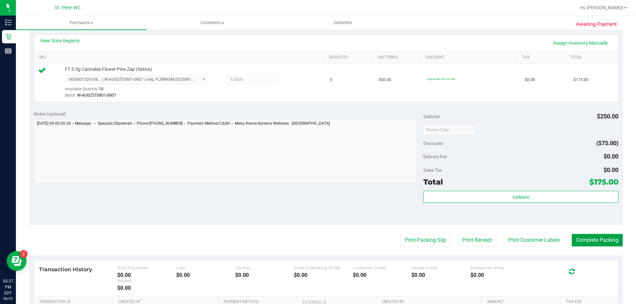
click at [595, 243] on button "Complete Packing" at bounding box center [597, 240] width 51 height 13
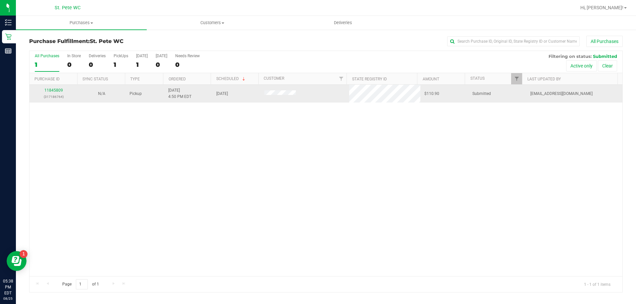
click at [52, 87] on div "11845809 (317186764)" at bounding box center [53, 93] width 40 height 13
click at [52, 90] on link "11845809" at bounding box center [53, 90] width 19 height 5
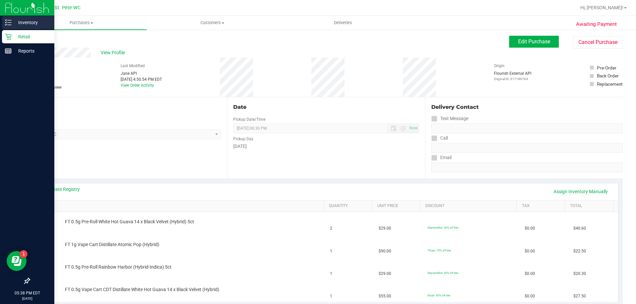
click at [20, 29] on div "Inventory" at bounding box center [28, 22] width 52 height 13
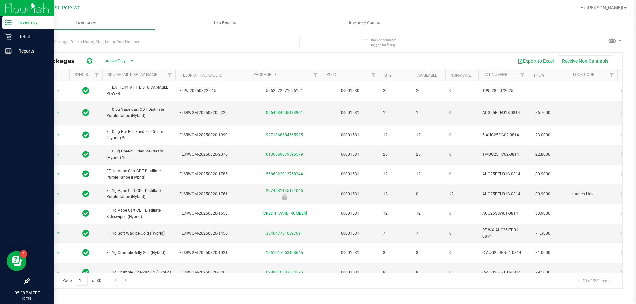
click at [11, 28] on div "Inventory" at bounding box center [28, 22] width 52 height 13
click at [11, 36] on icon at bounding box center [8, 36] width 7 height 7
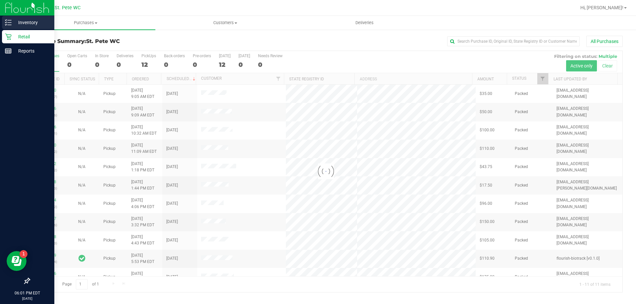
click at [7, 18] on div "Inventory" at bounding box center [28, 22] width 52 height 13
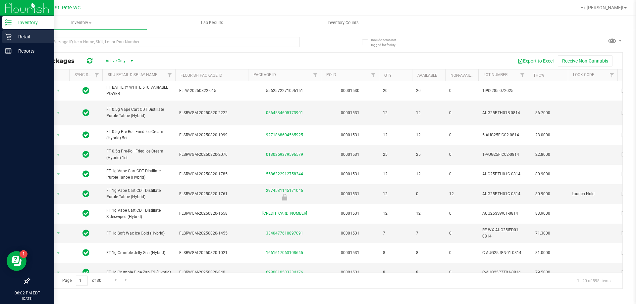
click at [4, 36] on div "Retail" at bounding box center [28, 36] width 52 height 13
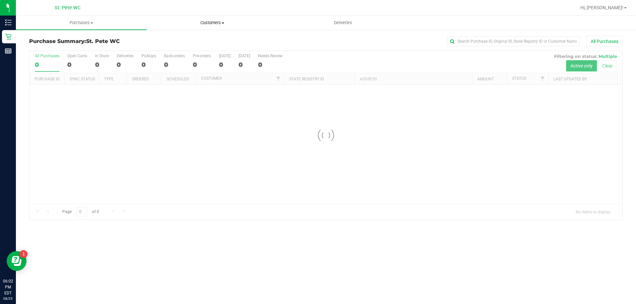
click at [210, 25] on span "Customers" at bounding box center [212, 23] width 130 height 6
click at [185, 41] on span "All customers" at bounding box center [171, 40] width 48 height 6
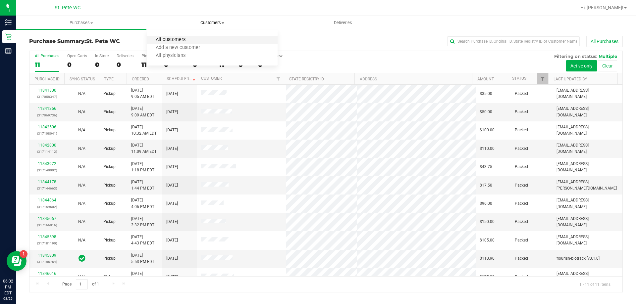
click at [181, 40] on span "All customers" at bounding box center [171, 40] width 48 height 6
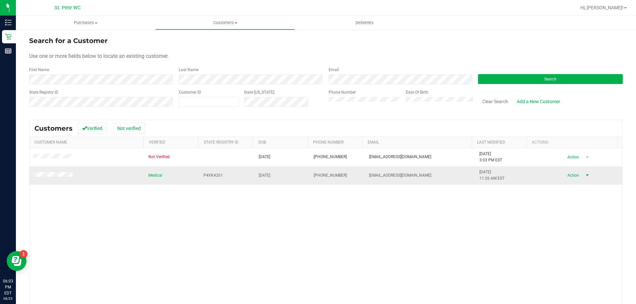
click at [561, 175] on span "Action" at bounding box center [572, 175] width 22 height 9
click at [555, 186] on li "Add to queue" at bounding box center [575, 187] width 45 height 10
click at [571, 174] on span "Action" at bounding box center [572, 175] width 22 height 9
click at [577, 204] on li "Create new purchase" at bounding box center [575, 200] width 45 height 18
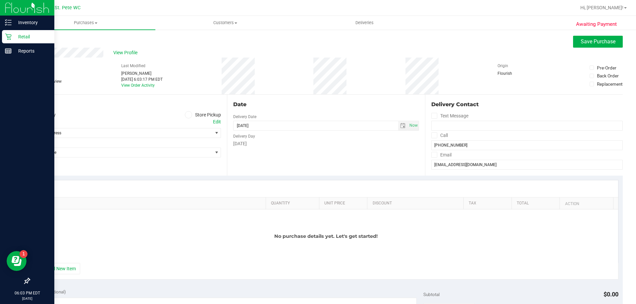
click at [18, 37] on p "Retail" at bounding box center [32, 37] width 40 height 8
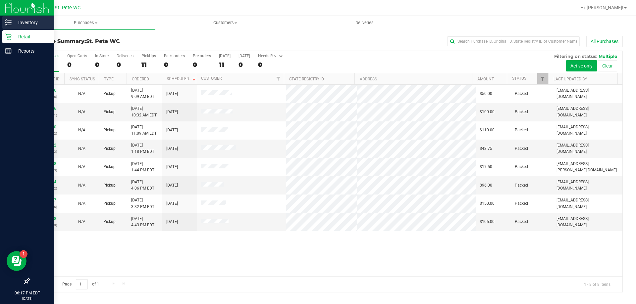
click at [6, 25] on icon at bounding box center [8, 22] width 7 height 7
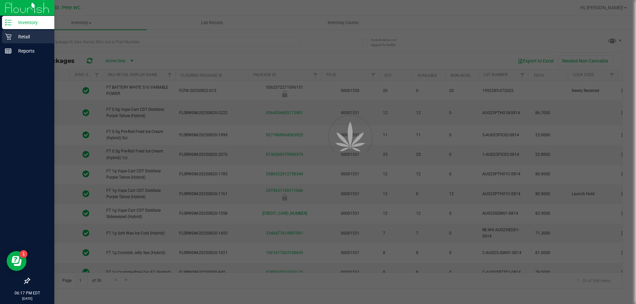
click at [24, 35] on p "Retail" at bounding box center [32, 37] width 40 height 8
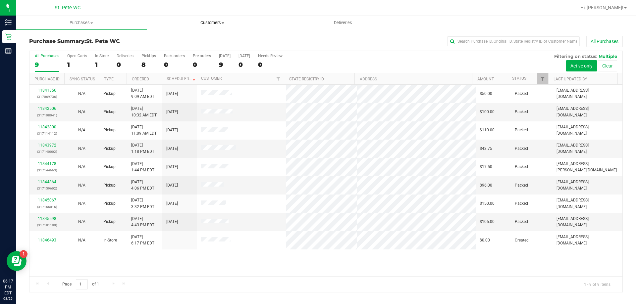
click at [209, 23] on span "Customers" at bounding box center [212, 23] width 130 height 6
click at [208, 25] on span "Customers" at bounding box center [212, 23] width 131 height 6
click at [215, 24] on span "Customers" at bounding box center [212, 23] width 131 height 6
click at [177, 41] on span "All customers" at bounding box center [171, 40] width 48 height 6
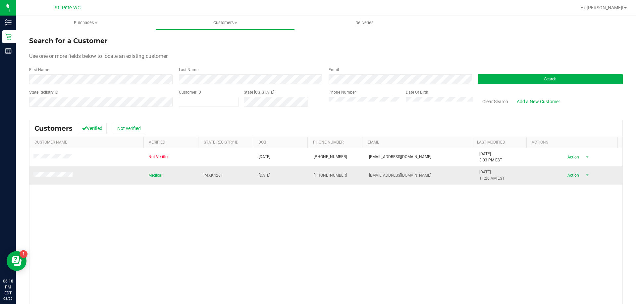
click at [565, 176] on span "Action" at bounding box center [572, 175] width 22 height 9
click at [564, 202] on li "Create new purchase" at bounding box center [575, 200] width 45 height 18
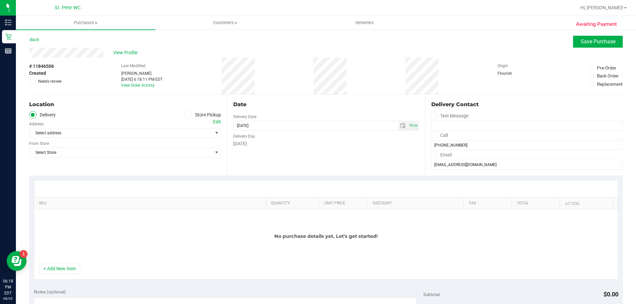
click at [185, 116] on span at bounding box center [189, 115] width 8 height 8
click at [0, 0] on input "Store Pickup" at bounding box center [0, 0] width 0 height 0
click at [183, 130] on span "Select Store" at bounding box center [120, 133] width 183 height 9
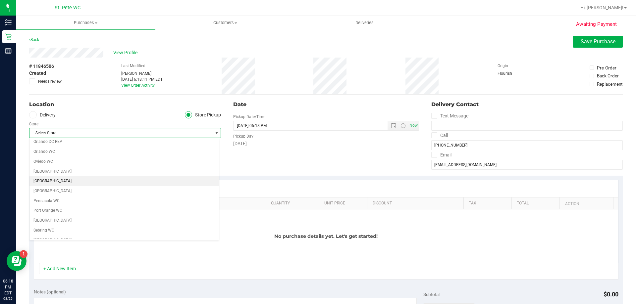
scroll to position [364, 0]
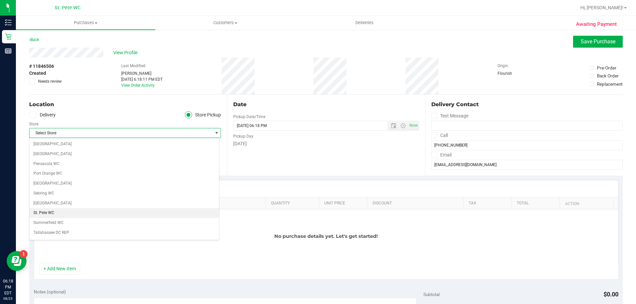
click at [99, 210] on li "St. Pete WC" at bounding box center [123, 213] width 189 height 10
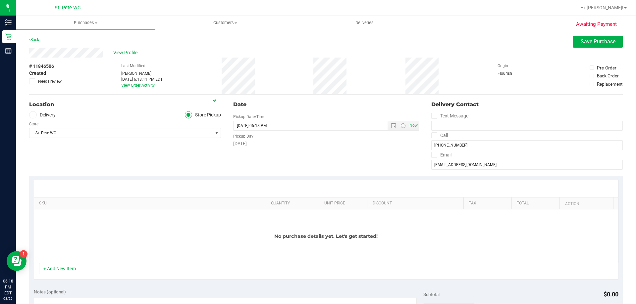
click at [89, 165] on div "Location Delivery Store Pickup Store [GEOGRAPHIC_DATA][PERSON_NAME] WC Select S…" at bounding box center [128, 135] width 198 height 81
click at [68, 267] on button "+ Add New Item" at bounding box center [59, 268] width 41 height 11
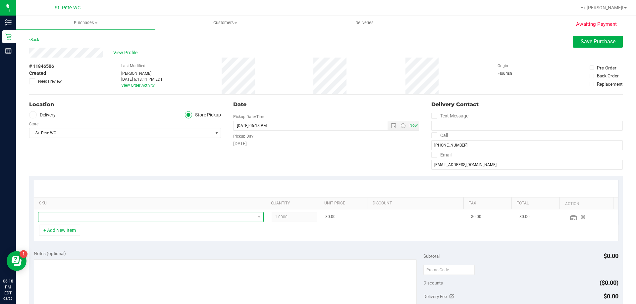
click at [77, 219] on span "NO DATA FOUND" at bounding box center [146, 217] width 217 height 9
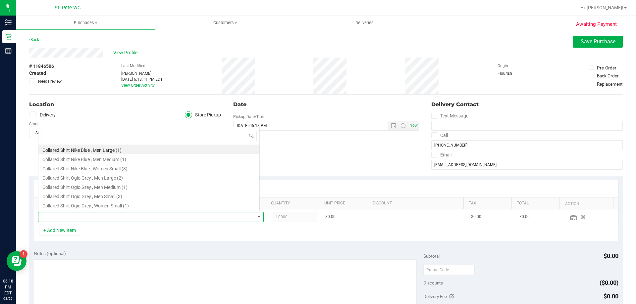
scroll to position [10, 220]
type input "pumpkin"
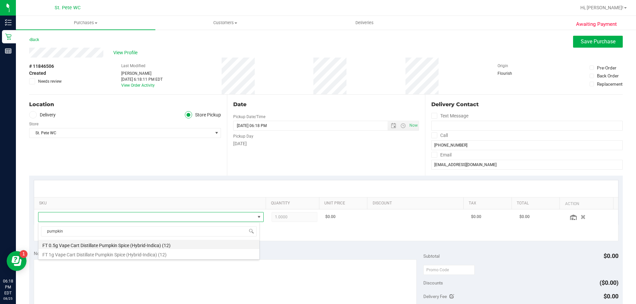
click at [125, 247] on li "FT 0.5g Vape Cart Distillate Pumpkin Spice (Hybrid-Indica) (12)" at bounding box center [148, 244] width 221 height 9
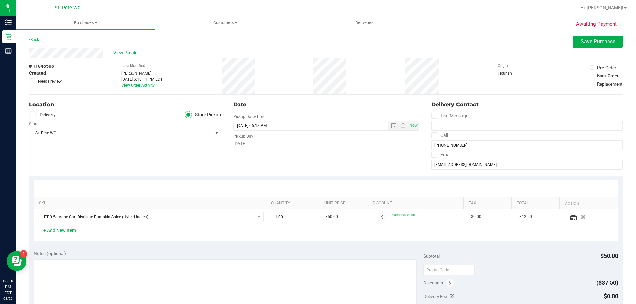
click at [128, 245] on div "SKU Quantity Unit Price Discount Tax Total Action FT 0.5g Vape Cart Distillate …" at bounding box center [326, 211] width 594 height 70
click at [183, 233] on div "+ Add New Item" at bounding box center [326, 233] width 585 height 17
click at [197, 245] on div "SKU Quantity Unit Price Discount Tax Total Action FT 0.5g Vape Cart Distillate …" at bounding box center [326, 211] width 594 height 70
click at [584, 46] on button "Save Purchase" at bounding box center [598, 42] width 50 height 12
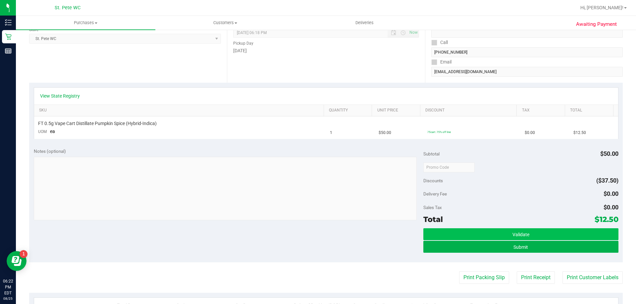
scroll to position [99, 0]
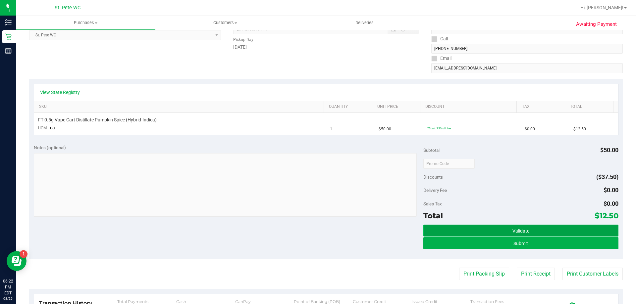
click at [450, 231] on button "Validate" at bounding box center [520, 231] width 195 height 12
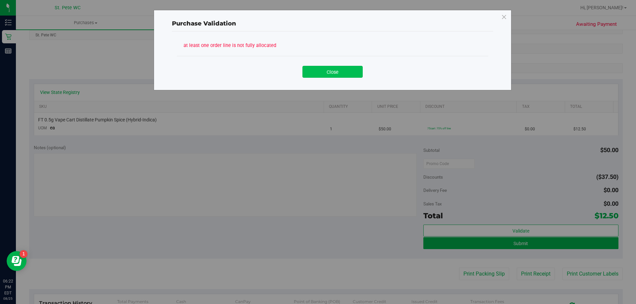
click at [337, 72] on button "Close" at bounding box center [332, 72] width 60 height 12
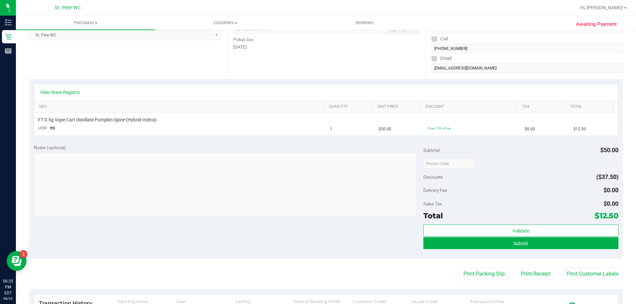
click at [497, 224] on div "Subtotal $50.00 Discounts ($37.50) Delivery Fee $0.00 Sales Tax $0.00 Total $12…" at bounding box center [520, 199] width 195 height 110
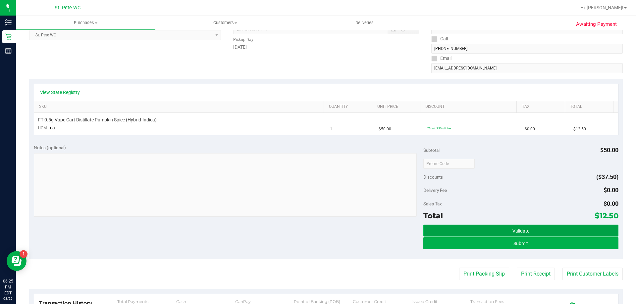
click at [498, 228] on button "Validate" at bounding box center [520, 231] width 195 height 12
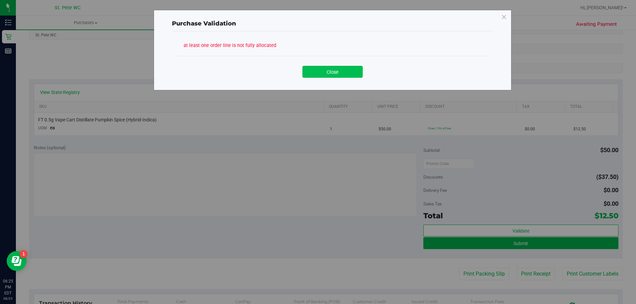
click at [339, 72] on button "Close" at bounding box center [332, 72] width 60 height 12
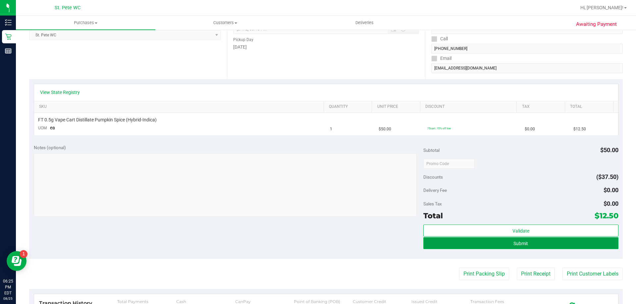
click at [466, 238] on button "Submit" at bounding box center [520, 243] width 195 height 12
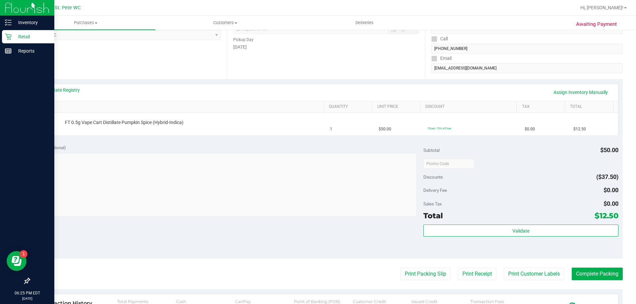
click at [10, 43] on div "Retail" at bounding box center [28, 36] width 52 height 13
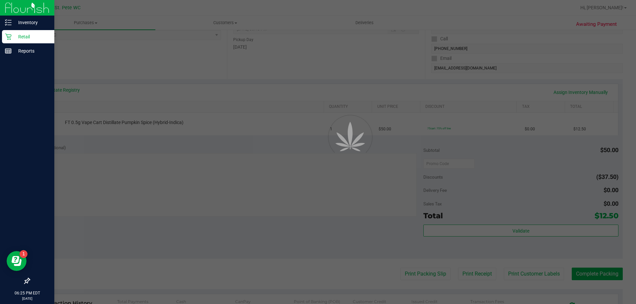
click at [11, 37] on icon at bounding box center [8, 36] width 7 height 7
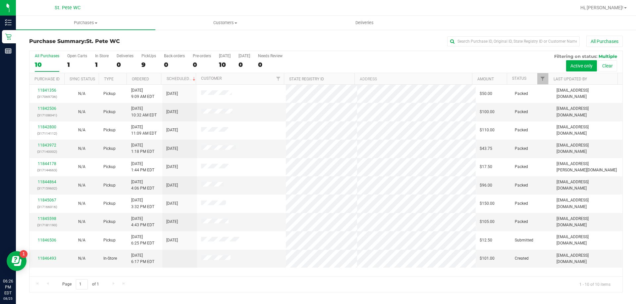
click at [283, 292] on div "Page 1 of 1 1 - 10 of 10 items" at bounding box center [325, 285] width 593 height 16
click at [335, 292] on div "Page 1 of 1 1 - 10 of 10 items" at bounding box center [325, 285] width 593 height 16
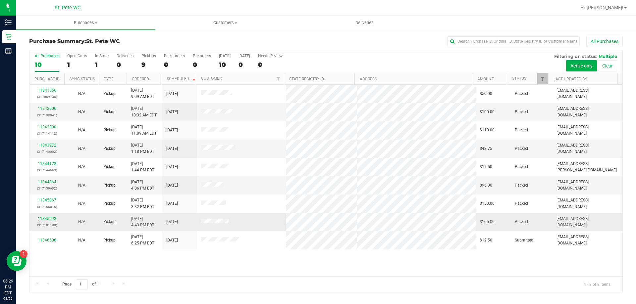
click at [45, 219] on link "11845598" at bounding box center [47, 219] width 19 height 5
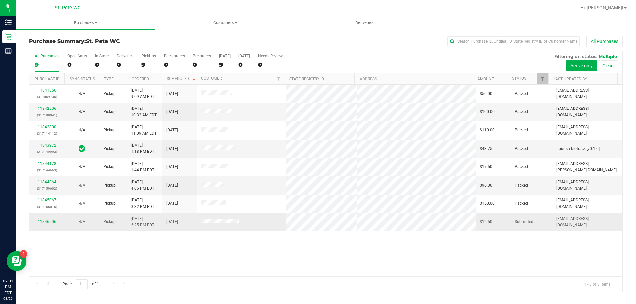
click at [48, 224] on link "11846506" at bounding box center [47, 222] width 19 height 5
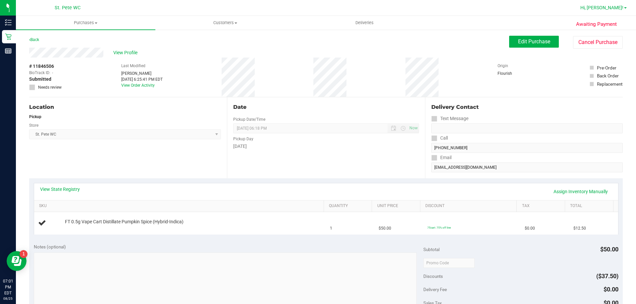
click at [621, 9] on span "Hi, [PERSON_NAME]!" at bounding box center [601, 7] width 43 height 5
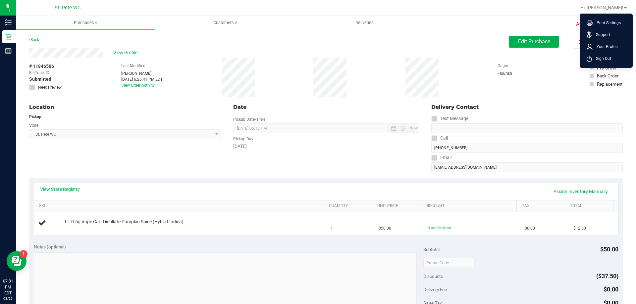
click at [606, 65] on ul "Print Settings Support Your Profile Sign Out" at bounding box center [606, 41] width 53 height 54
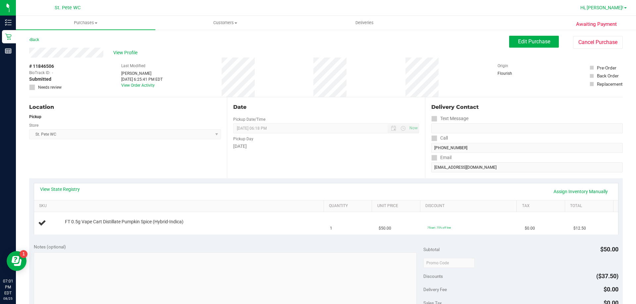
click at [628, 10] on link "Hi, [PERSON_NAME]!" at bounding box center [604, 7] width 52 height 7
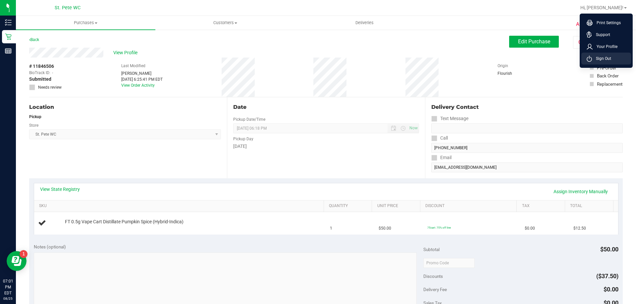
click at [607, 54] on li "Sign Out" at bounding box center [606, 59] width 50 height 12
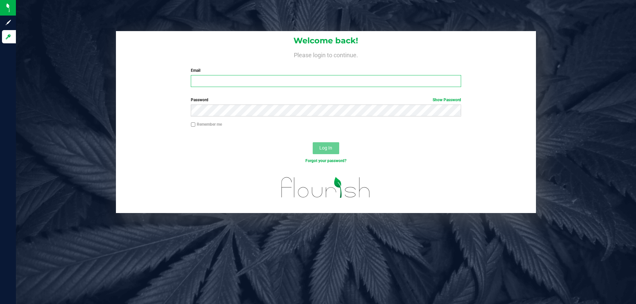
click at [407, 82] on input "Email" at bounding box center [326, 81] width 270 height 12
type input "[EMAIL_ADDRESS][PERSON_NAME][DOMAIN_NAME]"
click at [313, 142] on button "Log In" at bounding box center [326, 148] width 26 height 12
